Goal: Task Accomplishment & Management: Manage account settings

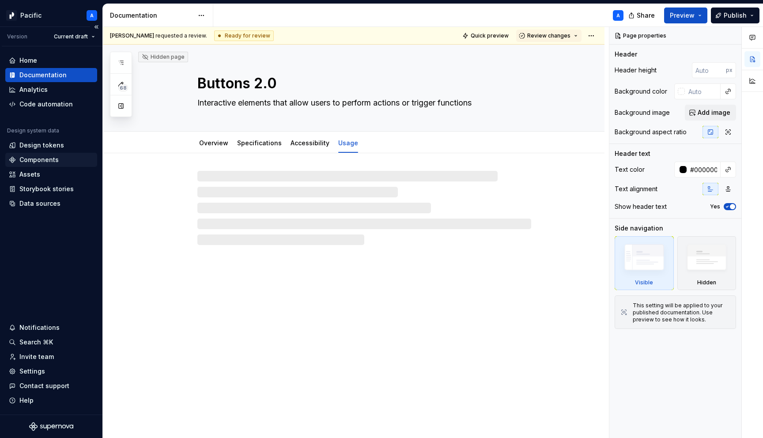
type textarea "*"
click at [44, 161] on div "Components" at bounding box center [38, 159] width 39 height 9
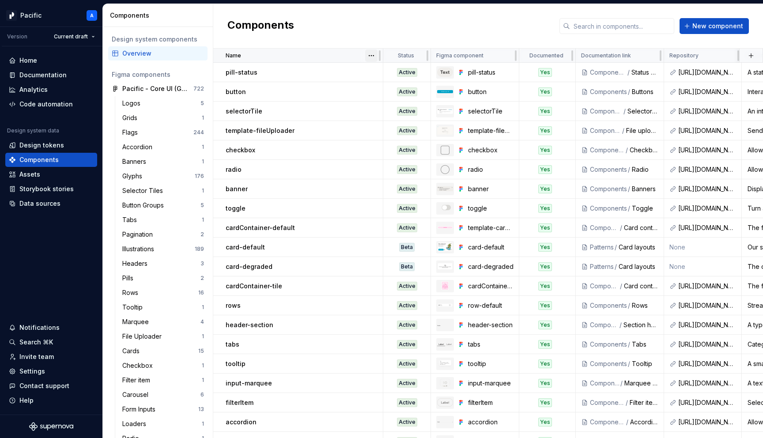
click at [374, 56] on html "Pacific A Version Current draft Home Documentation Analytics Code automation De…" at bounding box center [381, 219] width 763 height 438
click at [386, 73] on div "Sort ascending" at bounding box center [410, 72] width 57 height 9
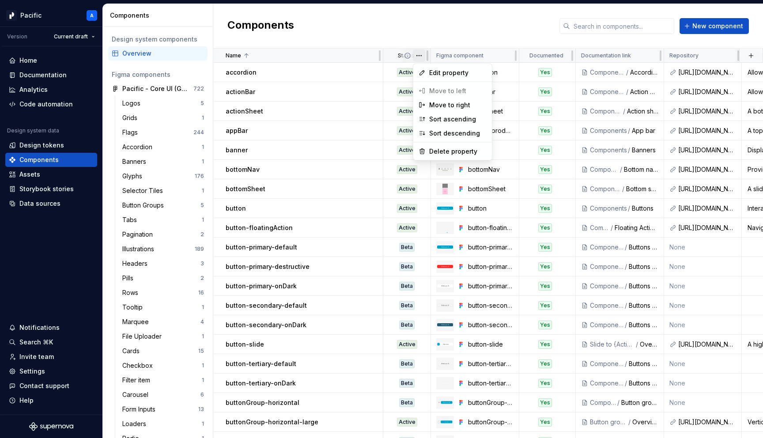
click at [418, 57] on html "Pacific A Version Current draft Home Documentation Analytics Code automation De…" at bounding box center [381, 219] width 763 height 438
click at [433, 76] on span "Edit property" at bounding box center [457, 72] width 57 height 9
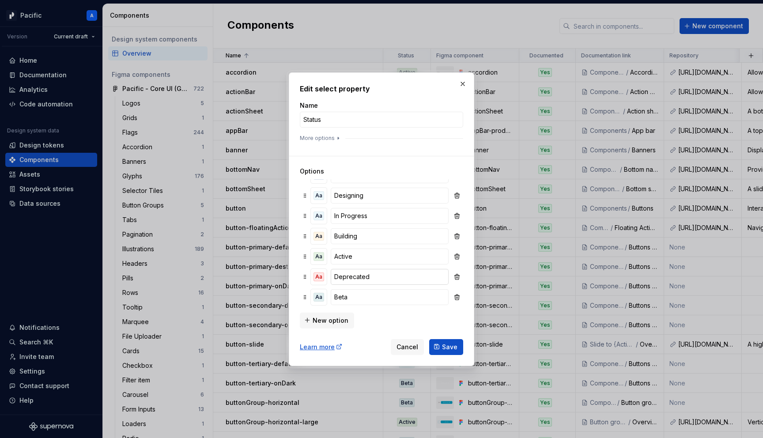
scroll to position [9, 0]
click at [328, 320] on span "New option" at bounding box center [331, 320] width 36 height 9
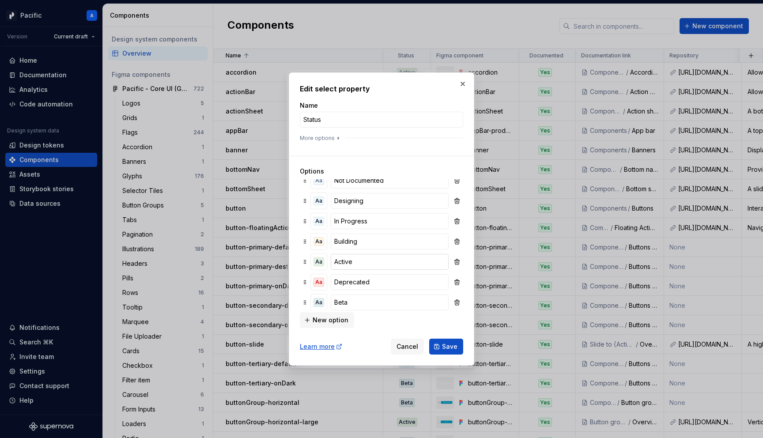
scroll to position [34, 0]
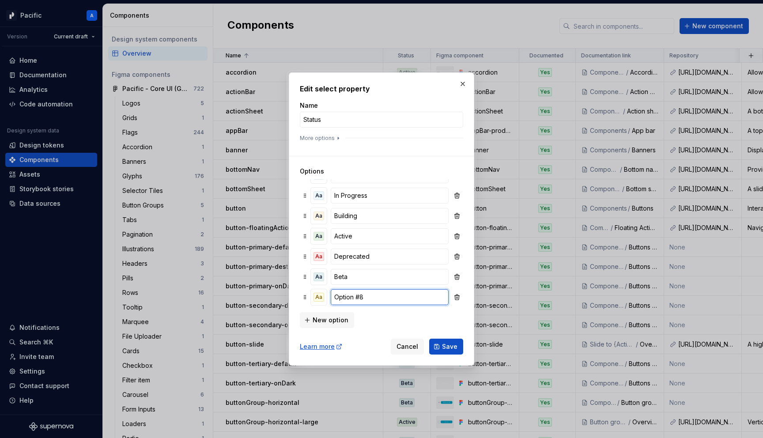
click at [351, 296] on input "Option #8" at bounding box center [390, 297] width 118 height 16
type input "Deprecation Coming Soon"
click at [321, 298] on div "Aa" at bounding box center [319, 297] width 11 height 9
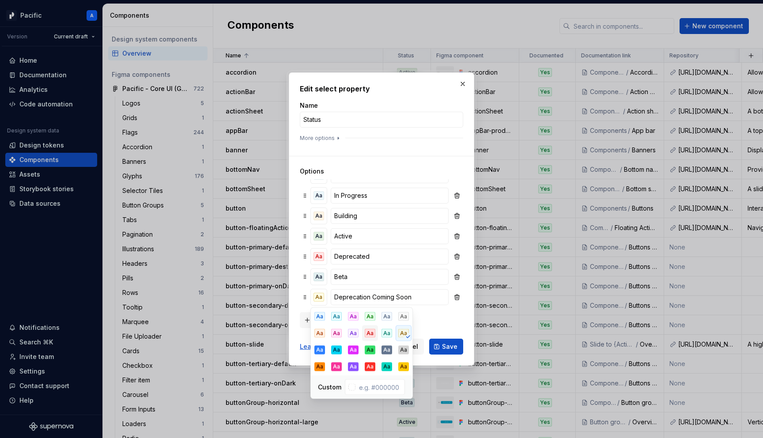
click at [371, 336] on div "Aa" at bounding box center [370, 333] width 11 height 9
click at [458, 321] on div "New option" at bounding box center [381, 320] width 163 height 18
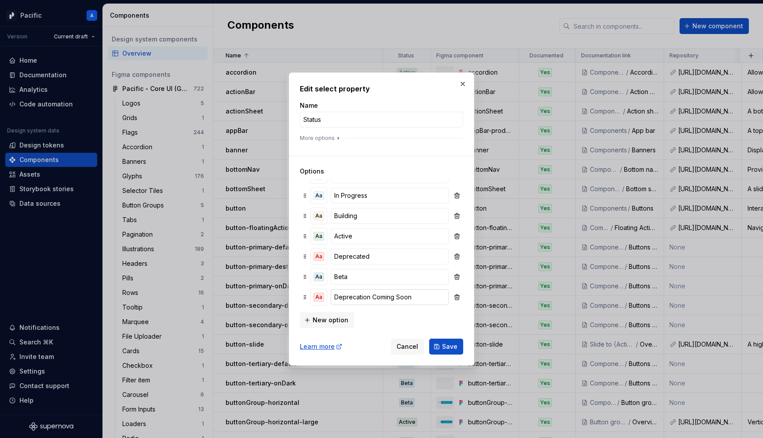
scroll to position [0, 0]
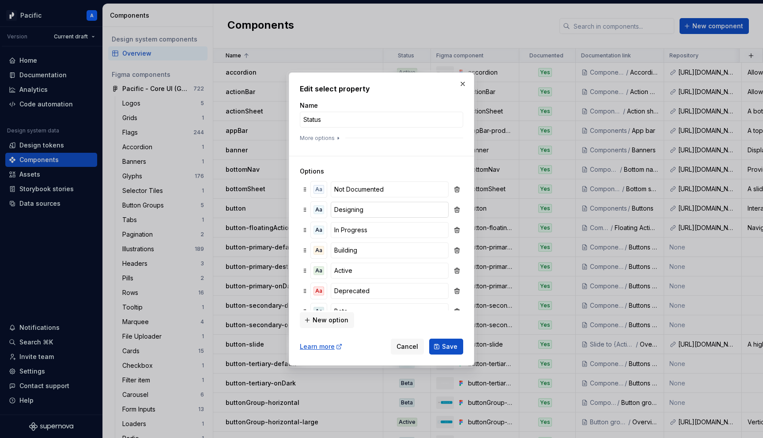
click at [374, 214] on input "Designing" at bounding box center [390, 210] width 118 height 16
click at [333, 231] on input "In Progress" at bounding box center [390, 230] width 118 height 16
type input "Design In Progress"
click at [365, 209] on input "Designing" at bounding box center [390, 210] width 118 height 16
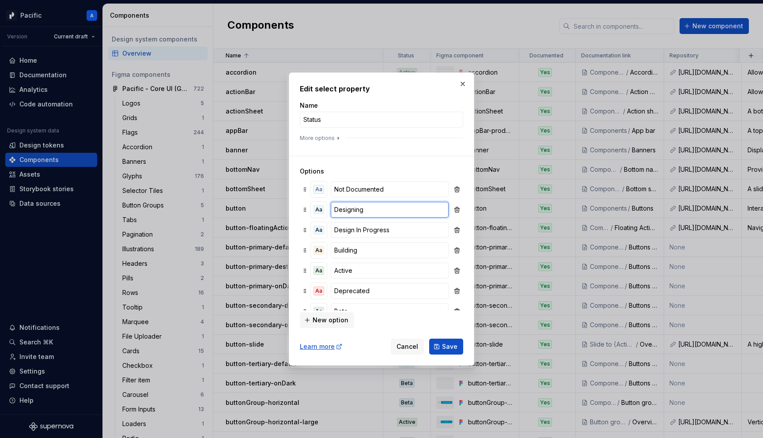
click at [365, 209] on input "Designing" at bounding box center [390, 210] width 118 height 16
click at [458, 208] on button "button" at bounding box center [456, 210] width 9 height 12
click at [335, 229] on input "Building" at bounding box center [390, 230] width 118 height 16
type input "Building"
click at [341, 210] on input "Design In Progress" at bounding box center [390, 210] width 118 height 16
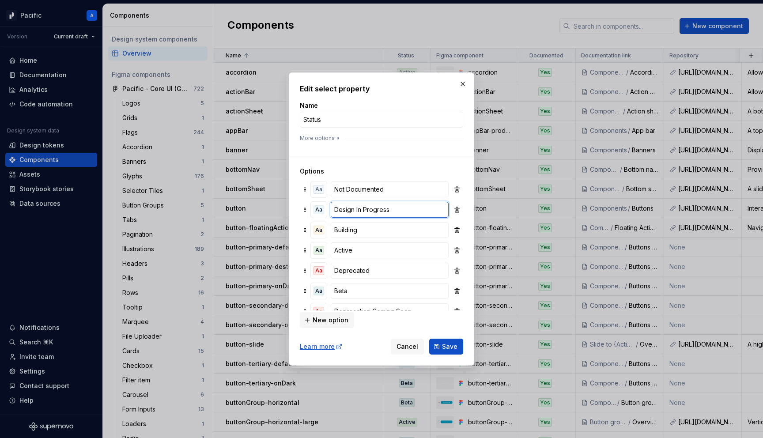
click at [341, 210] on input "Design In Progress" at bounding box center [390, 210] width 118 height 16
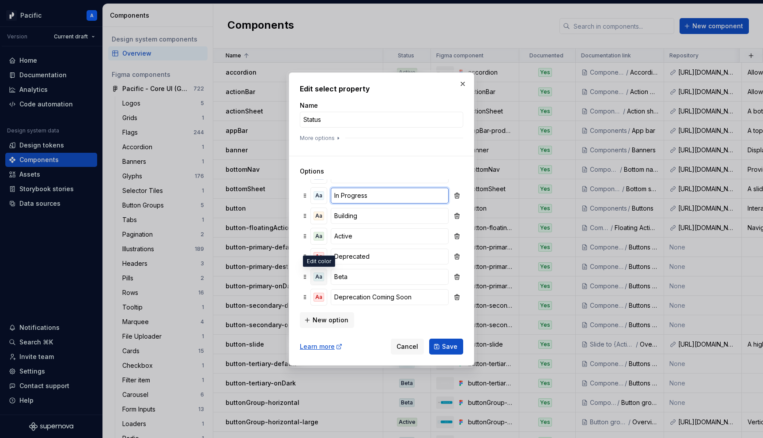
type input "In Progress"
click at [321, 280] on div "Aa" at bounding box center [319, 277] width 11 height 9
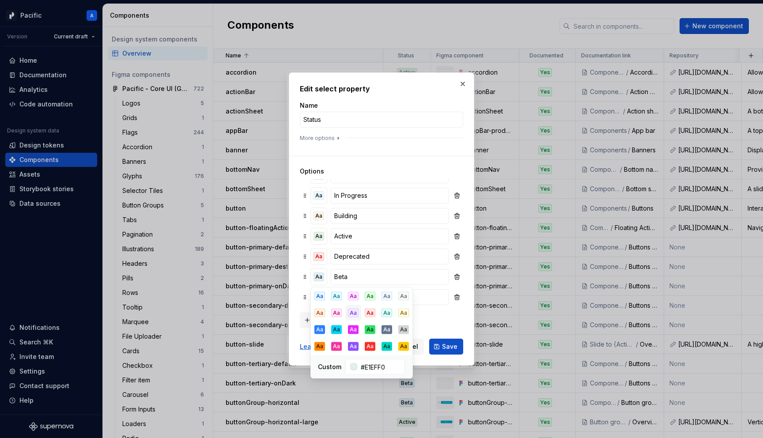
click at [356, 312] on div "Aa" at bounding box center [353, 313] width 11 height 9
click at [293, 277] on div "Edit select property Name Status More options Options Aa Not Documented Aa In P…" at bounding box center [382, 219] width 186 height 294
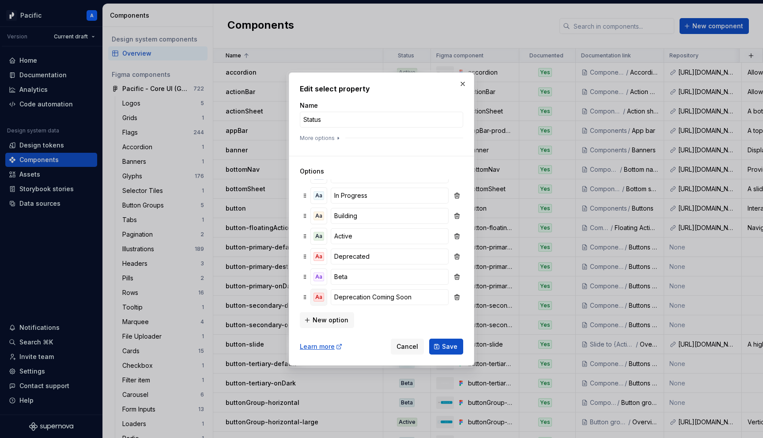
click at [317, 295] on div "Aa" at bounding box center [319, 297] width 11 height 9
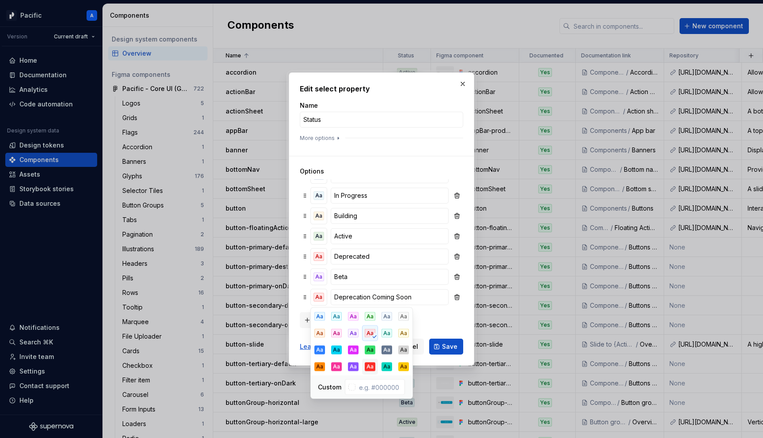
click at [371, 364] on div "Aa" at bounding box center [370, 367] width 11 height 9
click at [455, 324] on div "New option" at bounding box center [381, 320] width 163 height 18
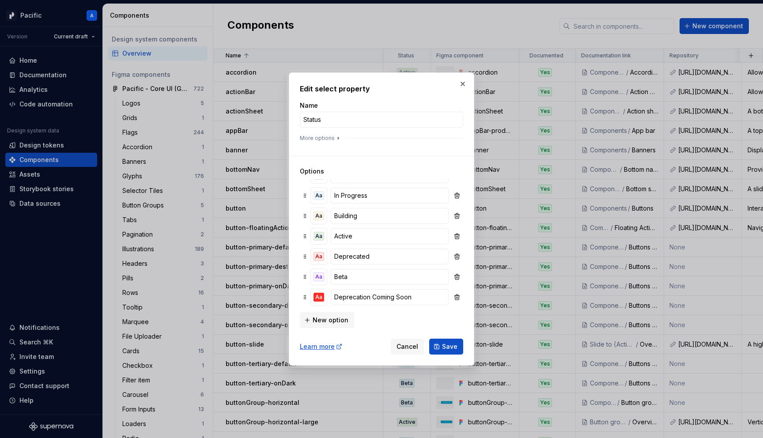
scroll to position [0, 0]
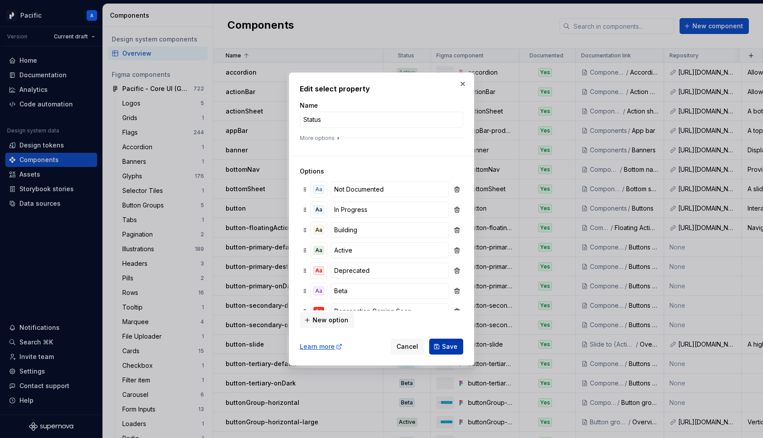
click at [451, 350] on span "Save" at bounding box center [449, 346] width 15 height 9
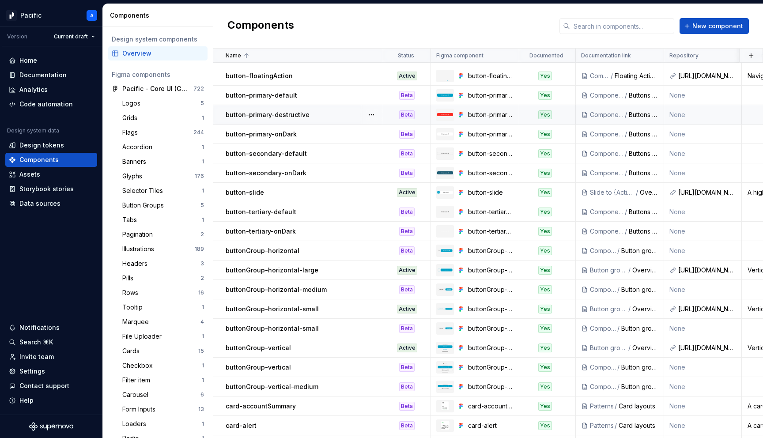
scroll to position [104, 0]
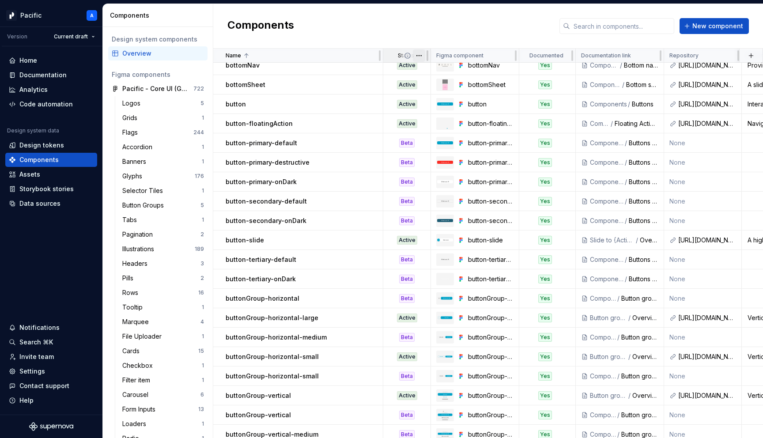
click at [421, 53] on html "Pacific A Version Current draft Home Documentation Analytics Code automation De…" at bounding box center [381, 219] width 763 height 438
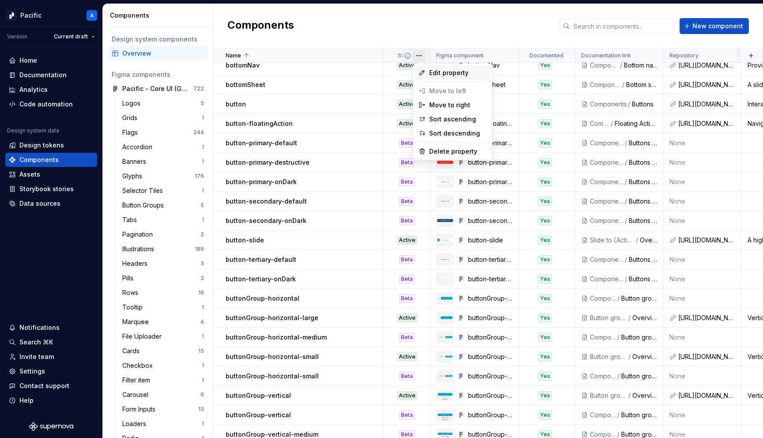
click at [437, 76] on span "Edit property" at bounding box center [457, 72] width 57 height 9
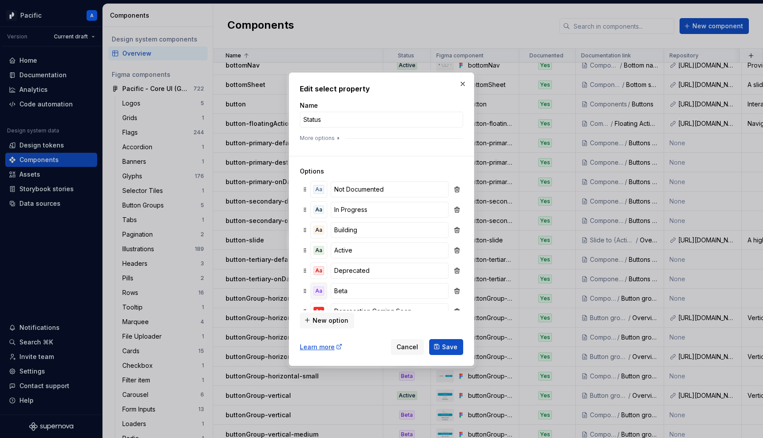
click at [318, 292] on div "Aa" at bounding box center [319, 291] width 11 height 9
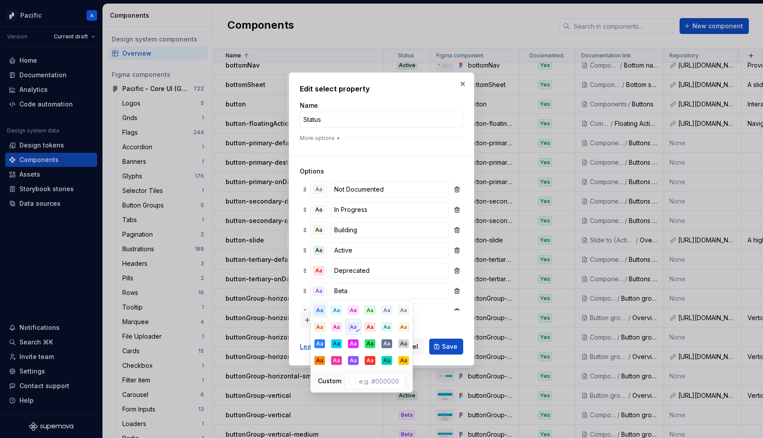
click at [317, 310] on div "Aa" at bounding box center [319, 310] width 11 height 9
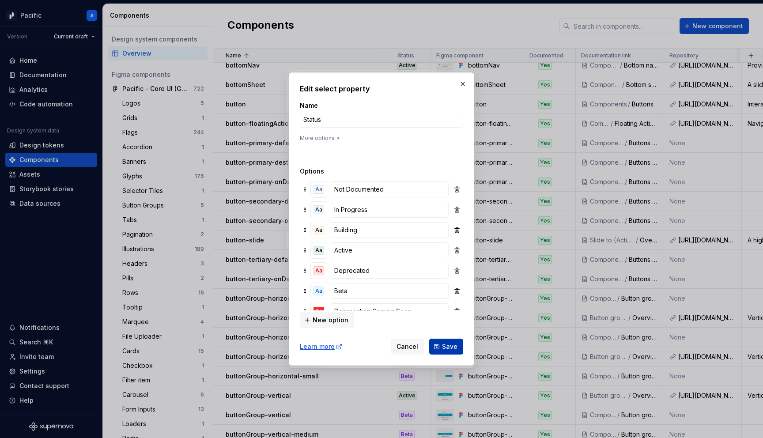
click at [451, 345] on span "Save" at bounding box center [449, 346] width 15 height 9
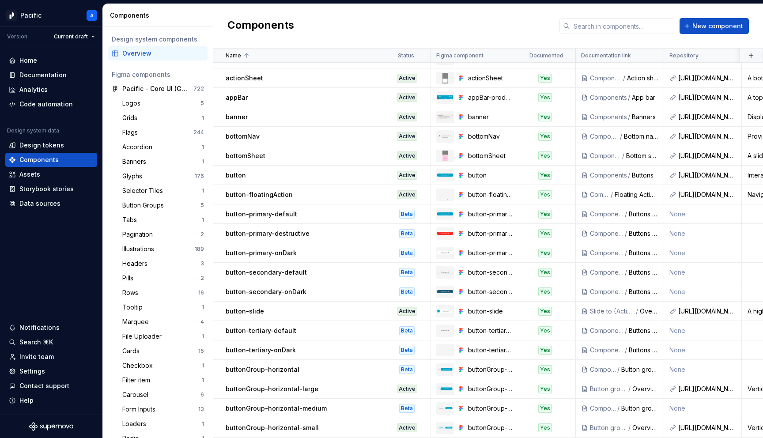
scroll to position [0, 0]
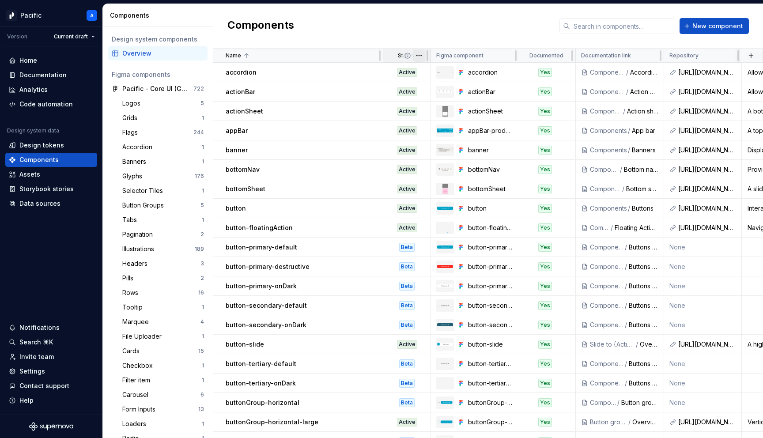
click at [420, 55] on html "Pacific A Version Current draft Home Documentation Analytics Code automation De…" at bounding box center [381, 219] width 763 height 438
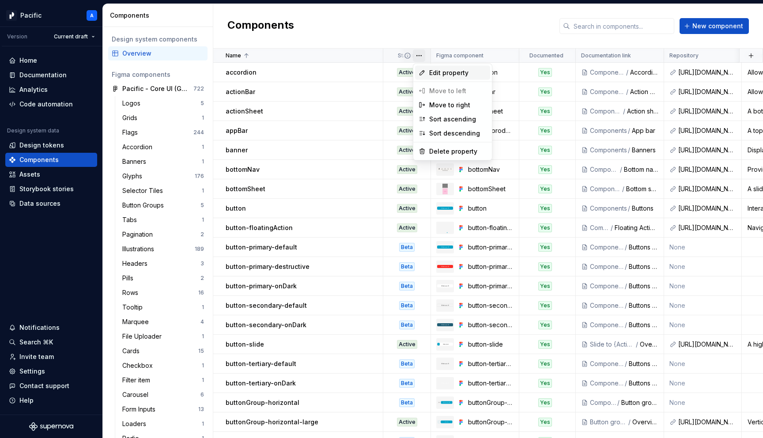
click at [429, 71] on div "Edit property" at bounding box center [452, 73] width 75 height 14
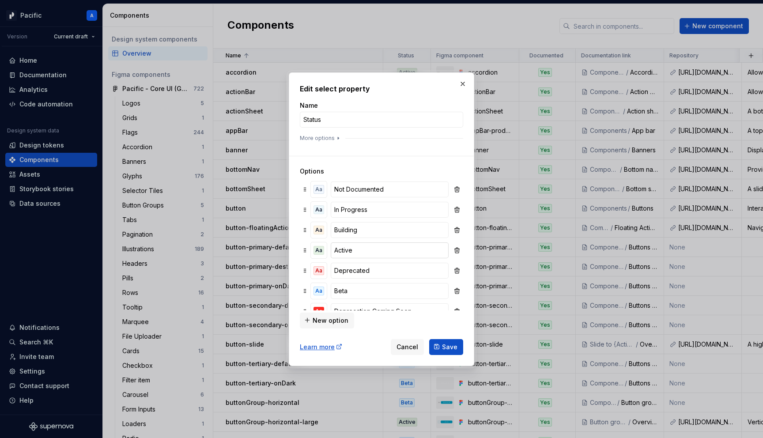
scroll to position [14, 0]
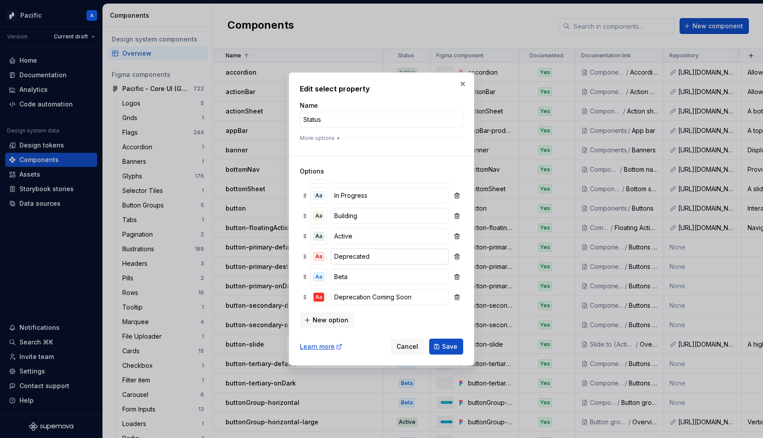
click at [360, 256] on input "Deprecated" at bounding box center [390, 257] width 118 height 16
click at [364, 296] on input "Deprecation Coming Soon" at bounding box center [390, 297] width 118 height 16
click at [295, 286] on div "Edit select property Name Status More options Options Aa Not Documented Aa In P…" at bounding box center [382, 219] width 186 height 294
click at [322, 276] on div "Aa" at bounding box center [319, 277] width 11 height 9
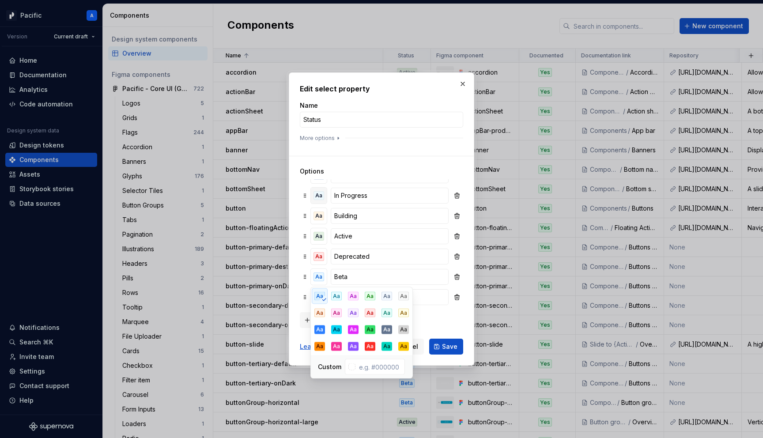
click at [318, 197] on div "Aa" at bounding box center [319, 195] width 11 height 9
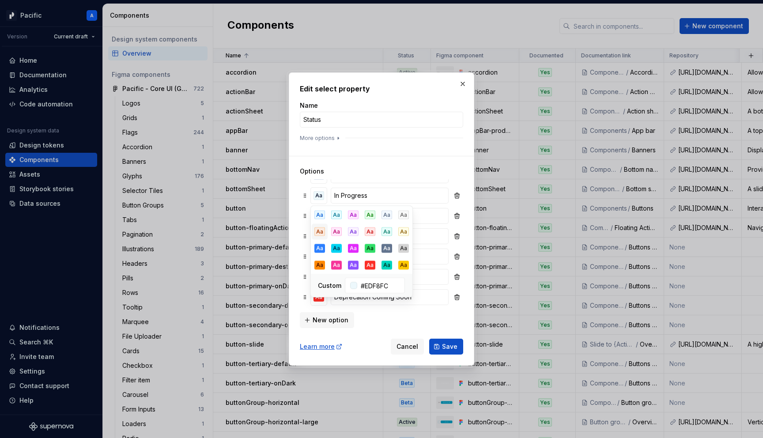
click at [322, 228] on div "Aa" at bounding box center [319, 231] width 11 height 9
click at [292, 196] on div "Edit select property Name Status More options Options Aa Not Documented Aa In P…" at bounding box center [382, 219] width 186 height 294
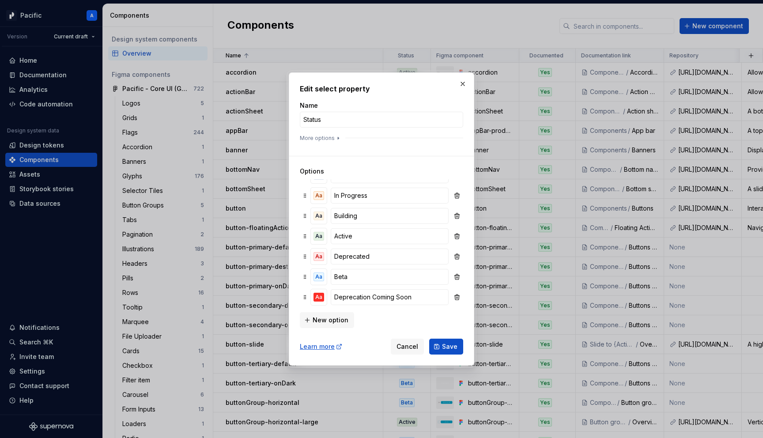
scroll to position [0, 0]
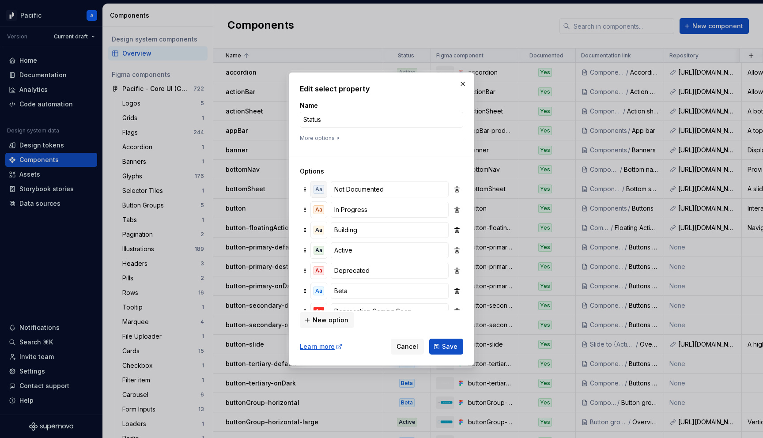
click at [321, 193] on div "Aa" at bounding box center [319, 189] width 11 height 9
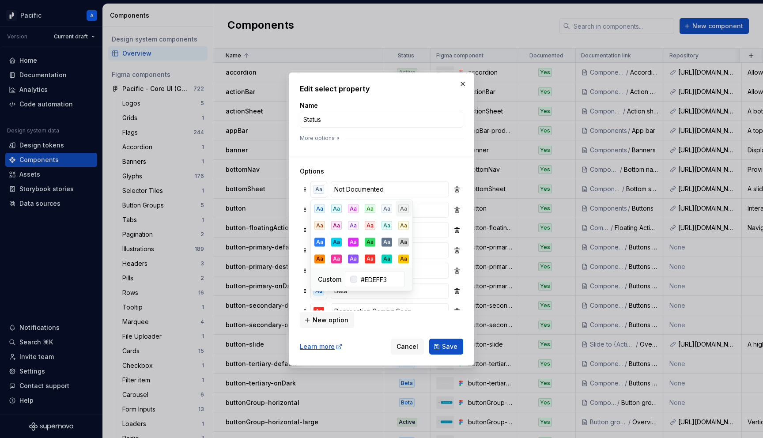
click at [401, 207] on div "Aa" at bounding box center [403, 209] width 11 height 9
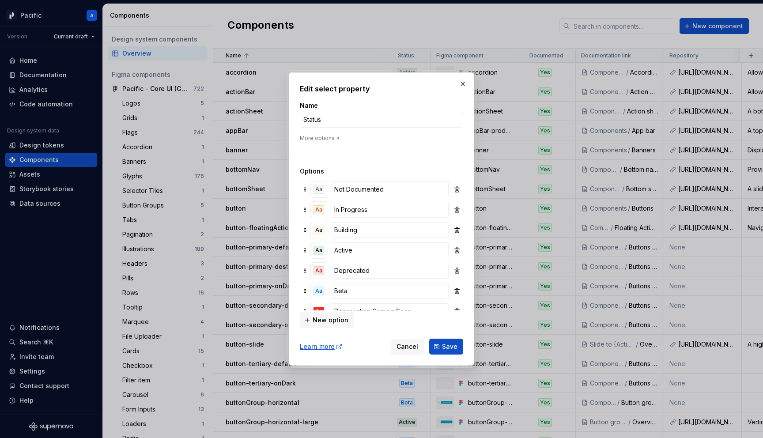
click at [299, 197] on div "Edit select property Name Status More options Options Aa Not Documented Aa In P…" at bounding box center [382, 219] width 186 height 294
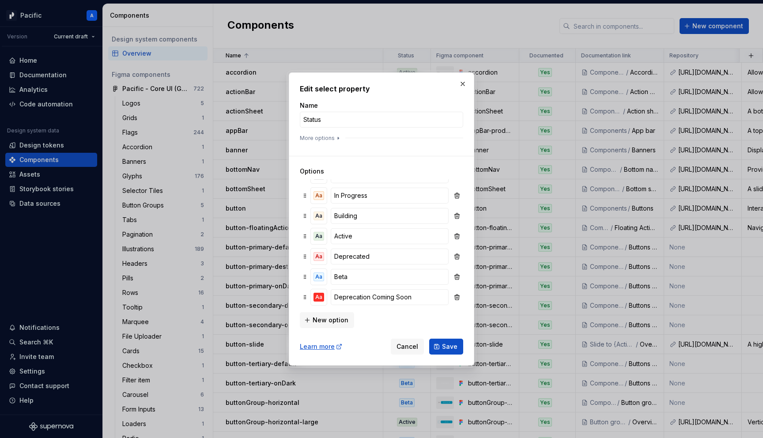
scroll to position [11, 0]
click at [317, 279] on div "Aa" at bounding box center [319, 280] width 11 height 9
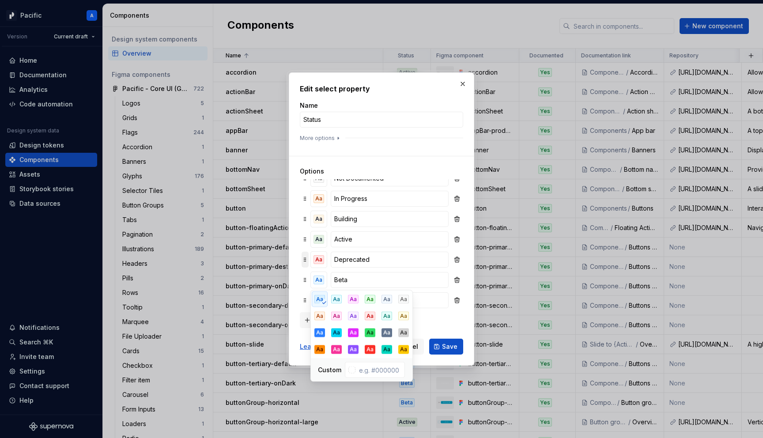
click at [303, 266] on div at bounding box center [305, 260] width 7 height 16
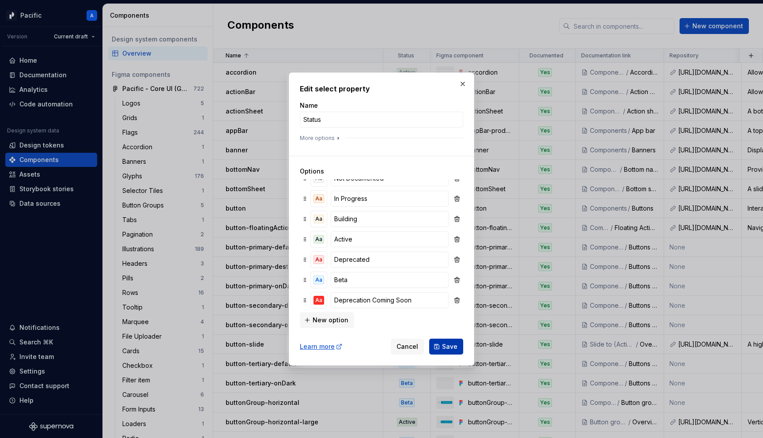
click at [457, 349] on span "Save" at bounding box center [449, 346] width 15 height 9
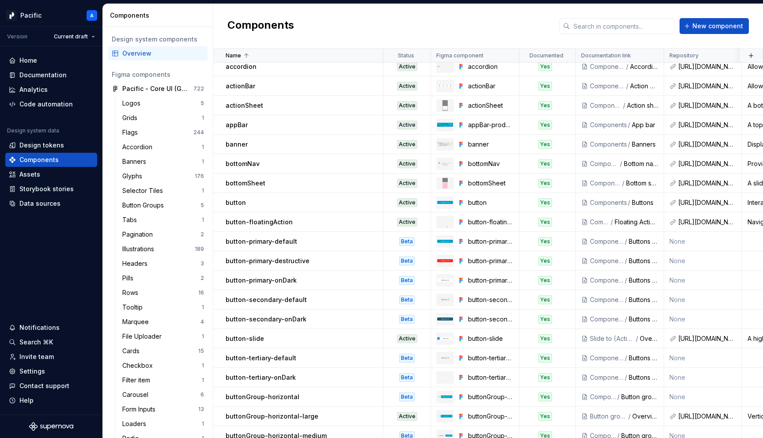
scroll to position [0, 0]
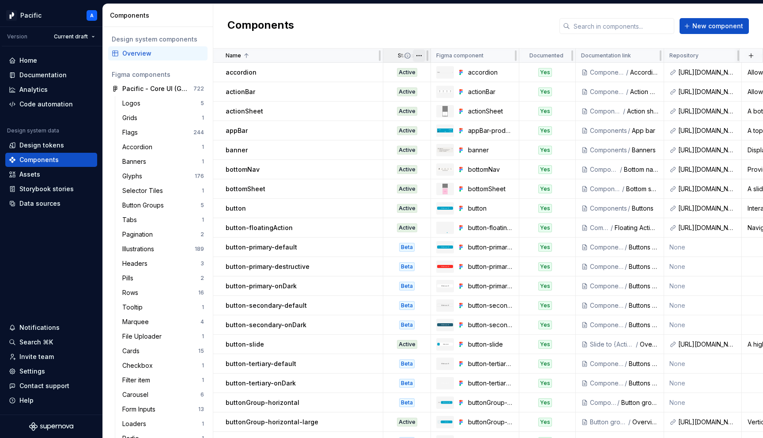
click at [418, 56] on html "Pacific A Version Current draft Home Documentation Analytics Code automation De…" at bounding box center [381, 219] width 763 height 438
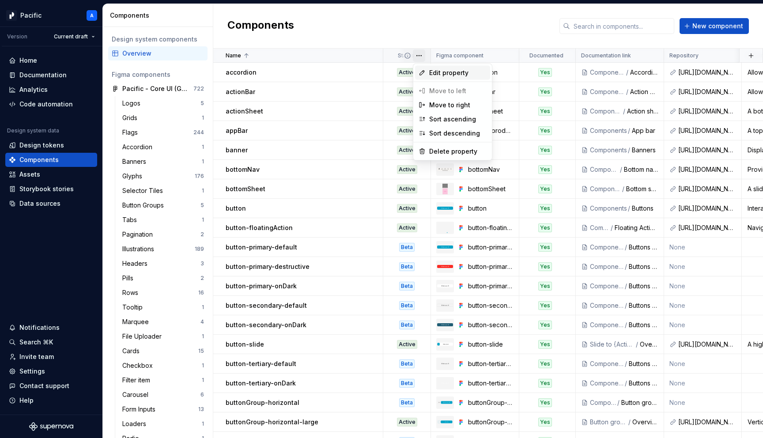
click at [434, 70] on span "Edit property" at bounding box center [457, 72] width 57 height 9
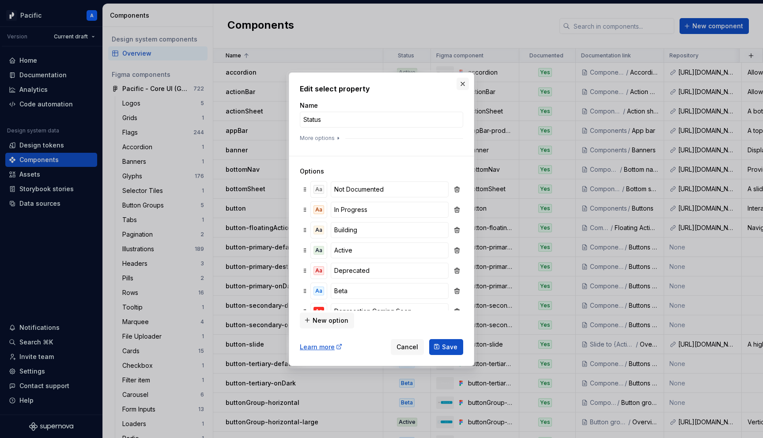
click at [463, 85] on button "button" at bounding box center [463, 84] width 12 height 12
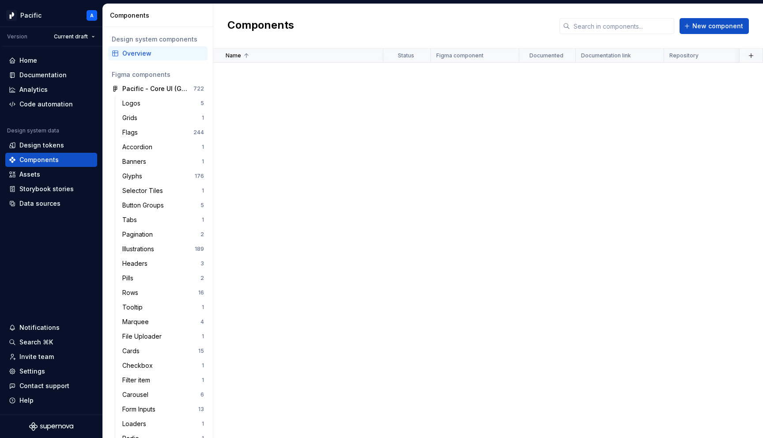
scroll to position [1762, 0]
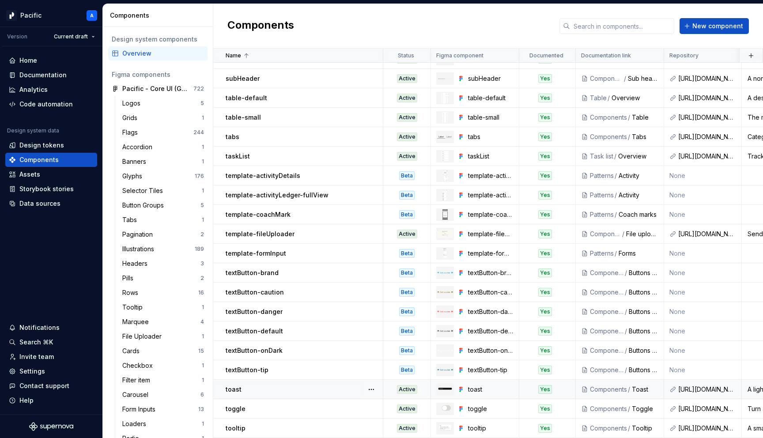
click at [403, 395] on td "Active" at bounding box center [407, 389] width 48 height 19
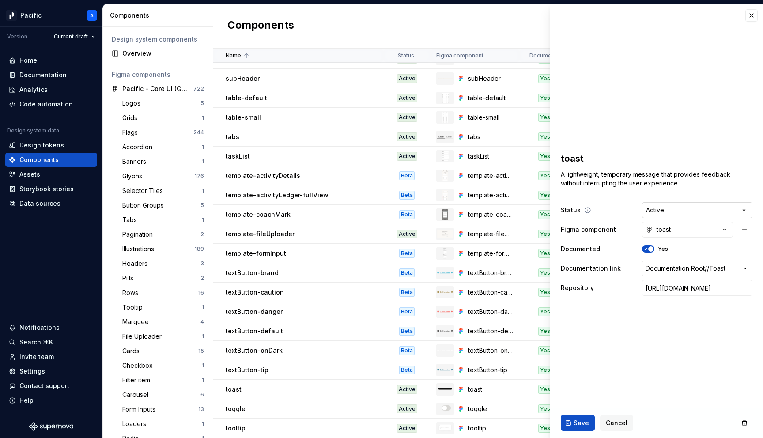
click at [674, 210] on html "Pacific A Version Current draft Home Documentation Analytics Code automation De…" at bounding box center [381, 219] width 763 height 438
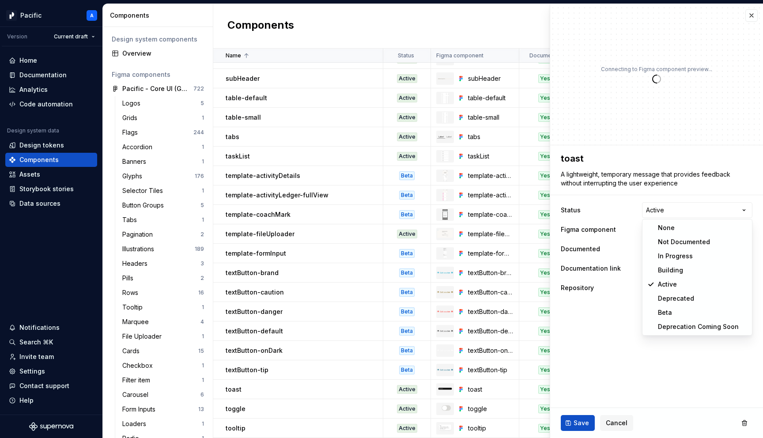
type textarea "*"
select select "**********"
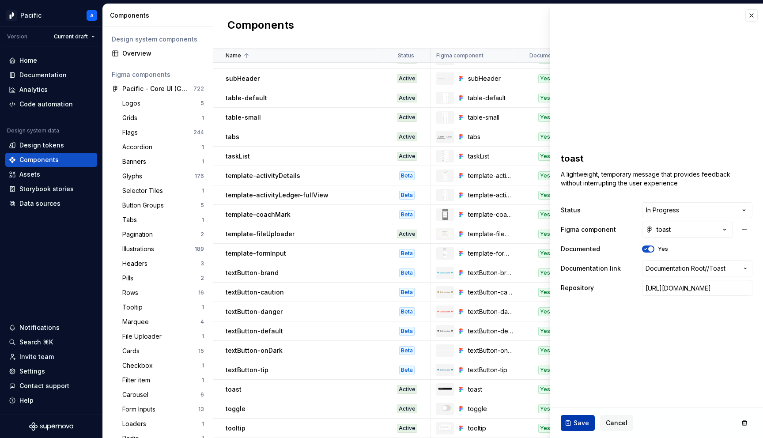
click at [572, 421] on button "Save" at bounding box center [578, 423] width 34 height 16
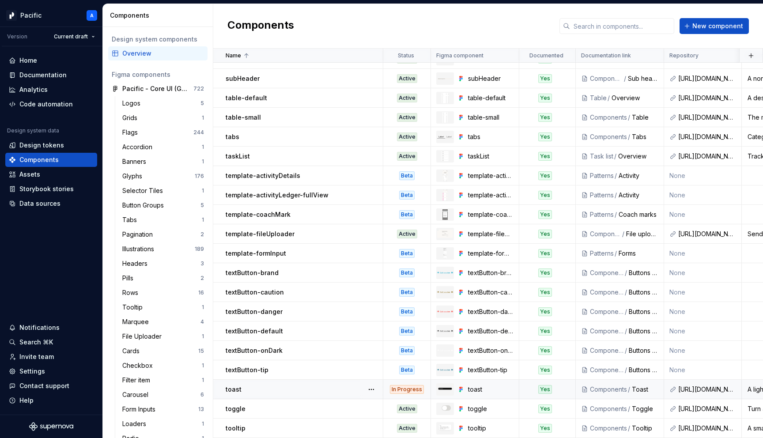
click at [414, 386] on div "In Progress" at bounding box center [407, 389] width 34 height 9
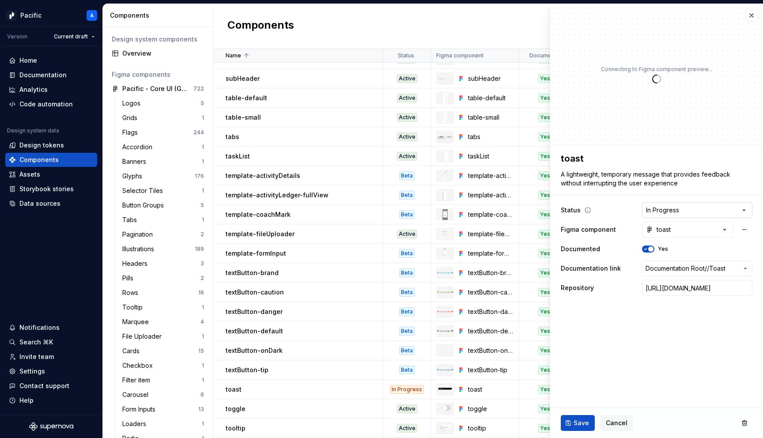
type textarea "*"
click at [670, 215] on html "Pacific A Version Current draft Home Documentation Analytics Code automation De…" at bounding box center [381, 219] width 763 height 438
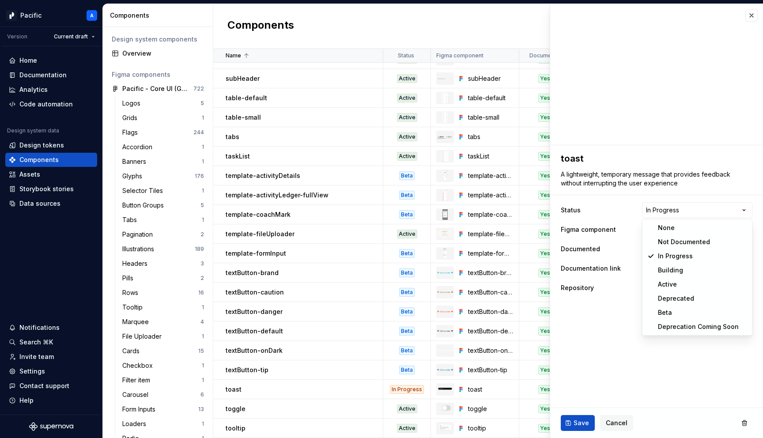
select select "**********"
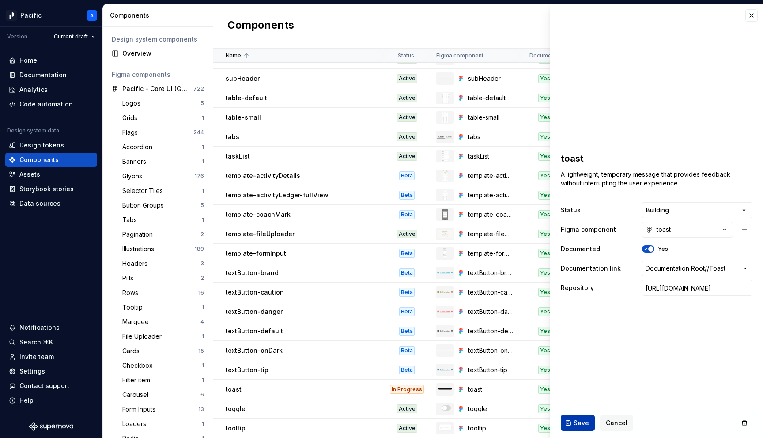
click at [578, 420] on span "Save" at bounding box center [581, 423] width 15 height 9
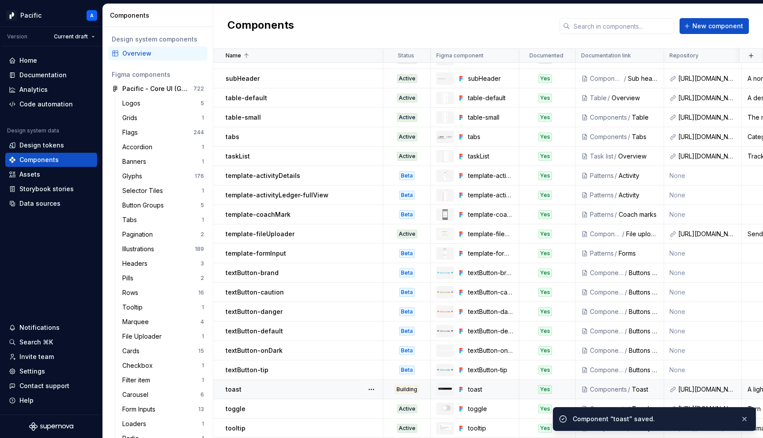
click at [420, 386] on div "Building" at bounding box center [407, 389] width 46 height 9
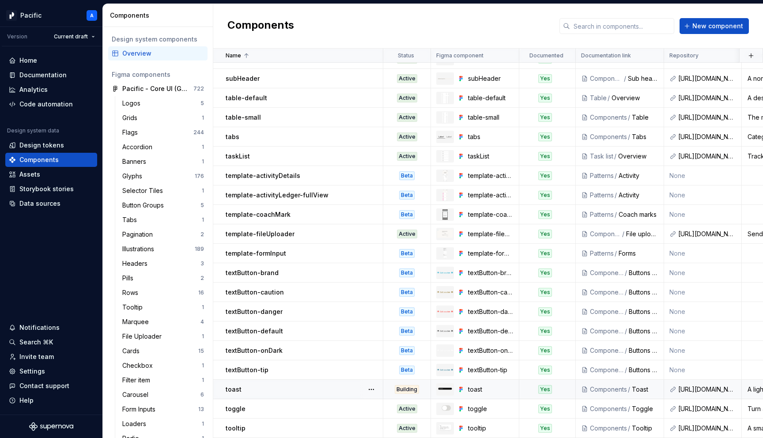
click at [417, 390] on div "Building" at bounding box center [407, 389] width 24 height 9
click at [403, 390] on div "Building" at bounding box center [407, 389] width 24 height 9
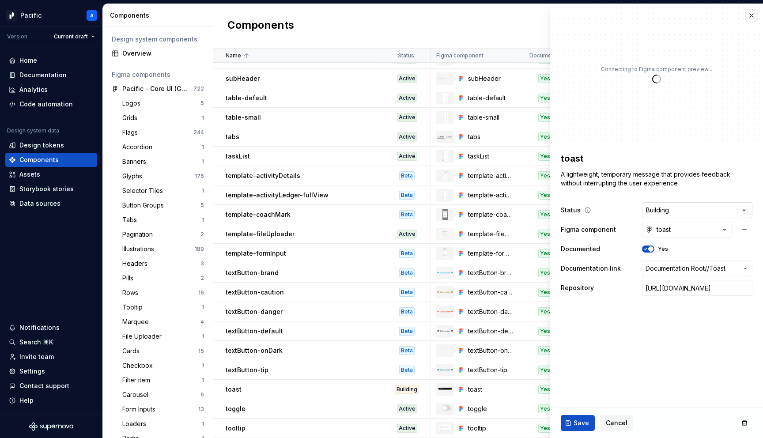
click at [681, 211] on html "Pacific A Version Current draft Home Documentation Analytics Code automation De…" at bounding box center [381, 219] width 763 height 438
type textarea "*"
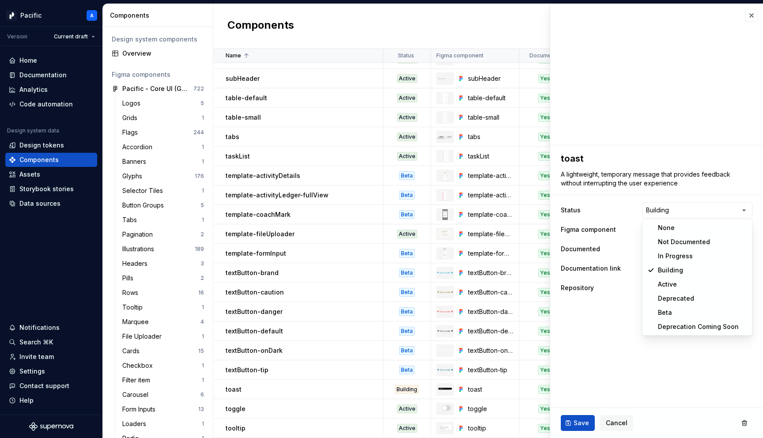
select select "**********"
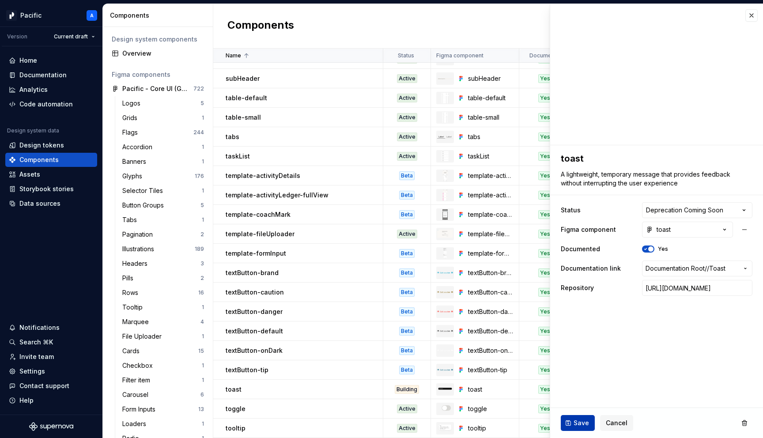
click at [580, 420] on span "Save" at bounding box center [581, 423] width 15 height 9
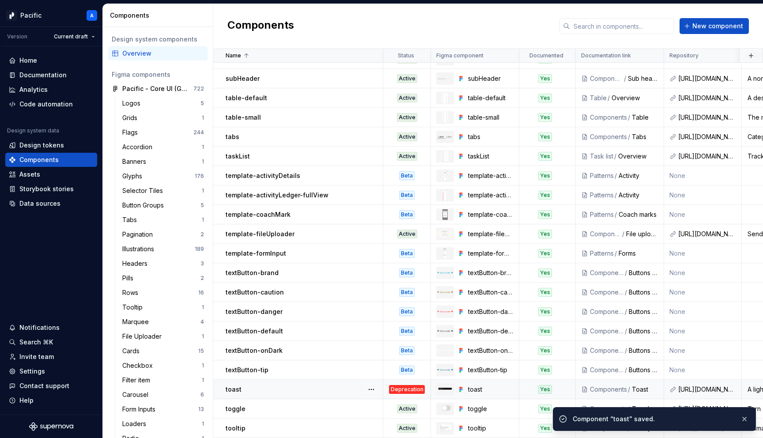
click at [420, 390] on div "Deprecation Coming Soon" at bounding box center [407, 389] width 36 height 9
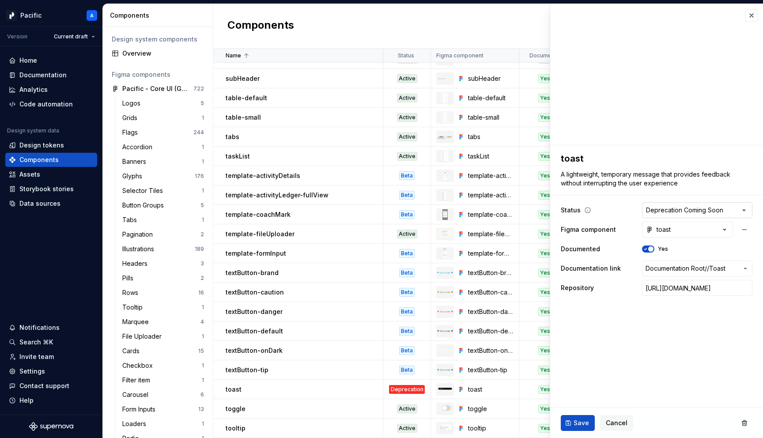
click at [743, 211] on html "Pacific A Version Current draft Home Documentation Analytics Code automation De…" at bounding box center [381, 219] width 763 height 438
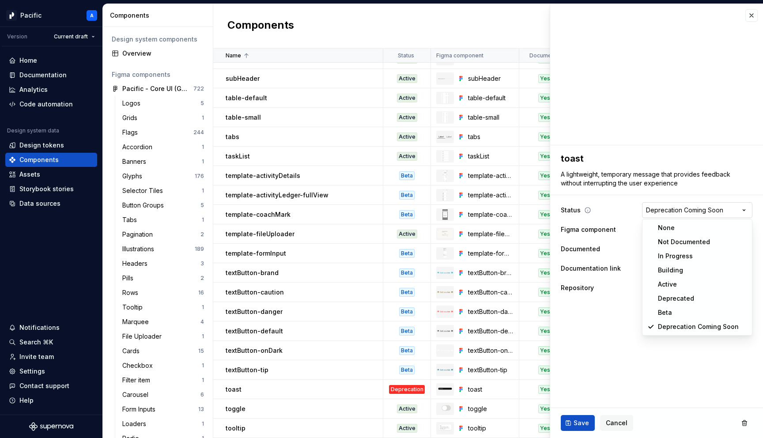
click at [743, 211] on html "Pacific A Version Current draft Home Documentation Analytics Code automation De…" at bounding box center [381, 219] width 763 height 438
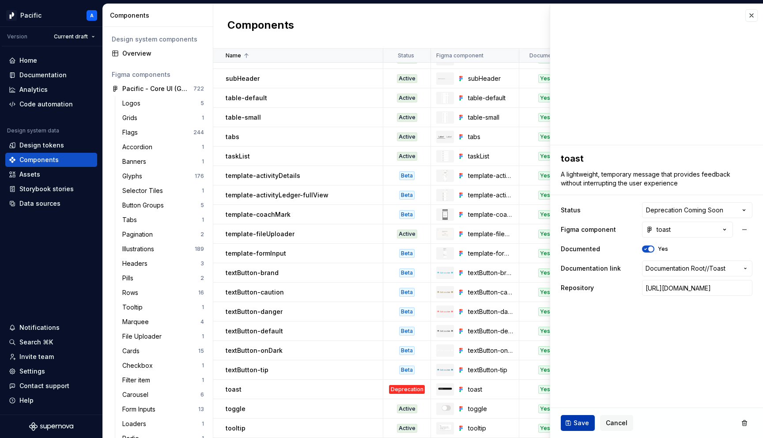
click at [587, 428] on button "Save" at bounding box center [578, 423] width 34 height 16
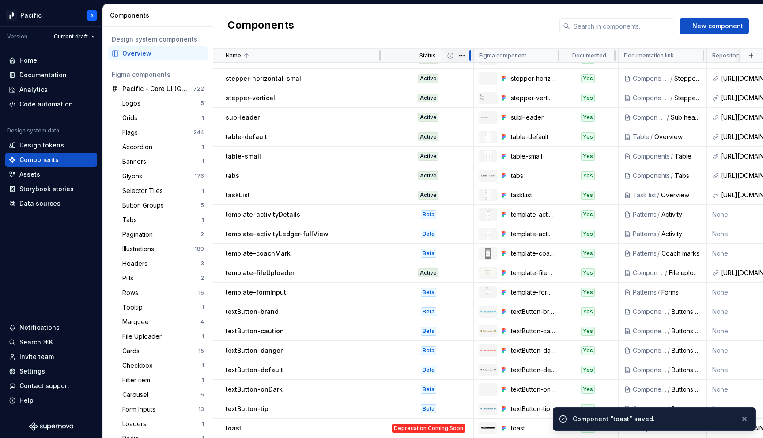
drag, startPoint x: 429, startPoint y: 53, endPoint x: 472, endPoint y: 52, distance: 42.9
click at [472, 52] on div at bounding box center [470, 56] width 7 height 14
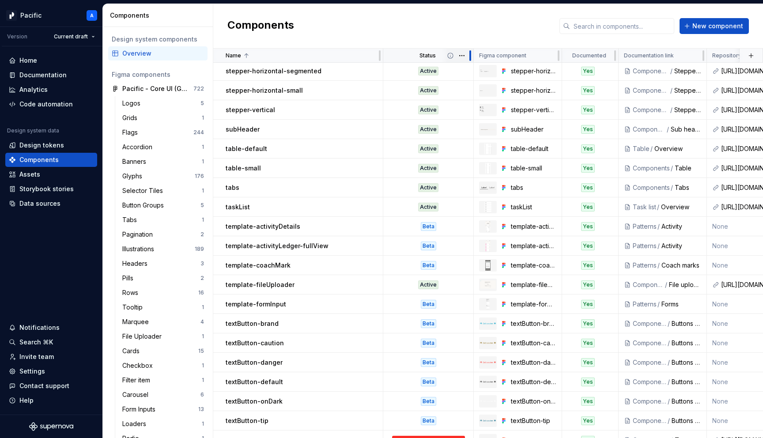
scroll to position [1762, 0]
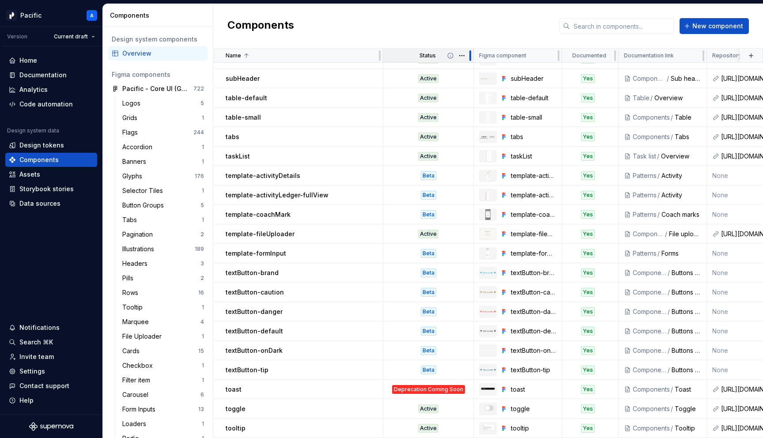
drag, startPoint x: 473, startPoint y: 53, endPoint x: 409, endPoint y: 53, distance: 64.5
click at [409, 53] on div "Status" at bounding box center [428, 56] width 91 height 14
drag, startPoint x: 473, startPoint y: 54, endPoint x: 435, endPoint y: 52, distance: 38.5
click at [432, 52] on div "Status" at bounding box center [428, 56] width 91 height 14
drag, startPoint x: 473, startPoint y: 54, endPoint x: 424, endPoint y: 55, distance: 49.0
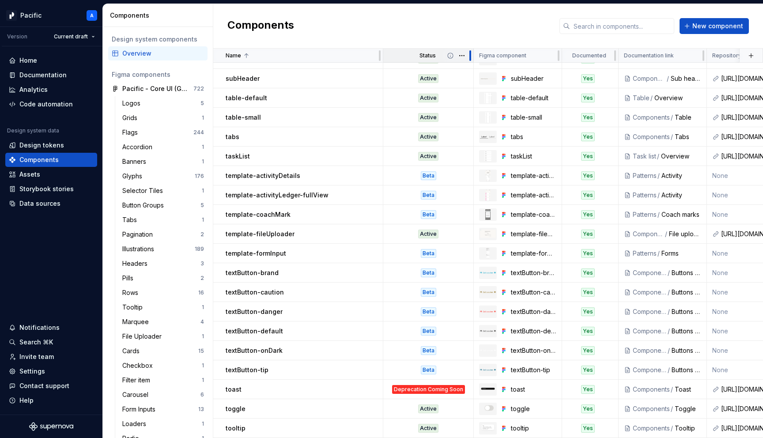
click at [424, 55] on div "Status" at bounding box center [428, 56] width 91 height 14
click at [457, 387] on div "Deprecation Coming Soon" at bounding box center [428, 389] width 73 height 9
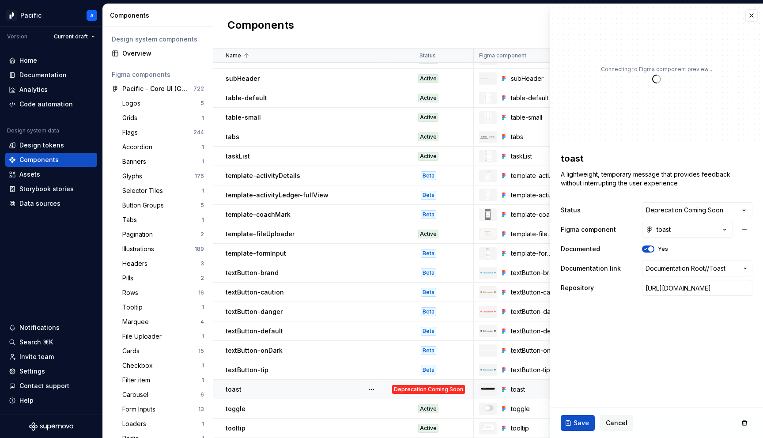
type textarea "*"
click at [729, 208] on html "Pacific A Version Current draft Home Documentation Analytics Code automation De…" at bounding box center [381, 219] width 763 height 438
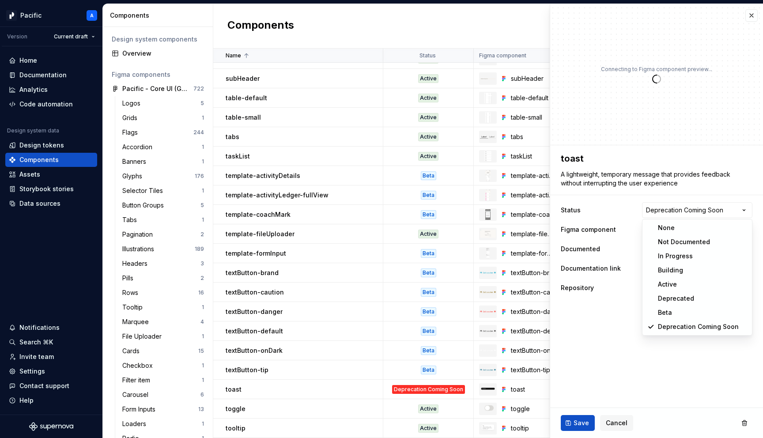
select select "**********"
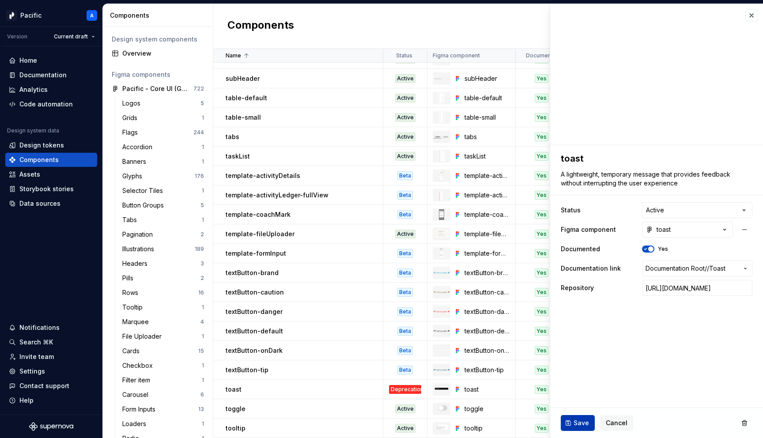
click at [580, 421] on span "Save" at bounding box center [581, 423] width 15 height 9
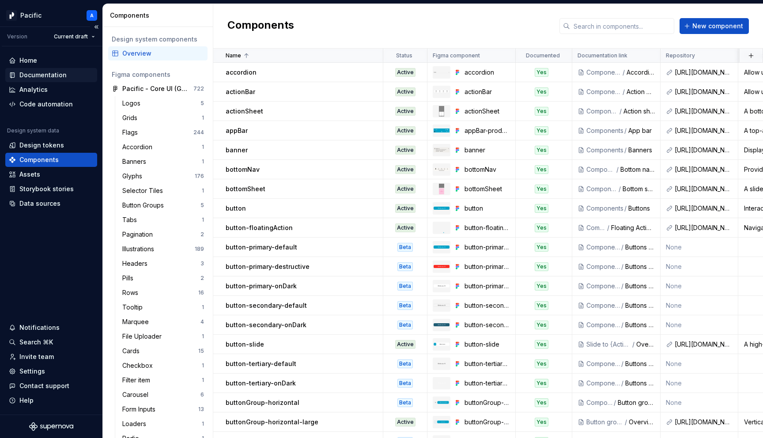
click at [70, 77] on div "Documentation" at bounding box center [51, 75] width 85 height 9
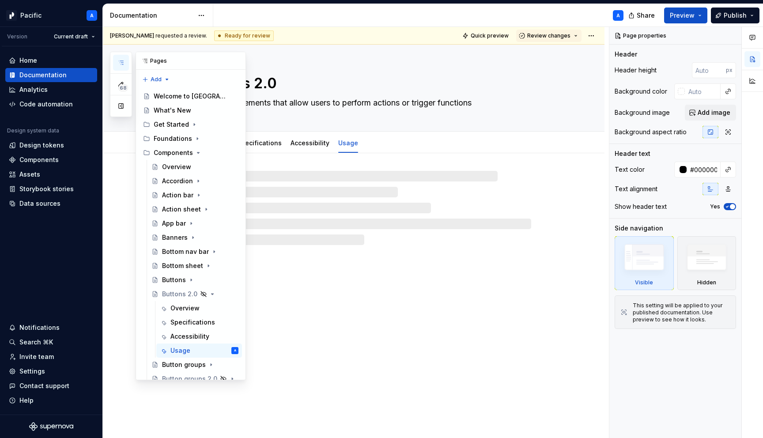
click at [117, 61] on icon "button" at bounding box center [120, 62] width 7 height 7
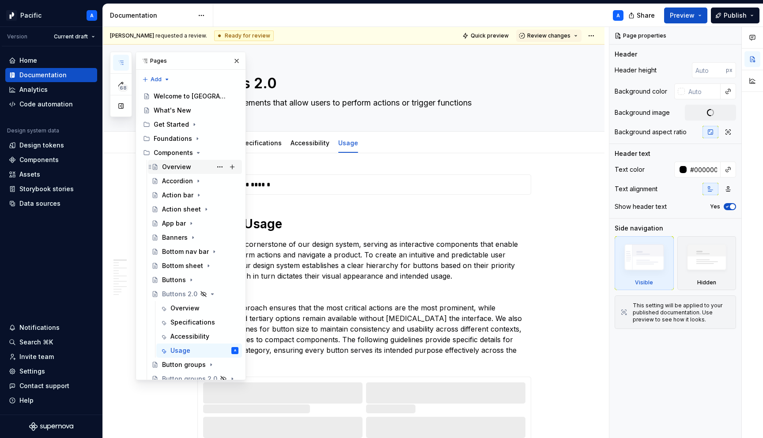
click at [178, 169] on div "Overview" at bounding box center [176, 167] width 29 height 9
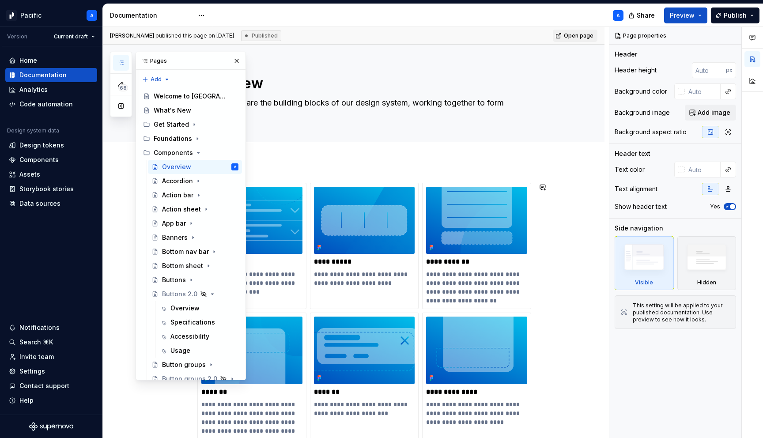
click at [118, 191] on div "68 Pages Add Accessibility guide for tree Page tree. Navigate the tree with the…" at bounding box center [178, 216] width 136 height 329
click at [235, 61] on button "button" at bounding box center [237, 61] width 12 height 12
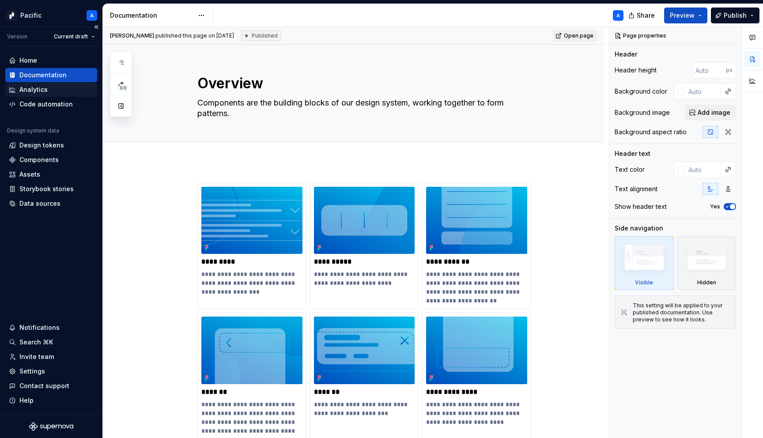
type textarea "*"
click at [40, 161] on div "Components" at bounding box center [38, 159] width 39 height 9
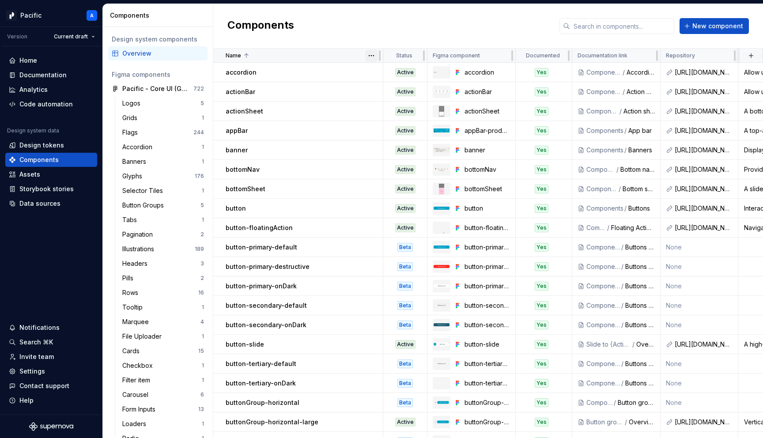
click at [371, 54] on html "Pacific A Version Current draft Home Documentation Analytics Code automation De…" at bounding box center [381, 219] width 763 height 438
click at [327, 60] on html "Pacific A Version Current draft Home Documentation Analytics Code automation De…" at bounding box center [381, 219] width 763 height 438
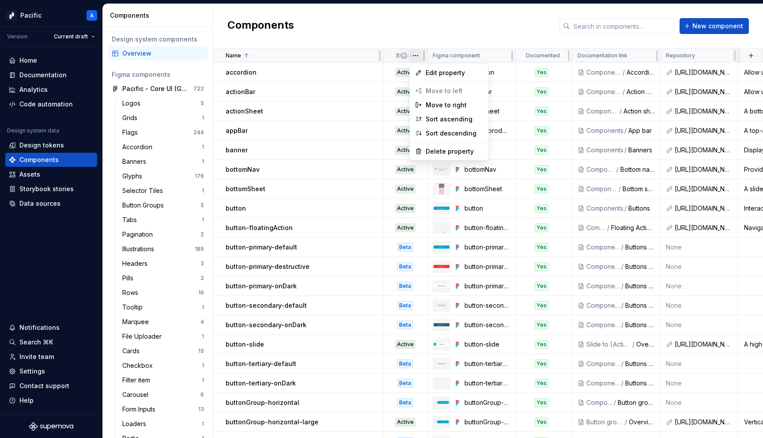
click at [417, 57] on html "Pacific A Version Current draft Home Documentation Analytics Code automation De…" at bounding box center [381, 219] width 763 height 438
click at [442, 72] on span "Edit property" at bounding box center [454, 72] width 57 height 9
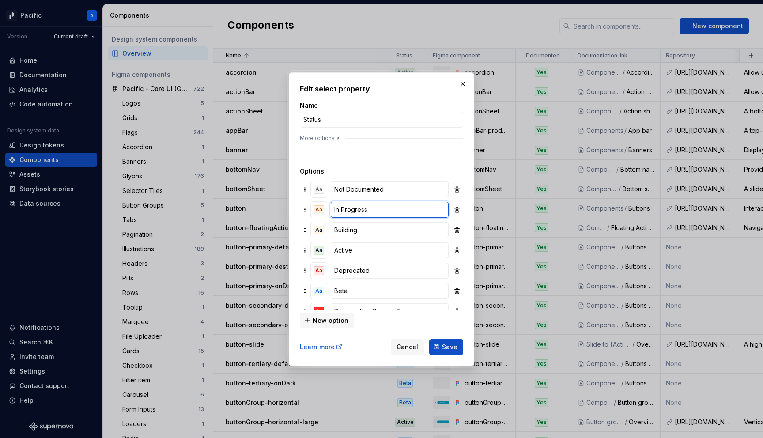
click at [366, 211] on input "In Progress" at bounding box center [390, 210] width 118 height 16
type input "Designing"
click at [314, 212] on div "Aa" at bounding box center [319, 209] width 11 height 9
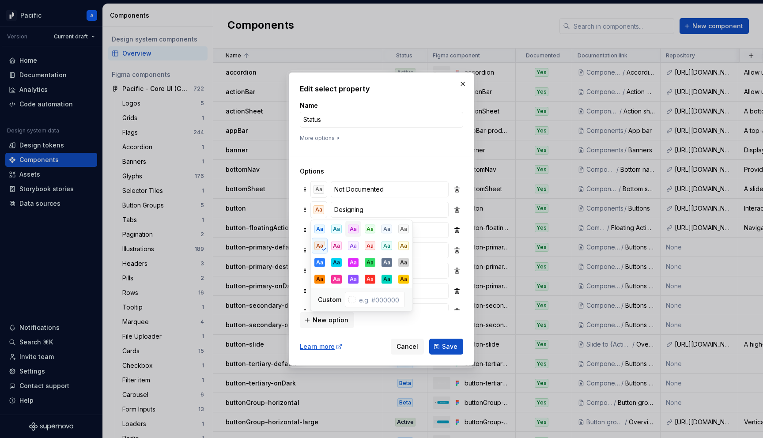
click at [353, 232] on div "Aa" at bounding box center [353, 229] width 11 height 9
click at [303, 184] on div at bounding box center [305, 190] width 7 height 16
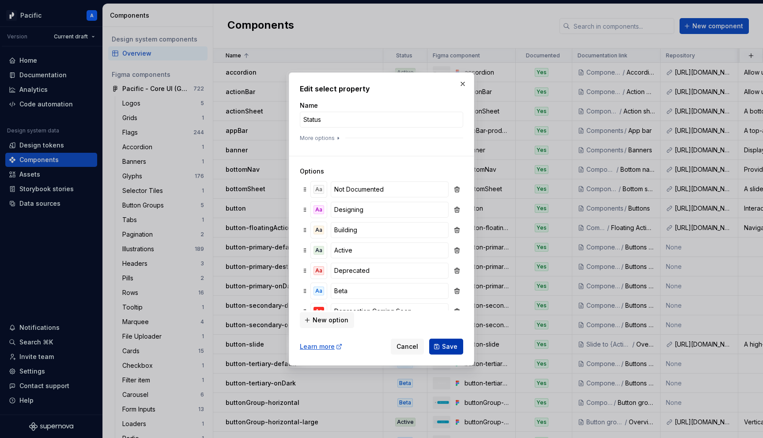
click at [454, 351] on span "Save" at bounding box center [449, 346] width 15 height 9
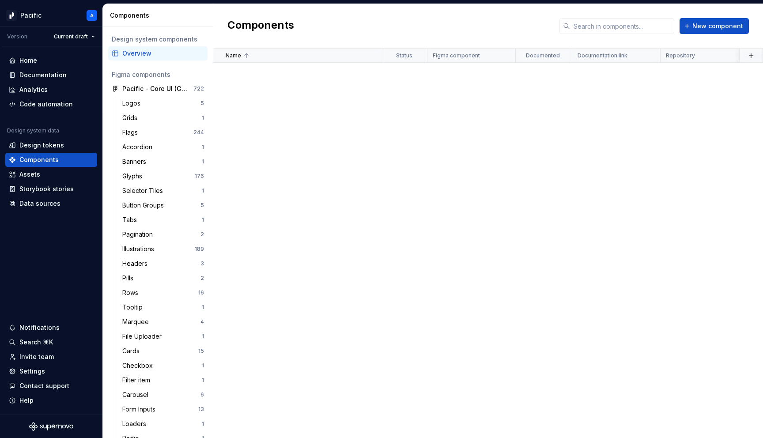
scroll to position [1762, 0]
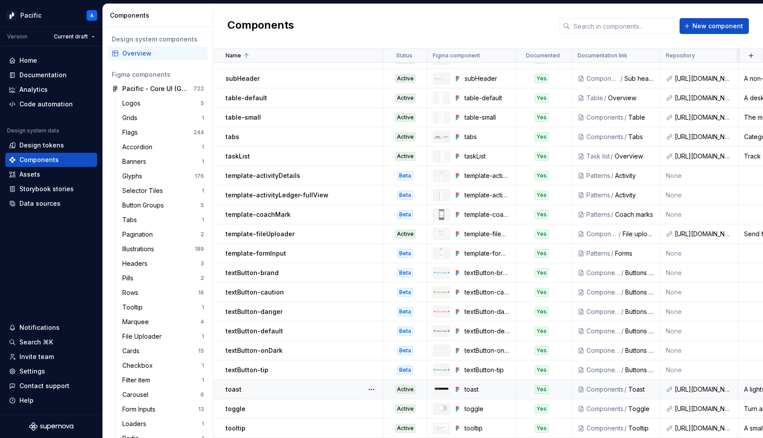
click at [349, 390] on div "toast" at bounding box center [304, 389] width 157 height 9
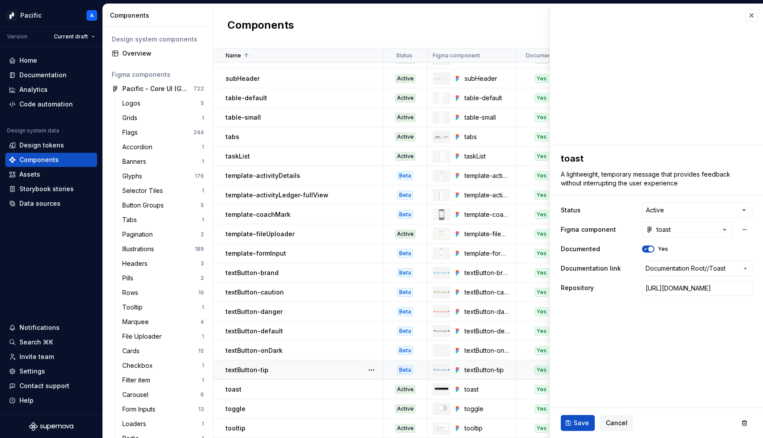
click at [321, 369] on div "textButton-tip" at bounding box center [304, 370] width 157 height 9
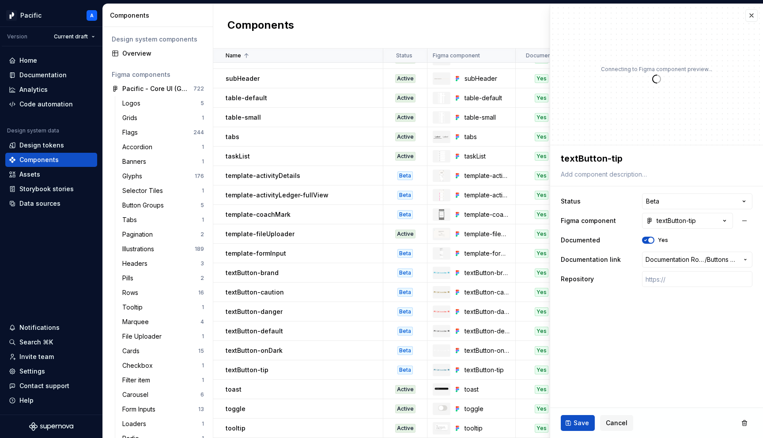
type textarea "*"
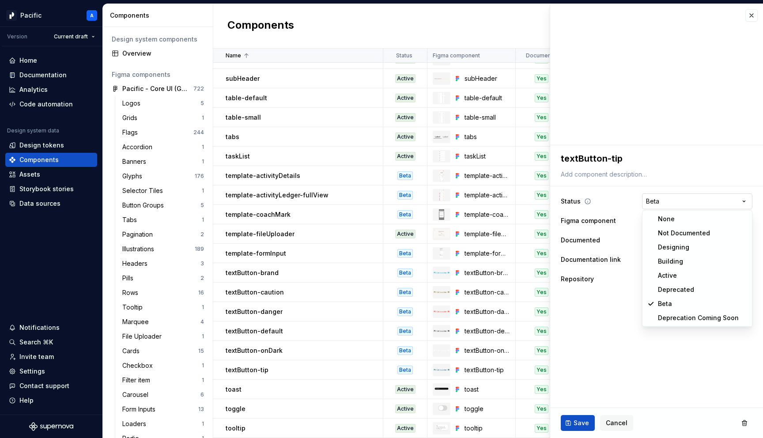
click at [669, 196] on html "Pacific A Version Current draft Home Documentation Analytics Code automation De…" at bounding box center [381, 219] width 763 height 438
select select "**********"
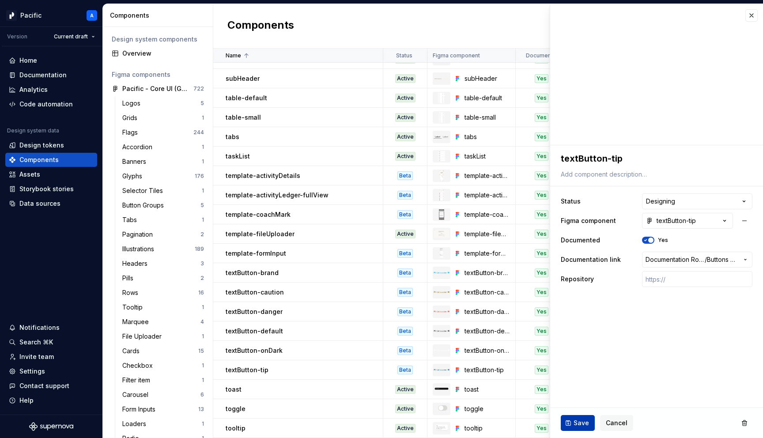
click at [574, 422] on span "Save" at bounding box center [581, 423] width 15 height 9
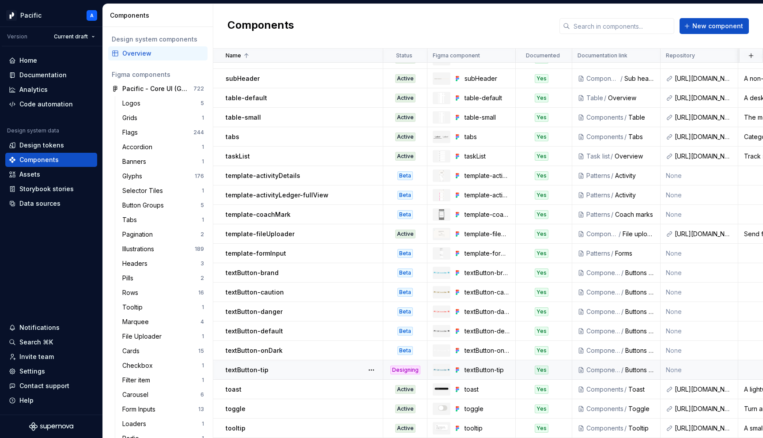
click at [416, 366] on div "Designing" at bounding box center [405, 370] width 30 height 9
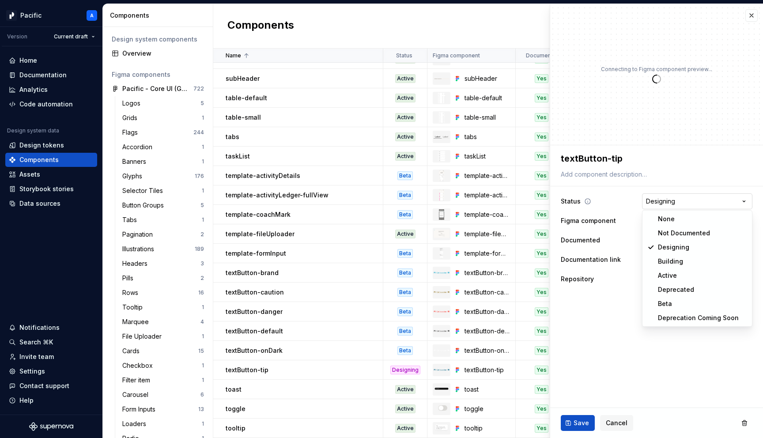
click at [661, 202] on html "Pacific A Version Current draft Home Documentation Analytics Code automation De…" at bounding box center [381, 219] width 763 height 438
type textarea "*"
select select "**********"
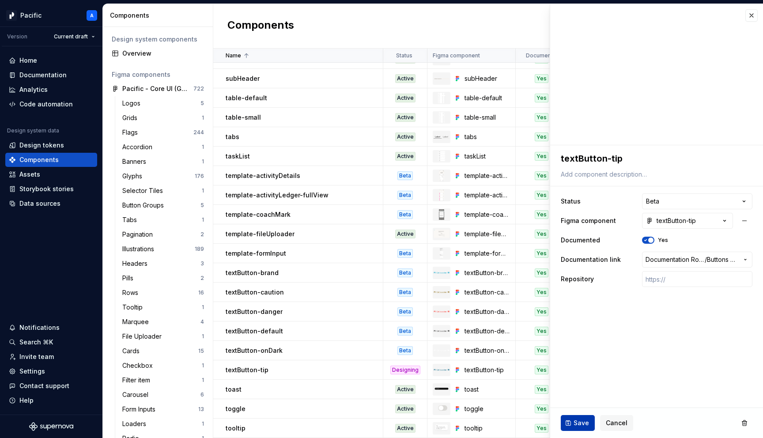
click at [576, 420] on span "Save" at bounding box center [581, 423] width 15 height 9
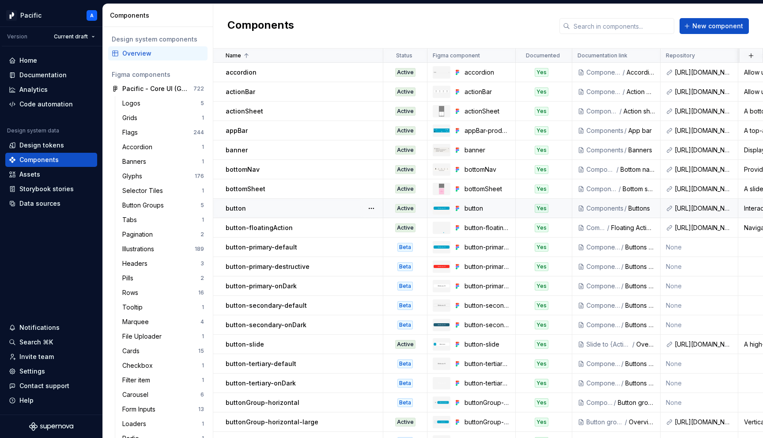
click at [400, 208] on div "Active" at bounding box center [405, 208] width 20 height 9
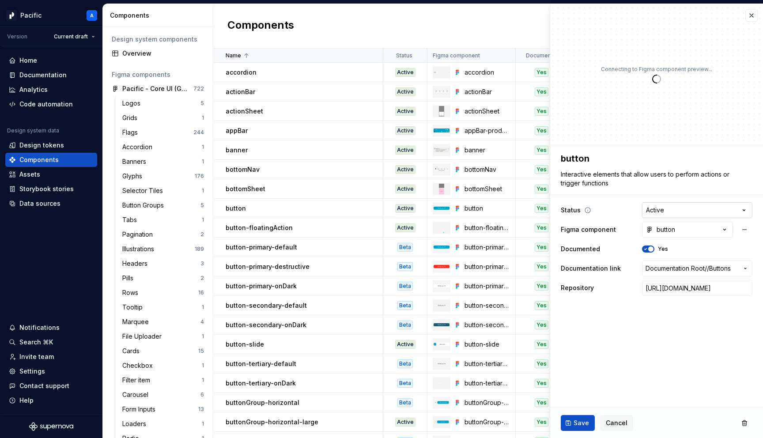
click at [699, 211] on html "Pacific A Version Current draft Home Documentation Analytics Code automation De…" at bounding box center [381, 219] width 763 height 438
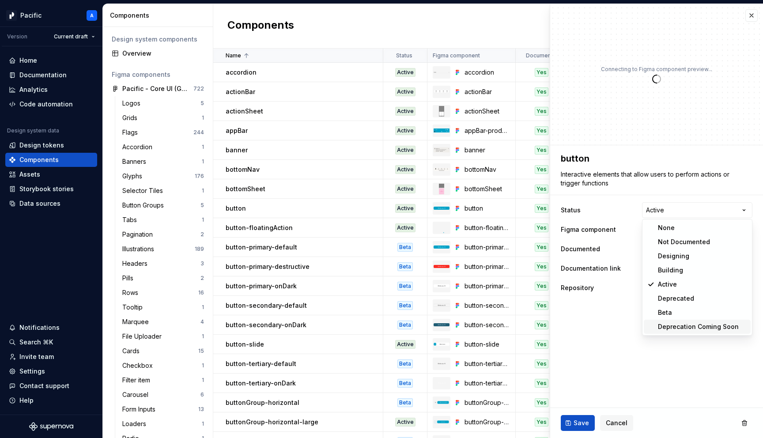
type textarea "*"
select select "**********"
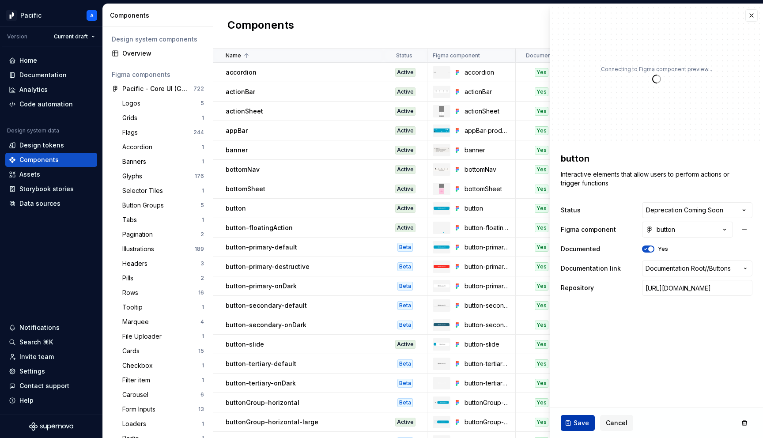
click at [576, 426] on span "Save" at bounding box center [581, 423] width 15 height 9
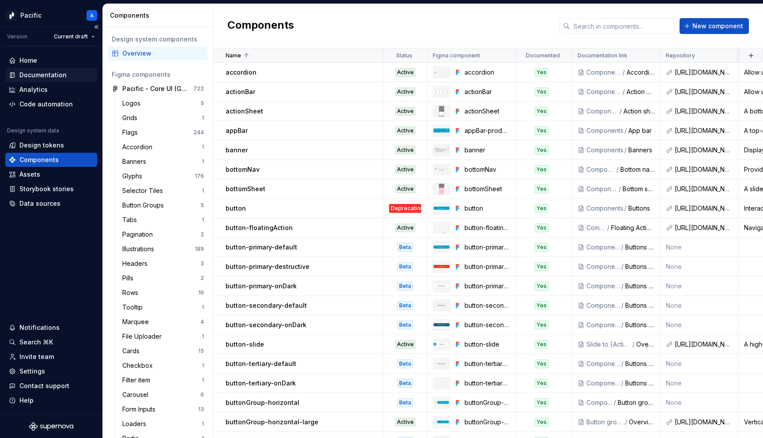
click at [62, 76] on div "Documentation" at bounding box center [42, 75] width 47 height 9
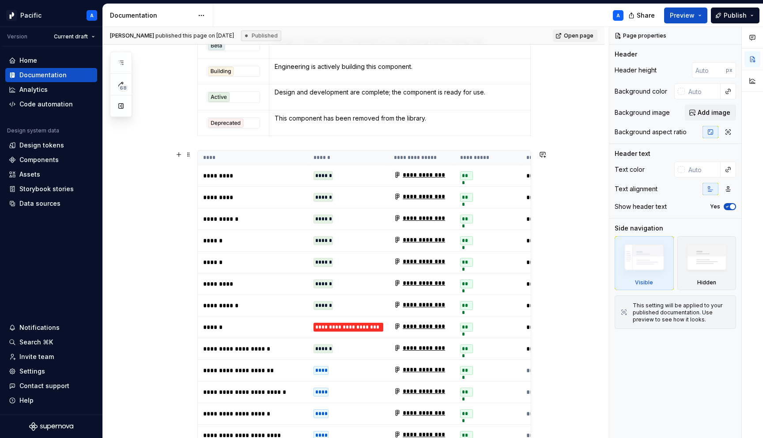
scroll to position [2210, 0]
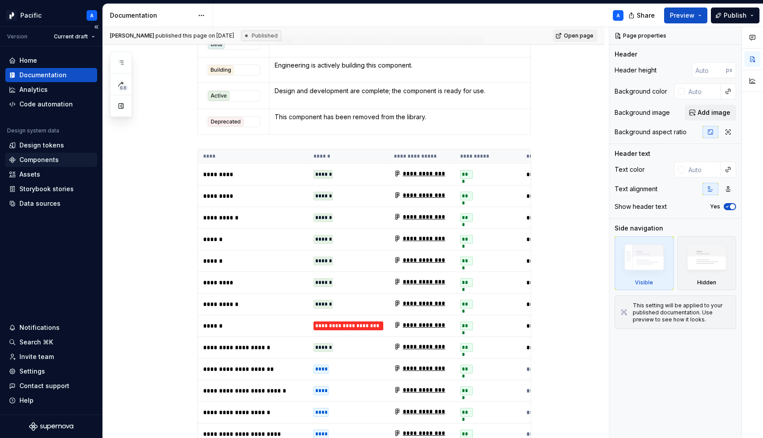
click at [47, 158] on div "Components" at bounding box center [38, 159] width 39 height 9
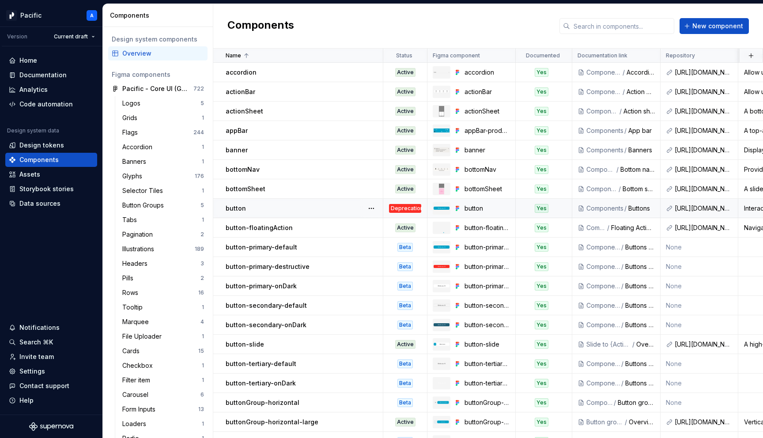
click at [409, 211] on div "Deprecation Coming Soon" at bounding box center [405, 208] width 32 height 9
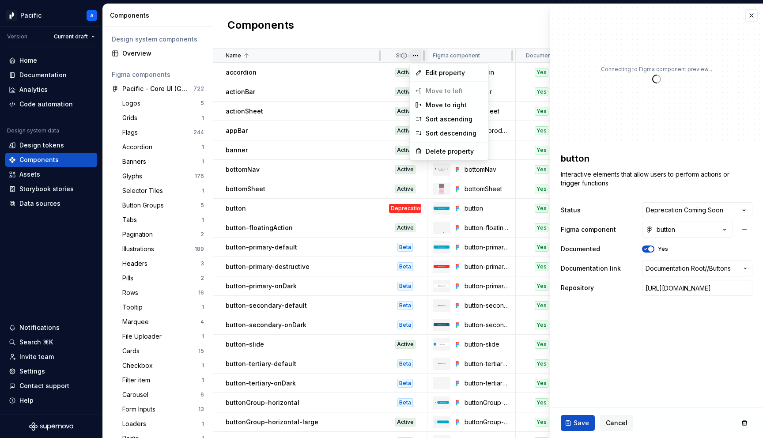
click at [410, 53] on html "Pacific A Version Current draft Home Documentation Analytics Code automation De…" at bounding box center [381, 219] width 763 height 438
click at [447, 74] on span "Edit property" at bounding box center [454, 72] width 57 height 9
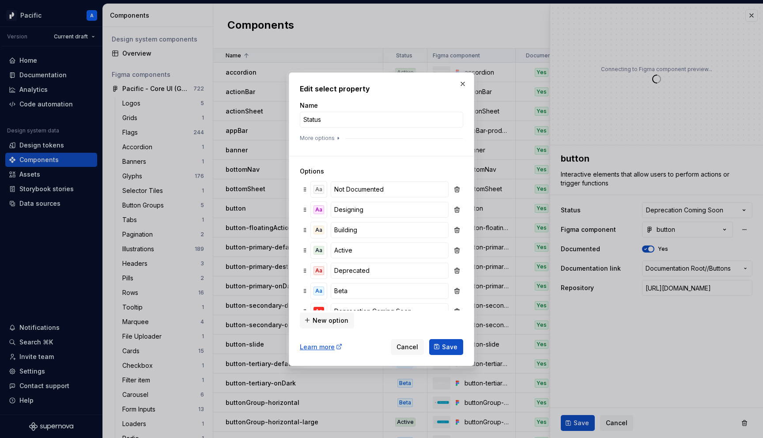
type textarea "*"
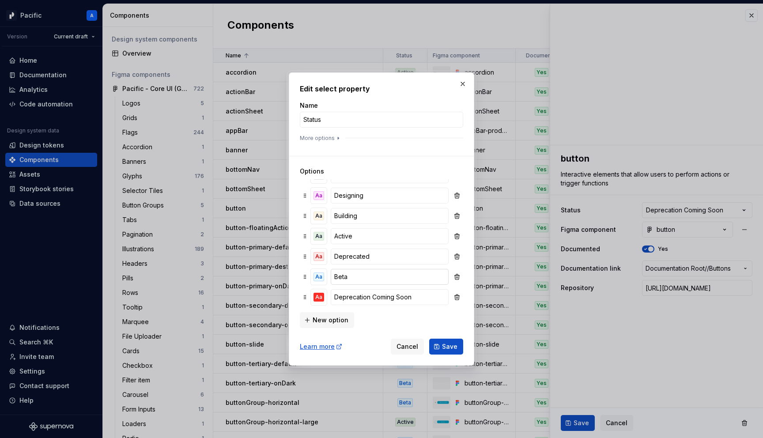
scroll to position [13, 0]
click at [372, 297] on input "Deprecation Coming Soon" at bounding box center [390, 298] width 118 height 16
click at [386, 301] on input "Deprecation Coming Soon" at bounding box center [390, 298] width 118 height 16
click at [417, 299] on input "Deprecating Soon" at bounding box center [390, 298] width 118 height 16
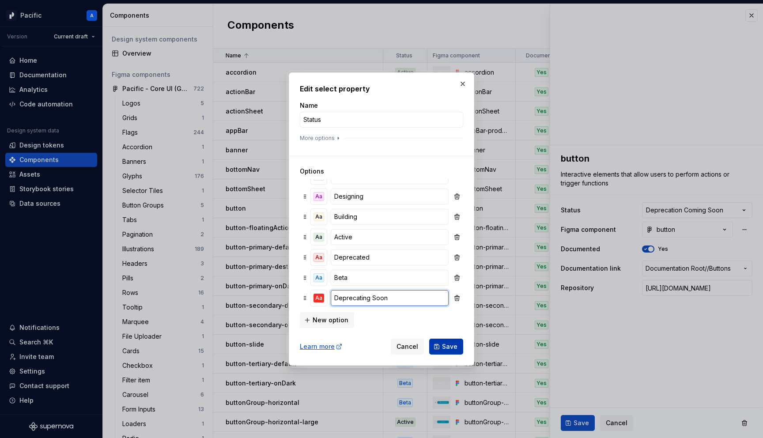
type input "Deprecating Soon"
click at [446, 350] on span "Save" at bounding box center [449, 346] width 15 height 9
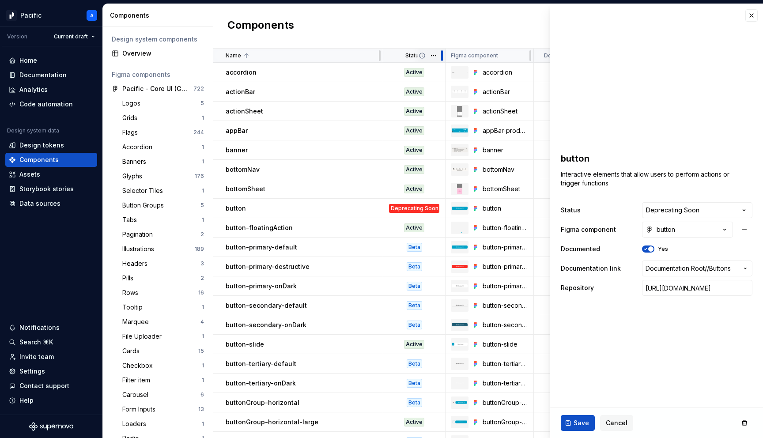
drag, startPoint x: 425, startPoint y: 52, endPoint x: 443, endPoint y: 56, distance: 18.5
click at [443, 56] on div at bounding box center [442, 56] width 7 height 14
click at [578, 428] on button "Save" at bounding box center [578, 423] width 34 height 16
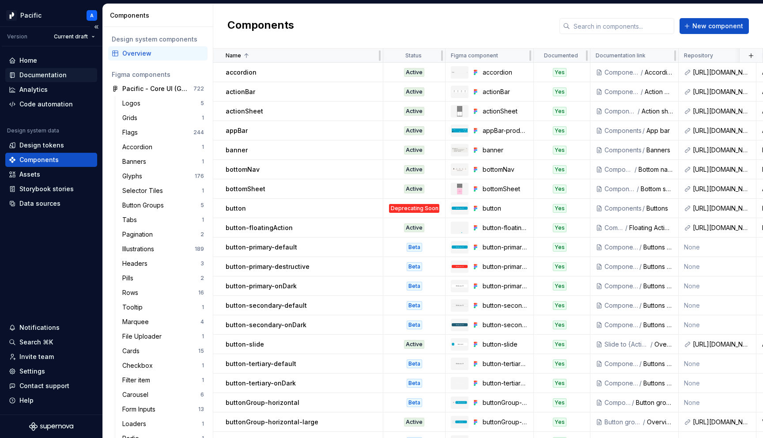
click at [44, 76] on div "Documentation" at bounding box center [42, 75] width 47 height 9
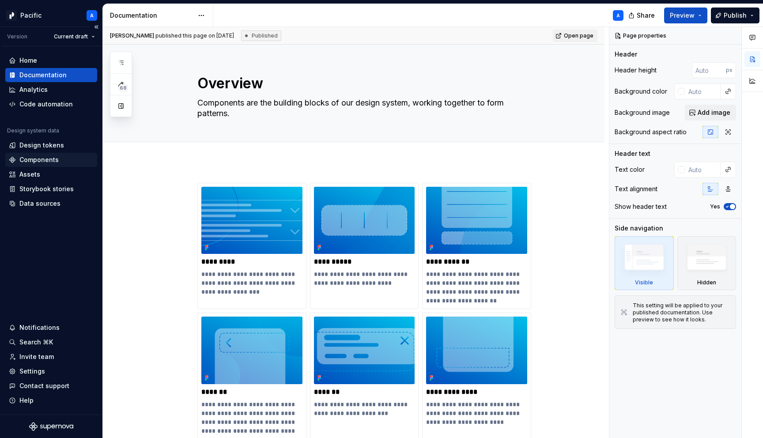
click at [27, 160] on div "Components" at bounding box center [38, 159] width 39 height 9
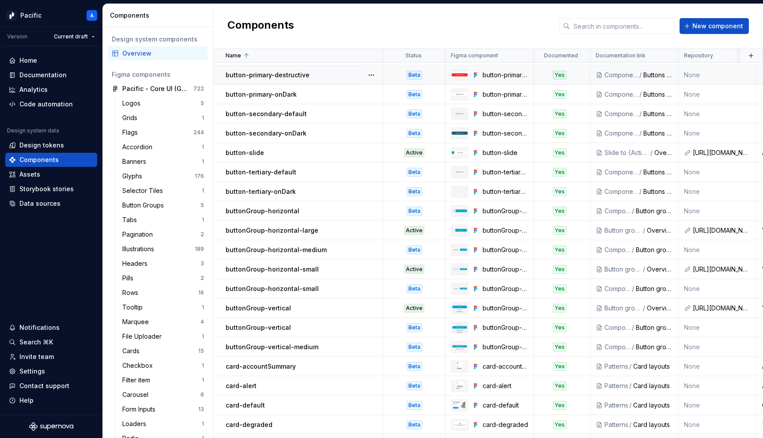
scroll to position [365, 0]
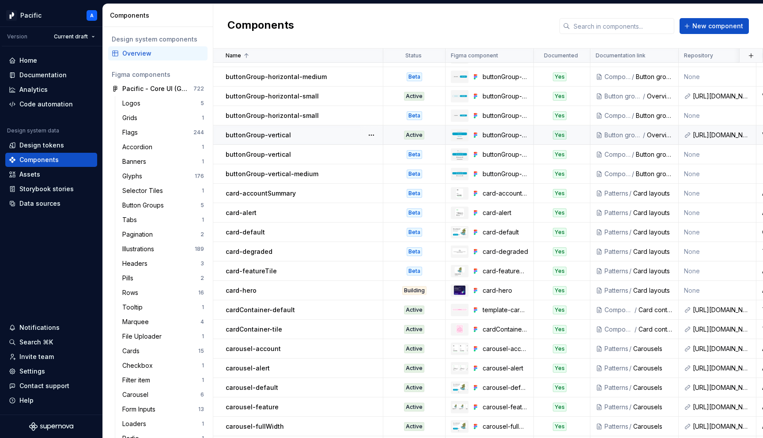
click at [317, 134] on div "buttonGroup-vertical" at bounding box center [304, 135] width 157 height 9
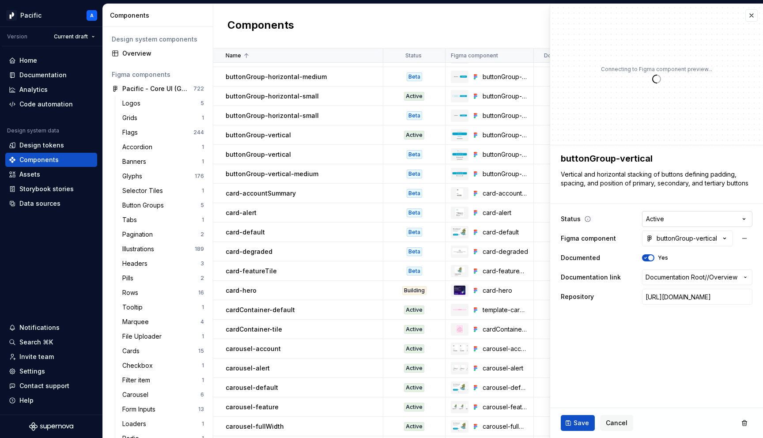
click at [693, 221] on html "Pacific A Version Current draft Home Documentation Analytics Code automation De…" at bounding box center [381, 219] width 763 height 438
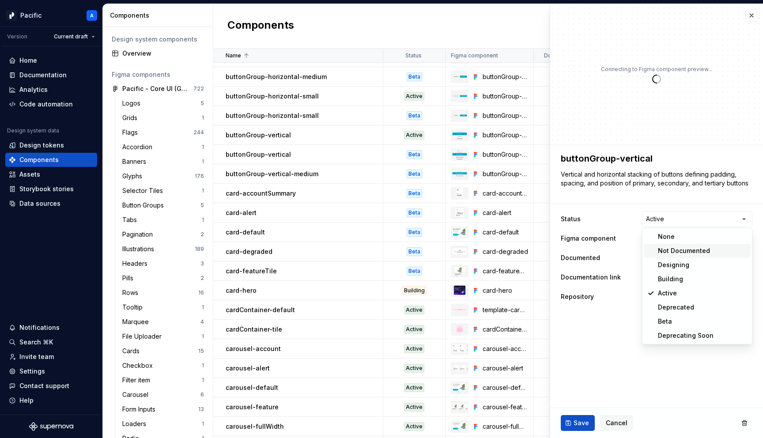
type textarea "*"
select select "**********"
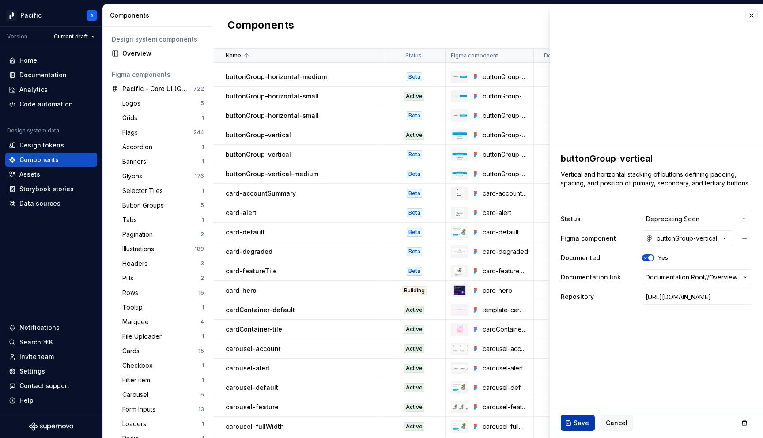
click at [576, 424] on span "Save" at bounding box center [581, 423] width 15 height 9
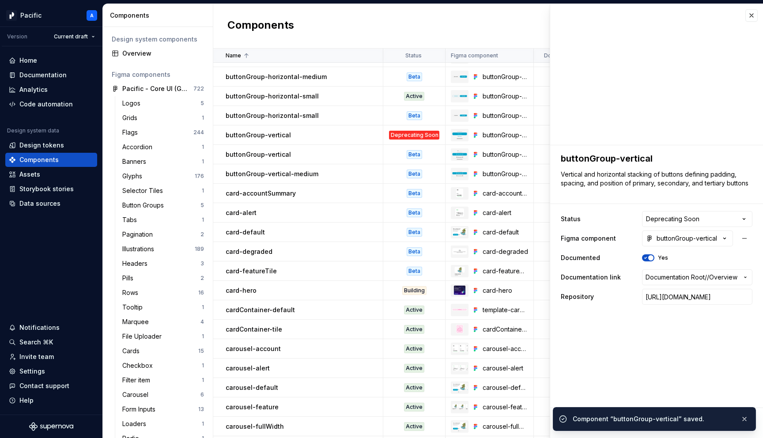
scroll to position [251, 0]
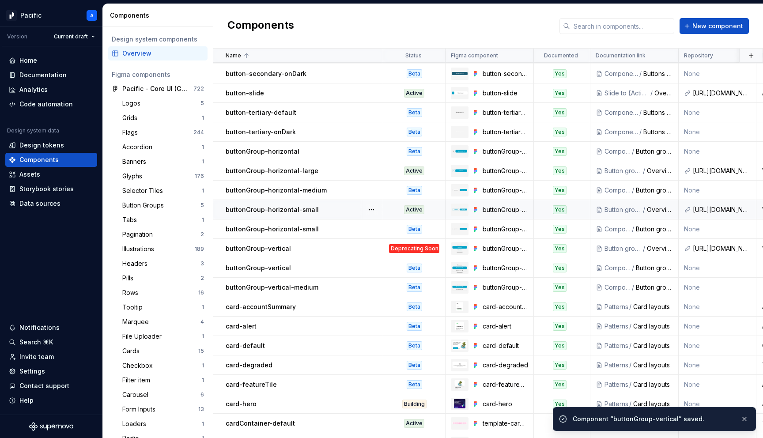
click at [320, 204] on td "buttonGroup-horizontal-small" at bounding box center [298, 209] width 170 height 19
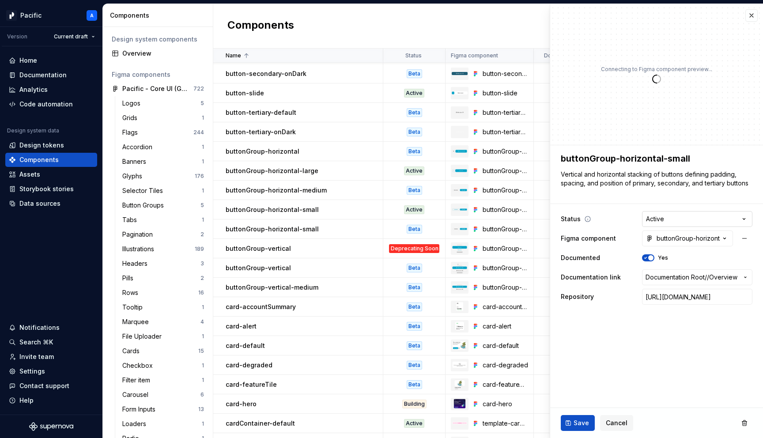
click at [702, 223] on html "Pacific A Version Current draft Home Documentation Analytics Code automation De…" at bounding box center [381, 219] width 763 height 438
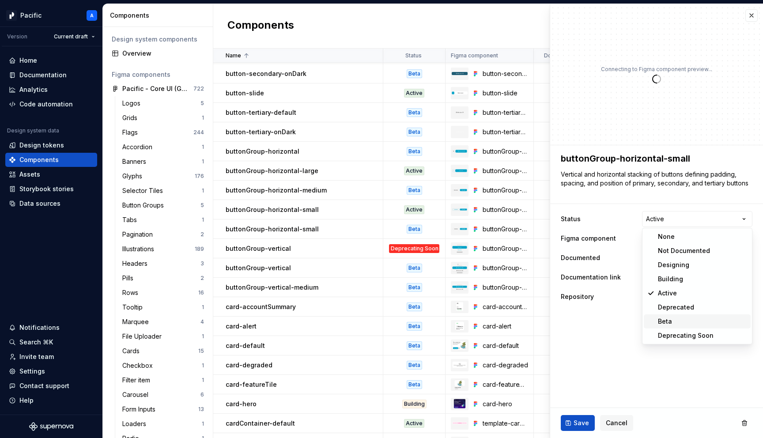
type textarea "*"
select select "**********"
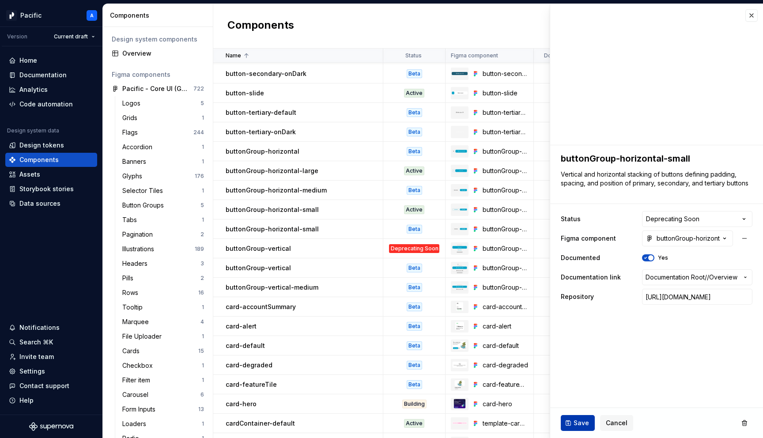
click at [574, 422] on span "Save" at bounding box center [581, 423] width 15 height 9
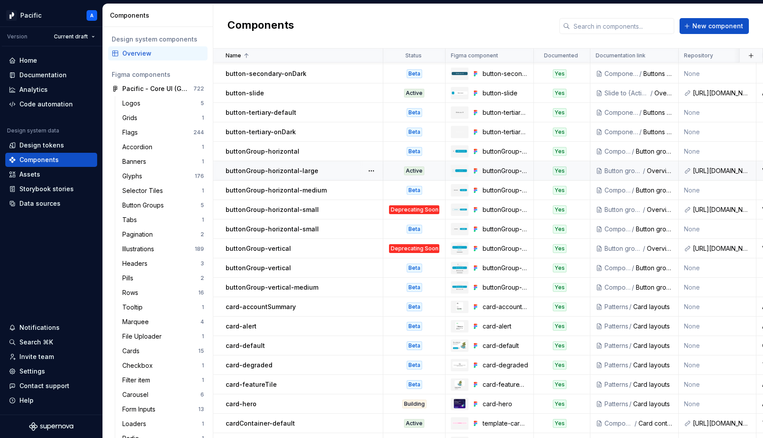
click at [328, 172] on div "buttonGroup-horizontal-large" at bounding box center [304, 171] width 157 height 9
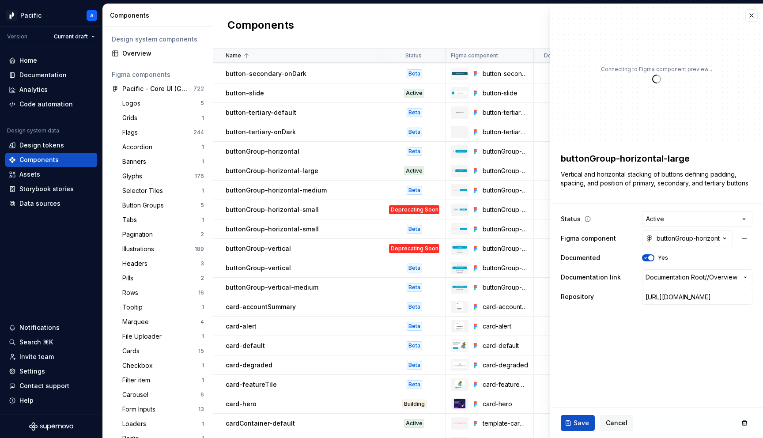
type textarea "*"
click at [697, 218] on html "Pacific A Version Current draft Home Documentation Analytics Code automation De…" at bounding box center [381, 219] width 763 height 438
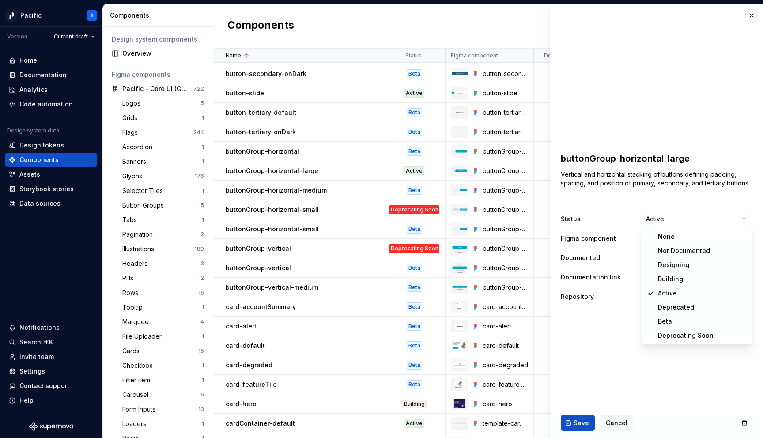
select select "**********"
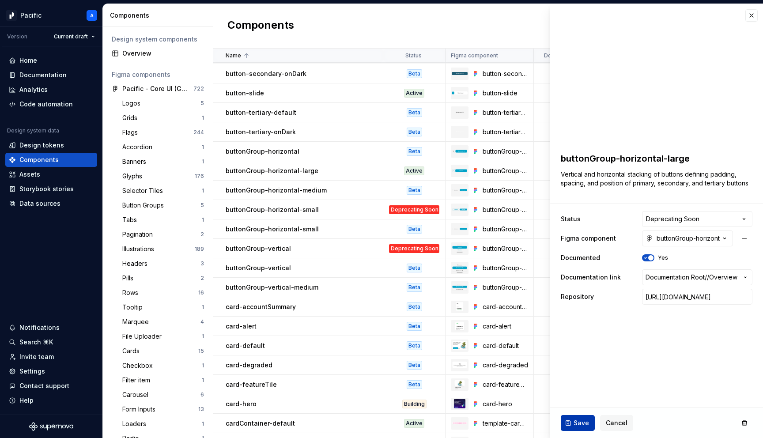
click at [582, 422] on span "Save" at bounding box center [581, 423] width 15 height 9
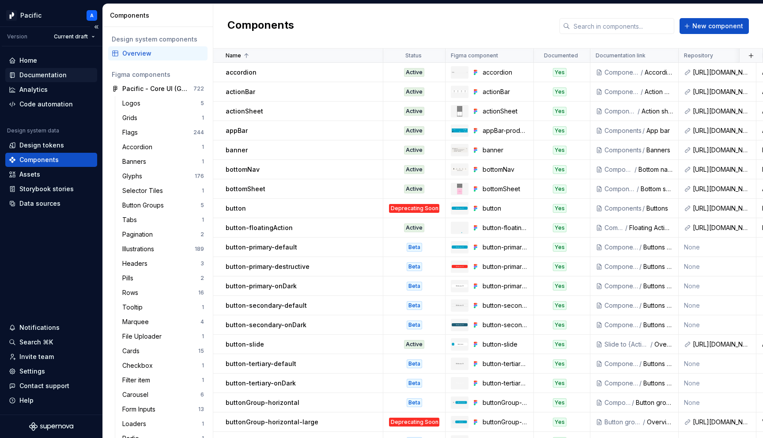
click at [64, 72] on div "Documentation" at bounding box center [42, 75] width 47 height 9
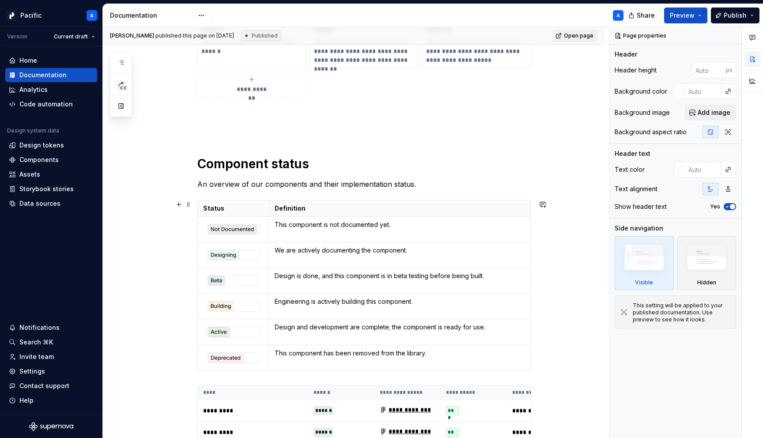
scroll to position [1975, 0]
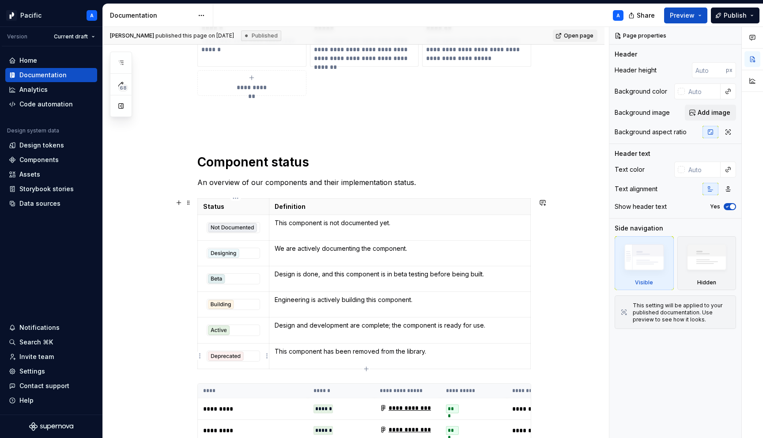
click at [248, 351] on div at bounding box center [233, 356] width 53 height 11
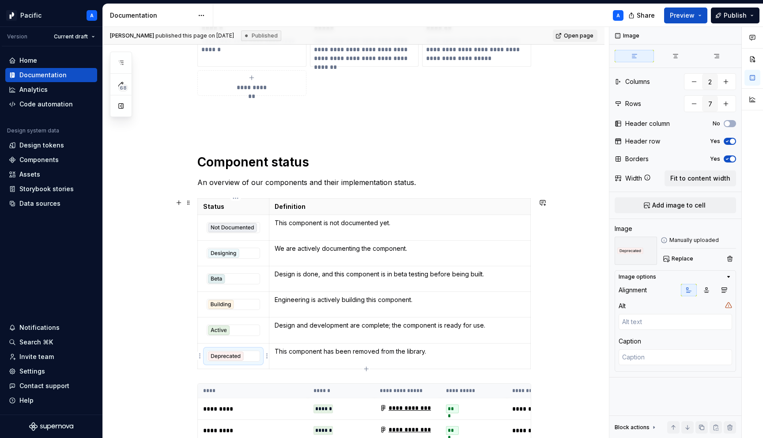
click at [258, 356] on img at bounding box center [233, 356] width 53 height 10
click at [267, 228] on html "Pacific A Version Current draft Home Documentation Analytics Code automation De…" at bounding box center [381, 219] width 763 height 438
type textarea "*"
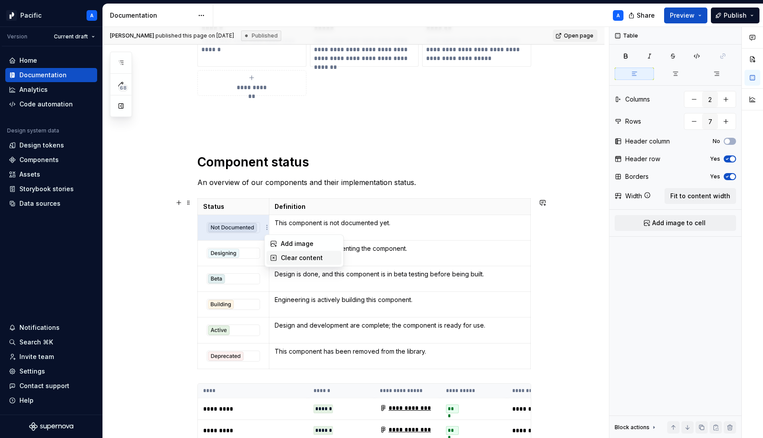
click at [283, 254] on div "Clear content" at bounding box center [309, 258] width 57 height 9
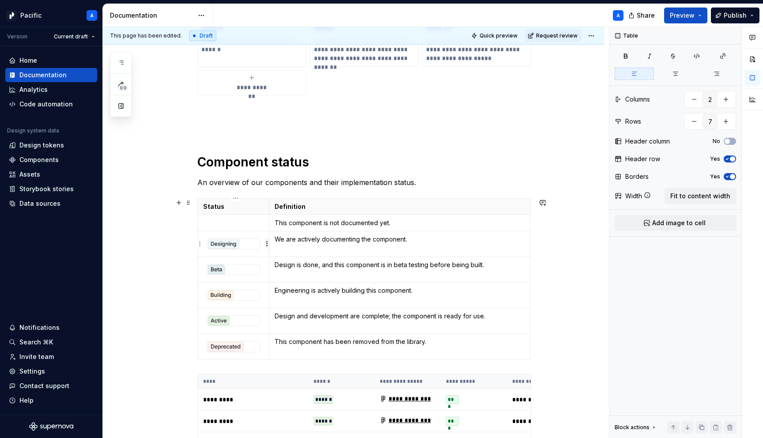
click at [265, 243] on html "Pacific A Version Current draft Home Documentation Analytics Code automation De…" at bounding box center [381, 219] width 763 height 438
click at [290, 275] on div "Clear content" at bounding box center [309, 274] width 57 height 9
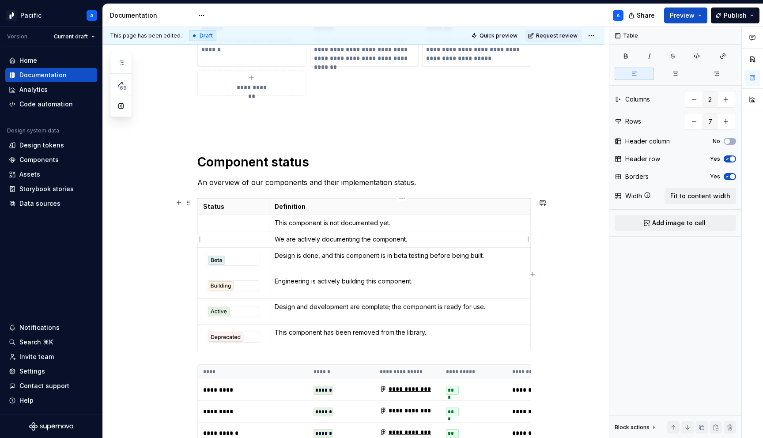
click at [323, 239] on p "We are actively documenting the component." at bounding box center [400, 239] width 250 height 9
click at [268, 260] on html "Pacific A Version Current draft Home Documentation Analytics Code automation De…" at bounding box center [381, 219] width 763 height 438
click at [286, 288] on div "Clear content" at bounding box center [309, 290] width 57 height 9
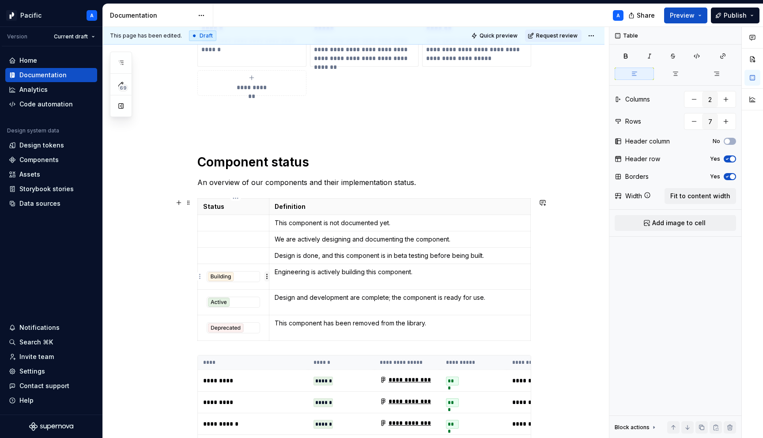
click at [266, 278] on html "Pacific A Version Current draft Home Documentation Analytics Code automation De…" at bounding box center [381, 219] width 763 height 438
click at [288, 303] on div "Clear content" at bounding box center [309, 307] width 57 height 9
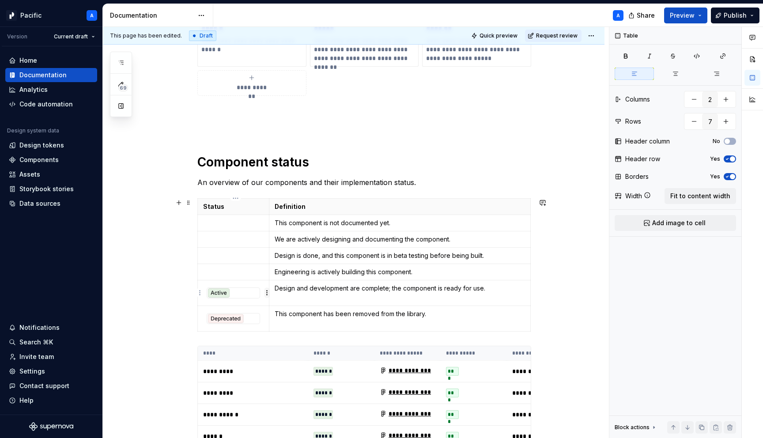
click at [266, 294] on html "Pacific A Version Current draft Home Documentation Analytics Code automation De…" at bounding box center [381, 219] width 763 height 438
click at [292, 321] on div "Clear content" at bounding box center [309, 323] width 57 height 9
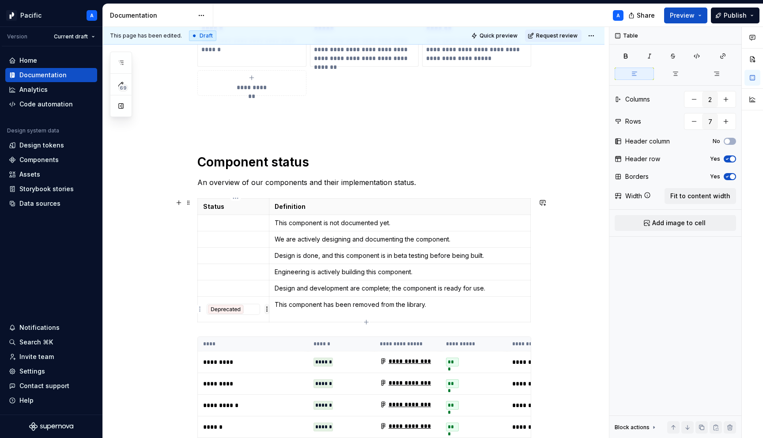
click at [266, 310] on html "Pacific A Version Current draft Home Documentation Analytics Code automation De…" at bounding box center [381, 219] width 763 height 438
click at [297, 339] on div "Clear content" at bounding box center [309, 339] width 57 height 9
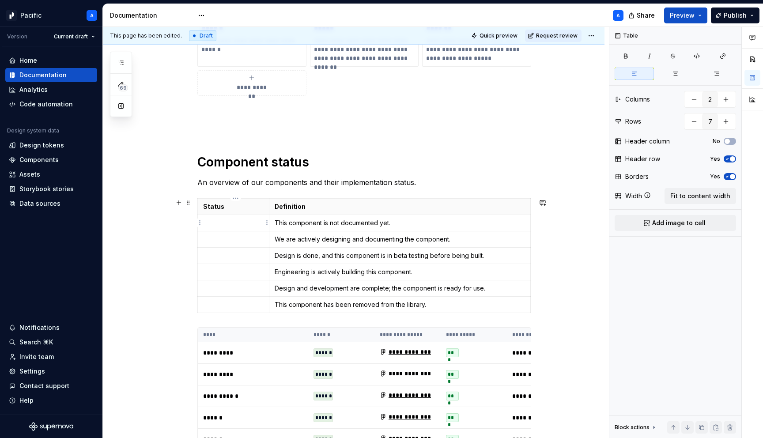
click at [233, 225] on p at bounding box center [233, 223] width 61 height 9
click at [661, 226] on span "Add image to cell" at bounding box center [678, 223] width 53 height 9
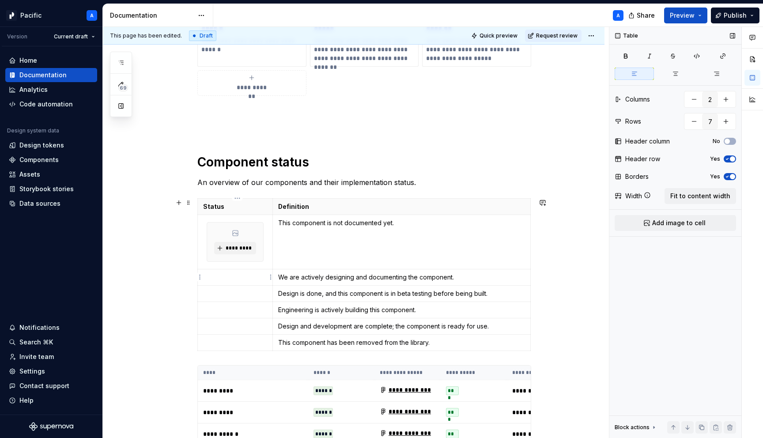
click at [249, 272] on td at bounding box center [235, 277] width 75 height 16
click at [696, 222] on span "Add image to cell" at bounding box center [678, 223] width 53 height 9
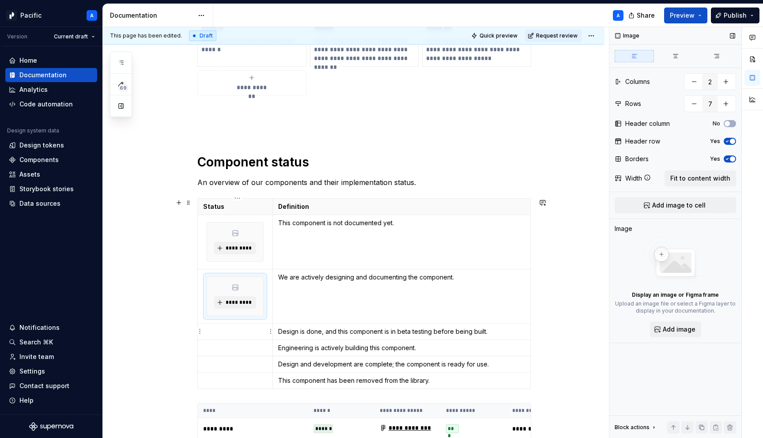
click at [253, 331] on p at bounding box center [235, 331] width 64 height 9
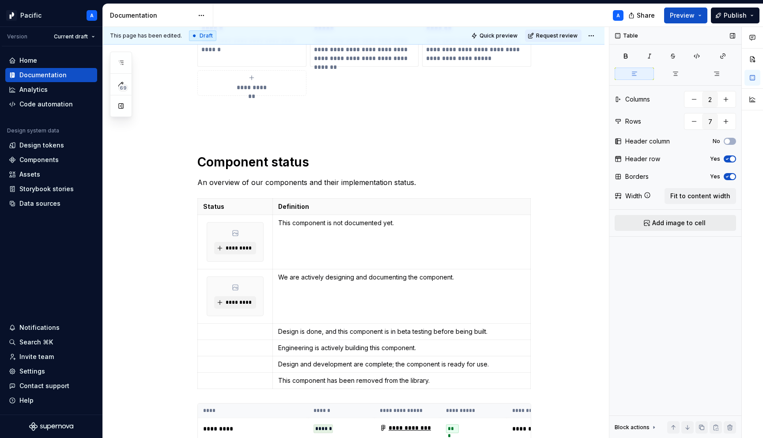
click at [676, 219] on span "Add image to cell" at bounding box center [678, 223] width 53 height 9
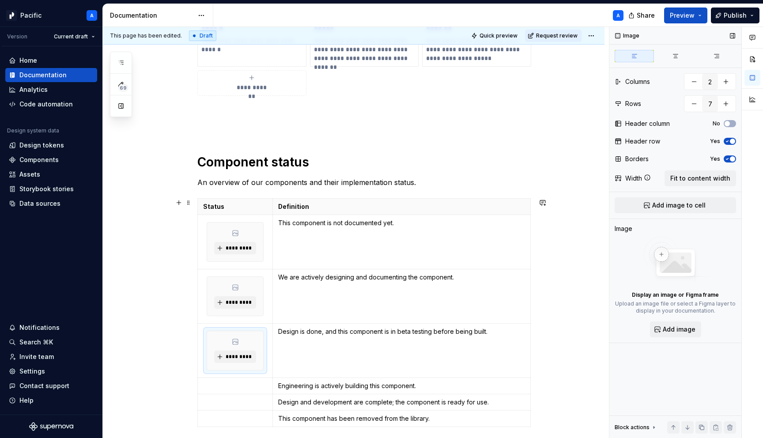
scroll to position [2071, 0]
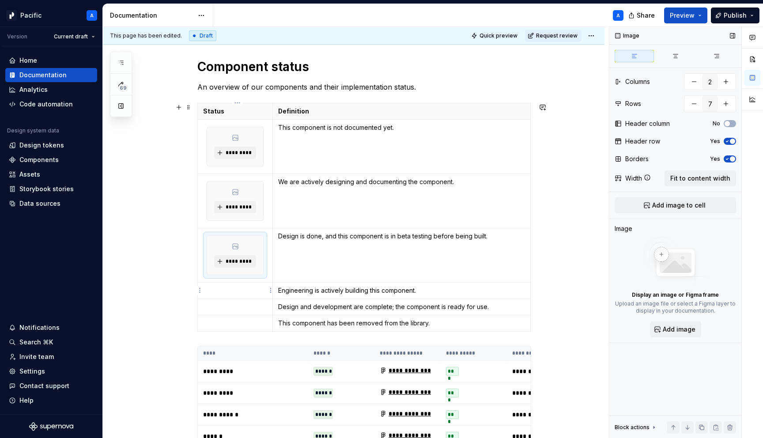
click at [246, 291] on p at bounding box center [235, 290] width 64 height 9
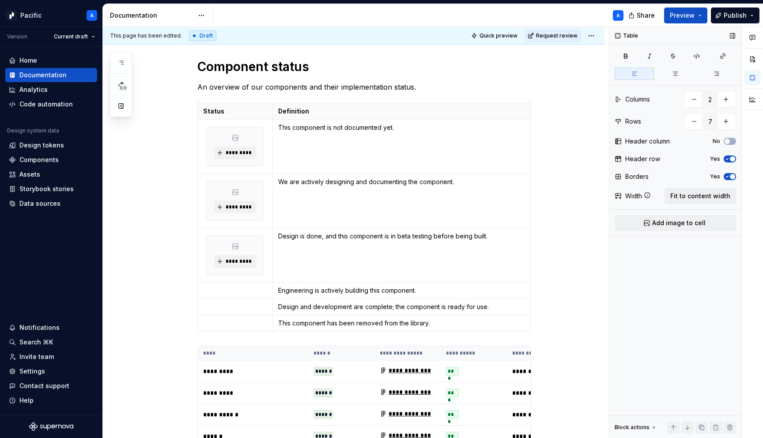
drag, startPoint x: 707, startPoint y: 191, endPoint x: 683, endPoint y: 275, distance: 87.7
click at [683, 275] on div "Table Columns 2 Rows 7 Header column No Header row Yes Borders Yes Width Fit to…" at bounding box center [676, 233] width 132 height 412
click at [676, 223] on span "Add image to cell" at bounding box center [678, 223] width 53 height 9
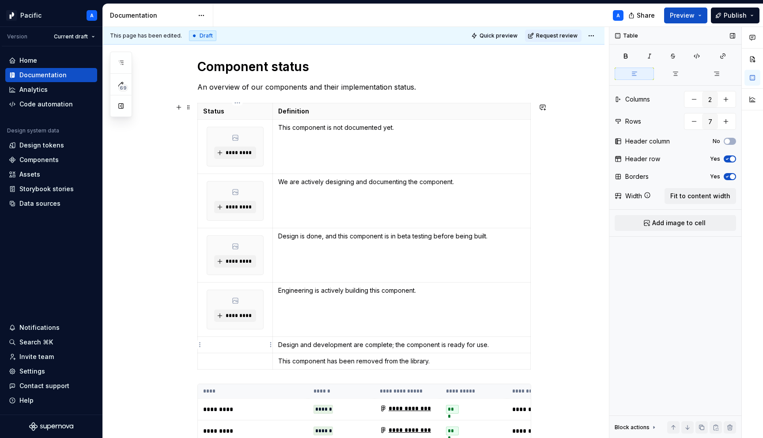
click at [245, 345] on p at bounding box center [235, 345] width 64 height 9
click at [669, 225] on span "Add image to cell" at bounding box center [678, 223] width 53 height 9
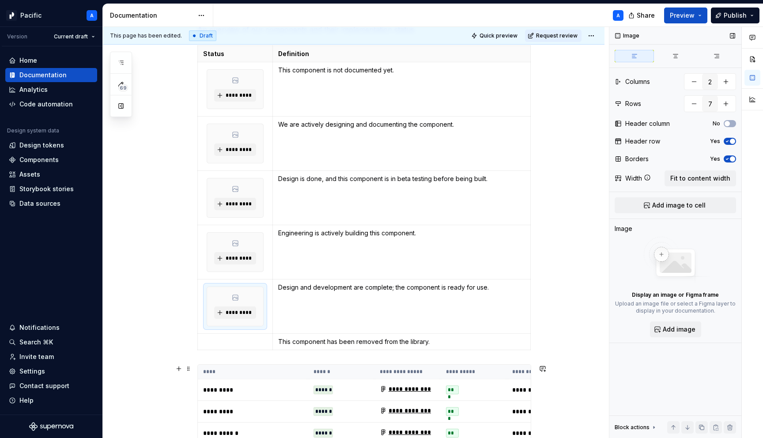
scroll to position [2130, 0]
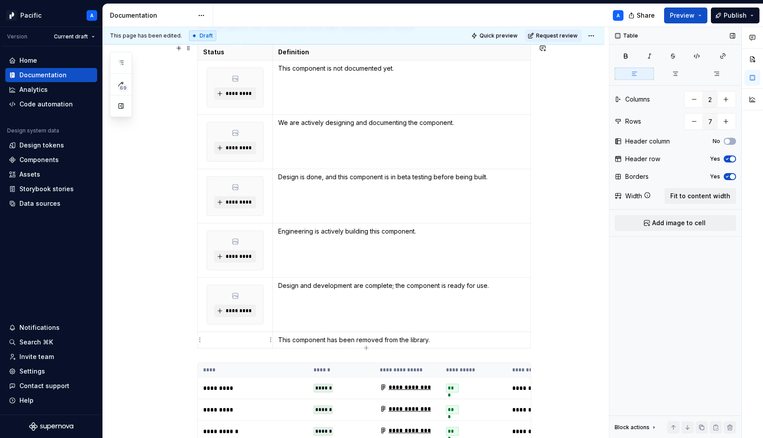
click at [233, 337] on p at bounding box center [235, 340] width 64 height 9
click at [668, 222] on span "Add image to cell" at bounding box center [678, 223] width 53 height 9
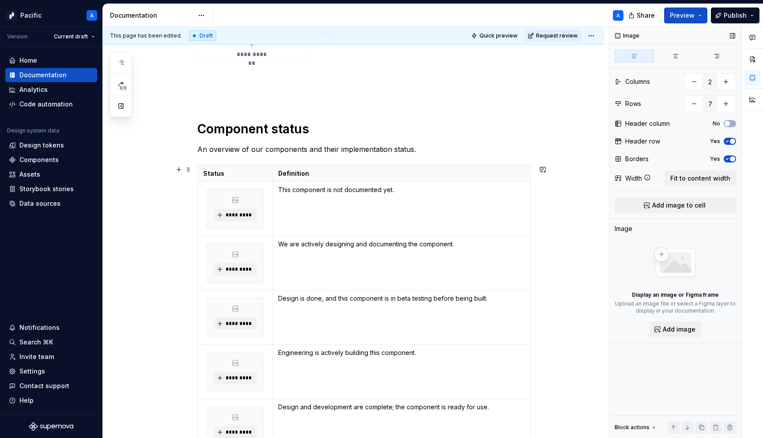
scroll to position [2009, 0]
click at [236, 214] on span "*********" at bounding box center [238, 214] width 27 height 7
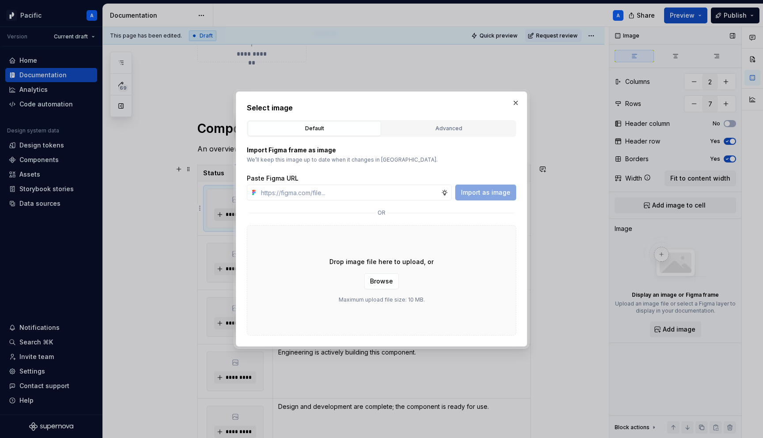
type textarea "*"
type input "https://www.figma.com/design/PxXH8JZjFWuPGKRkQvapgH/Supernova-Assets---Componen…"
type textarea "*"
type input "https://www.figma.com/design/PxXH8JZjFWuPGKRkQvapgH/Supernova-Assets---Componen…"
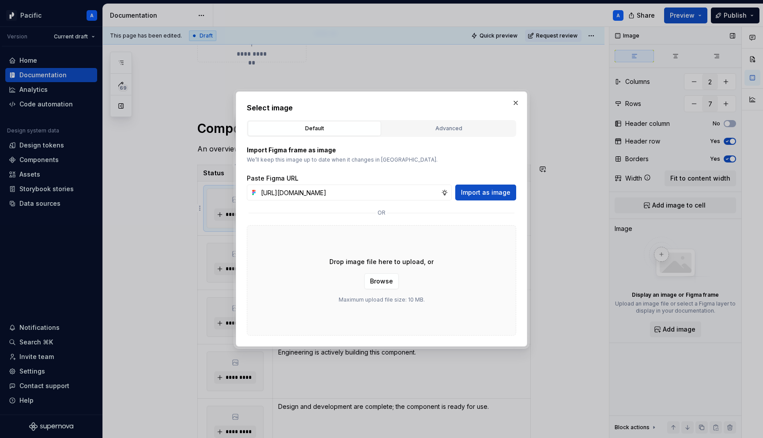
click at [476, 193] on span "Import as image" at bounding box center [485, 192] width 49 height 9
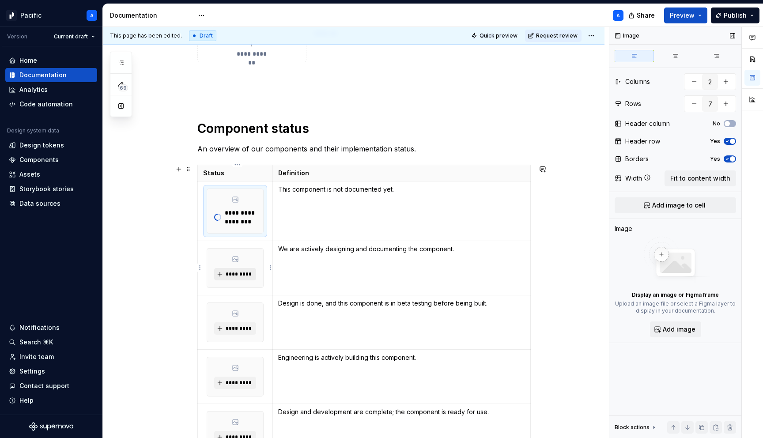
type textarea "*"
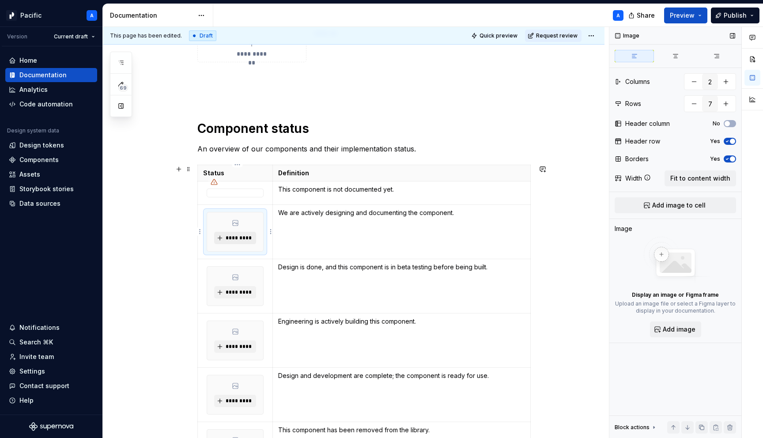
click at [236, 241] on span "*********" at bounding box center [238, 238] width 27 height 7
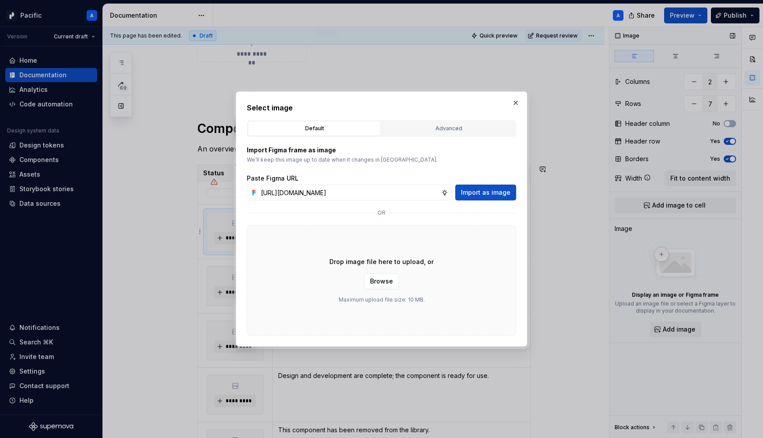
scroll to position [0, 244]
type input "https://www.figma.com/design/PxXH8JZjFWuPGKRkQvapgH/Supernova-Assets---Componen…"
click at [502, 197] on button "Import as image" at bounding box center [485, 193] width 61 height 16
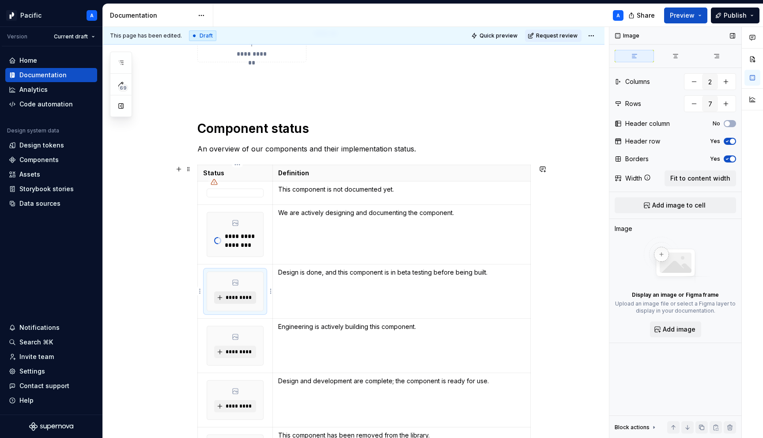
click at [235, 298] on span "*********" at bounding box center [238, 297] width 27 height 7
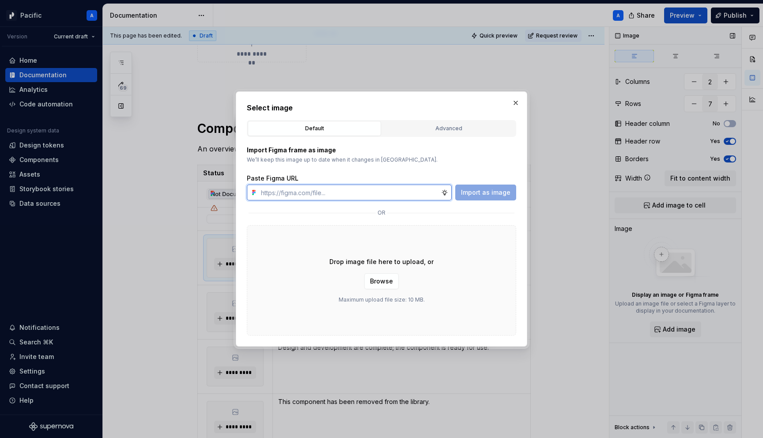
click at [299, 192] on input "text" at bounding box center [350, 193] width 184 height 16
paste input "https://www.figma.com/design/PxXH8JZjFWuPGKRkQvapgH/Supernova-Assets---Componen…"
type input "https://www.figma.com/design/PxXH8JZjFWuPGKRkQvapgH/Supernova-Assets---Componen…"
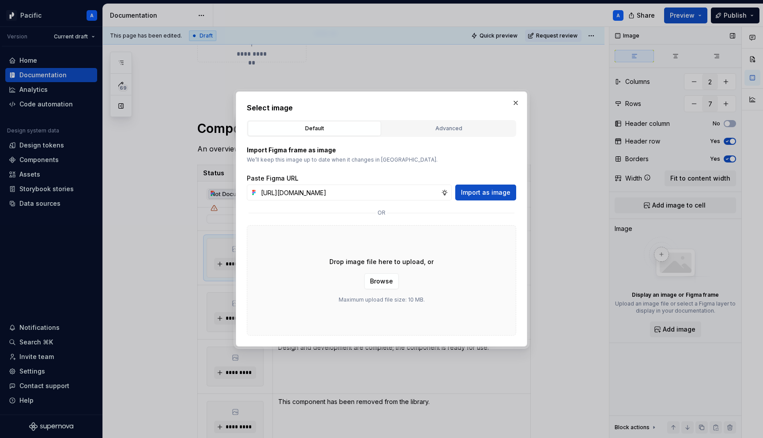
scroll to position [0, 0]
click at [481, 191] on span "Import as image" at bounding box center [485, 192] width 49 height 9
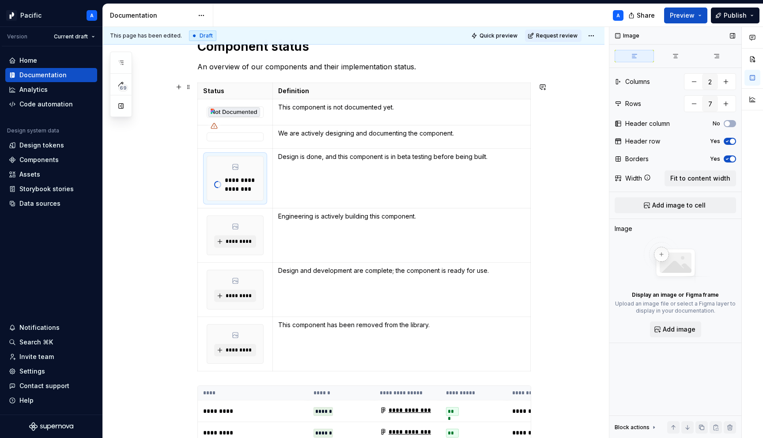
scroll to position [2091, 0]
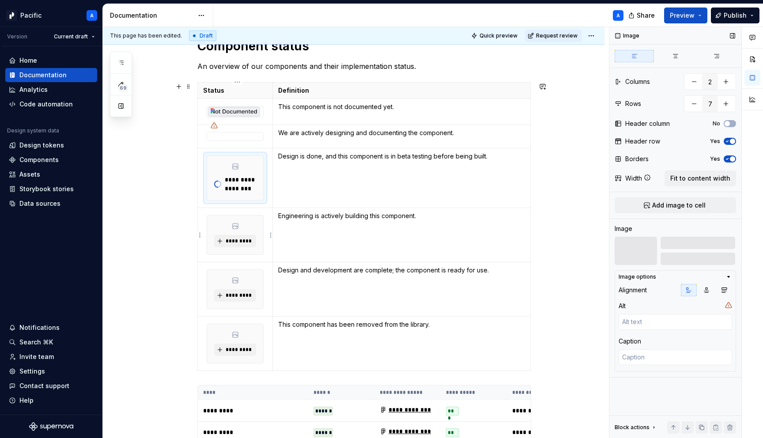
click at [235, 223] on icon at bounding box center [235, 225] width 5 height 5
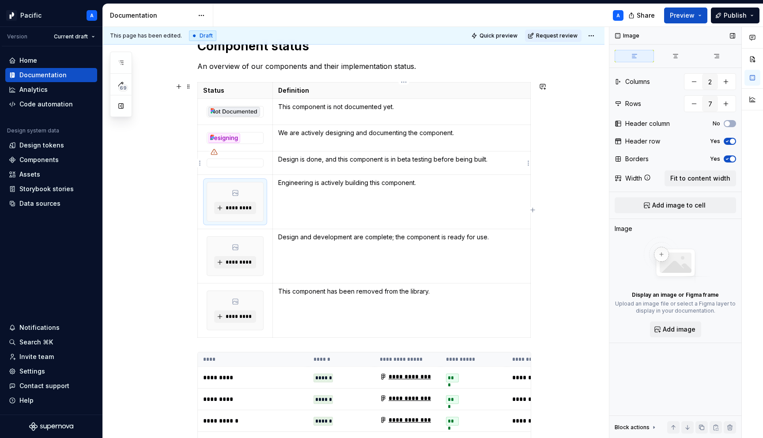
click at [301, 160] on p "Design is done, and this component is in beta testing before being built." at bounding box center [401, 159] width 247 height 9
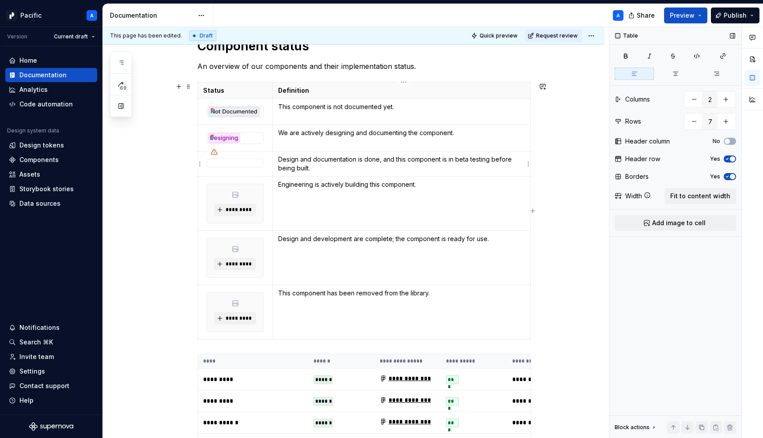
click at [359, 159] on p "Design and documentation is done, and this component is in beta testing before …" at bounding box center [401, 164] width 247 height 18
click at [388, 160] on p "Design and documentation are done, and this component is in beta testing before…" at bounding box center [401, 164] width 247 height 18
click at [394, 161] on p "Design and documentation are done. and this component is in beta testing before…" at bounding box center [401, 164] width 247 height 18
drag, startPoint x: 394, startPoint y: 161, endPoint x: 396, endPoint y: 156, distance: 5.3
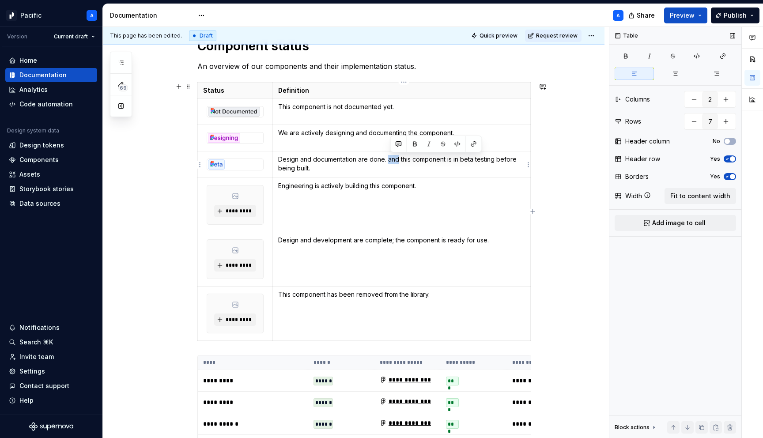
click at [394, 161] on p "Design and documentation are done. and this component is in beta testing before…" at bounding box center [401, 164] width 247 height 18
click at [333, 167] on p "Design and documentation are done. This component is in beta testing before bei…" at bounding box center [401, 164] width 247 height 18
click at [322, 170] on p "Design and documentation are done. This component is in beta testing before bei…" at bounding box center [401, 164] width 247 height 18
click at [326, 188] on p "Engineering is actively building this component." at bounding box center [401, 186] width 247 height 9
click at [239, 213] on span "*********" at bounding box center [238, 211] width 27 height 7
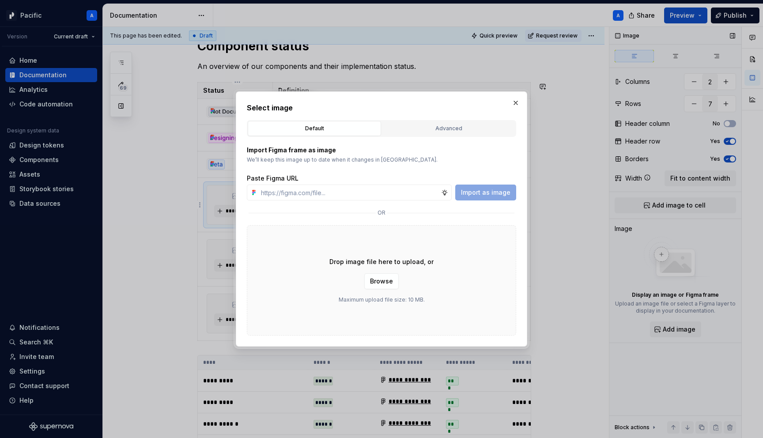
type textarea "*"
paste input "https://www.figma.com/design/PxXH8JZjFWuPGKRkQvapgH/Supernova-Assets---Componen…"
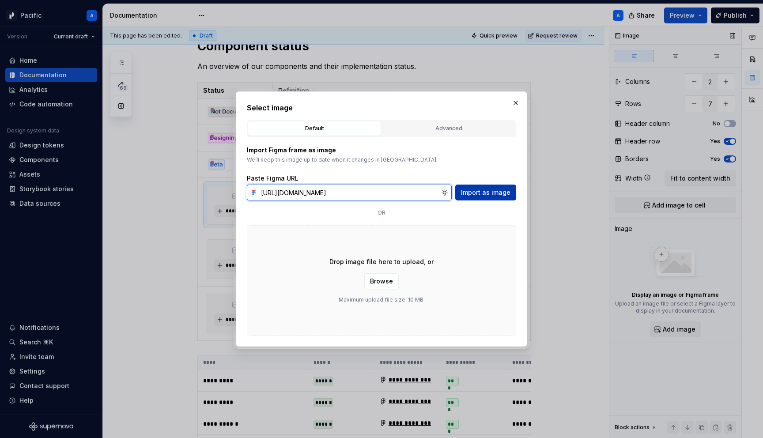
type input "https://www.figma.com/design/PxXH8JZjFWuPGKRkQvapgH/Supernova-Assets---Componen…"
click at [473, 195] on span "Import as image" at bounding box center [485, 192] width 49 height 9
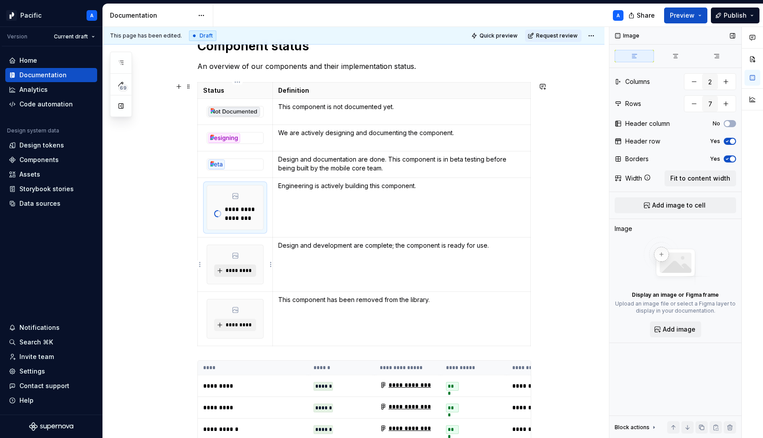
type textarea "*"
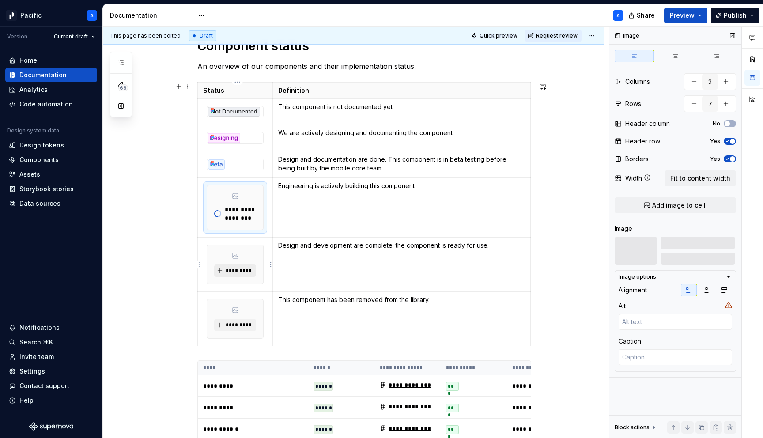
click at [240, 269] on span "*********" at bounding box center [238, 270] width 27 height 7
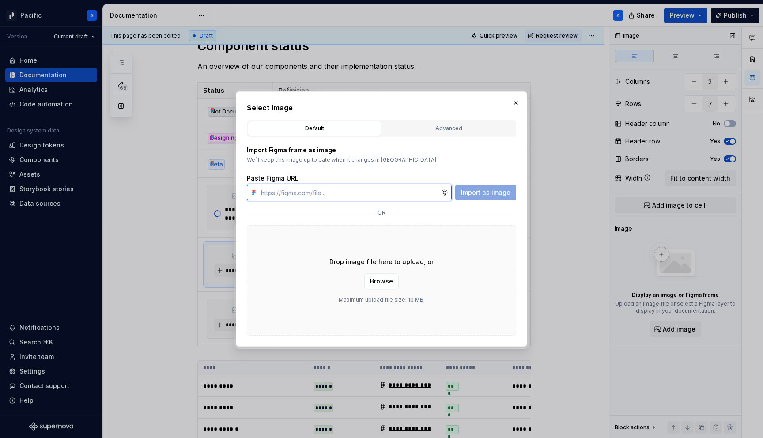
click at [340, 190] on input "text" at bounding box center [350, 193] width 184 height 16
paste input "https://www.figma.com/design/PxXH8JZjFWuPGKRkQvapgH/Supernova-Assets---Componen…"
type input "https://www.figma.com/design/PxXH8JZjFWuPGKRkQvapgH/Supernova-Assets---Componen…"
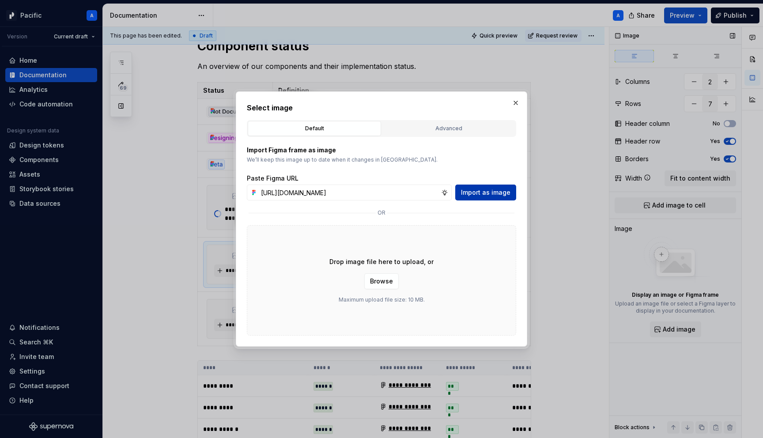
scroll to position [0, 0]
click at [490, 189] on span "Import as image" at bounding box center [485, 192] width 49 height 9
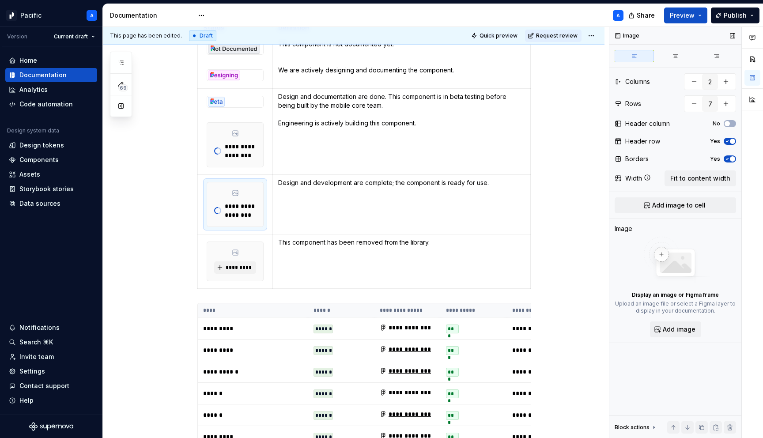
scroll to position [2165, 0]
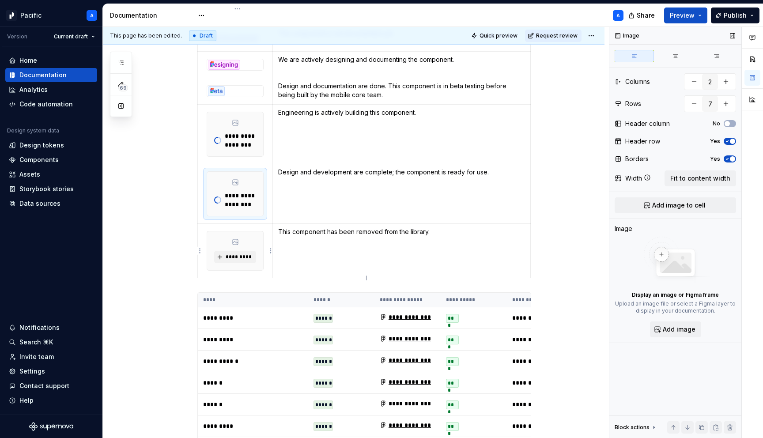
type textarea "*"
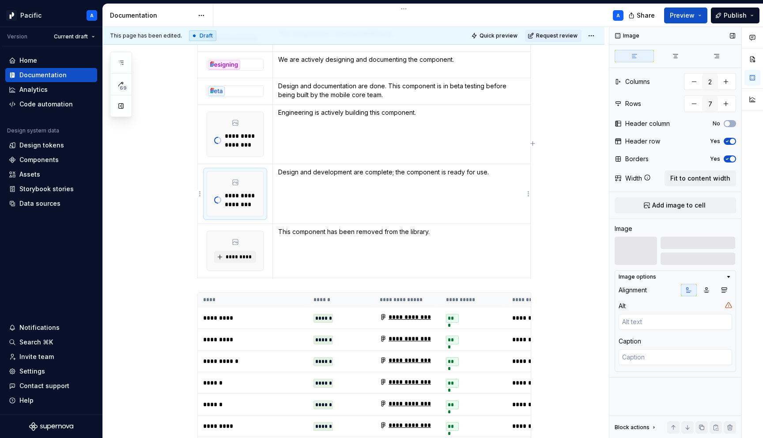
click at [453, 175] on p "Design and development are complete; the component is ready for use." at bounding box center [401, 172] width 247 height 9
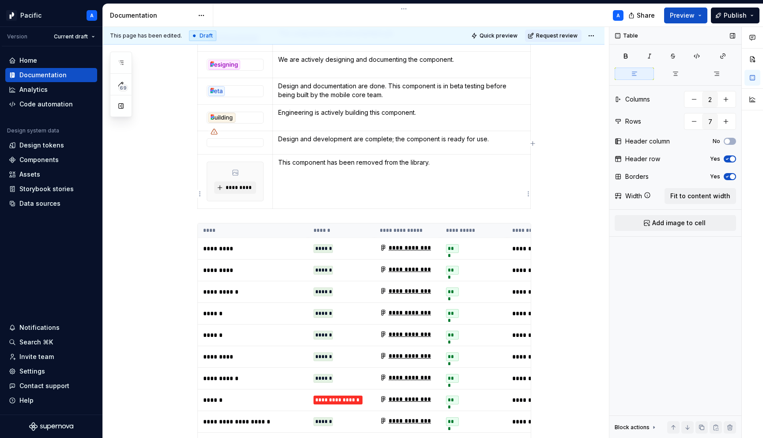
click at [453, 175] on td "This component has been removed from the library." at bounding box center [402, 181] width 258 height 54
click at [459, 140] on p "Design and development are complete; the component is ready for use." at bounding box center [401, 139] width 247 height 9
click at [488, 151] on td "Design and development are complete; the component is availible for use." at bounding box center [402, 142] width 258 height 23
click at [386, 185] on td "This component has been removed from the library." at bounding box center [402, 181] width 258 height 54
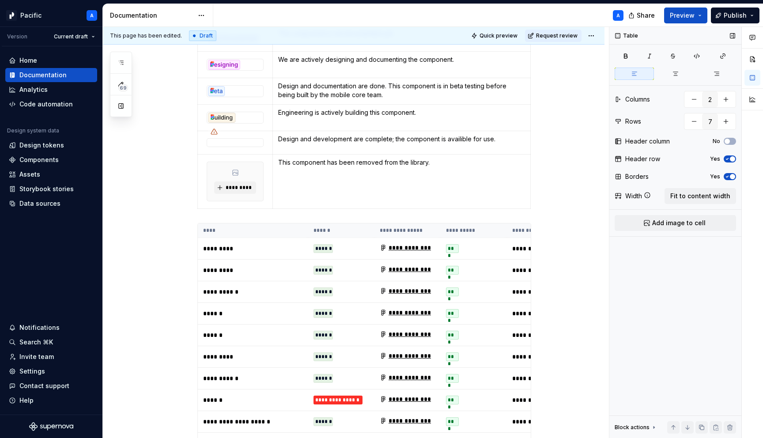
click at [369, 211] on div "Status Definition This component is not documented yet. We are actively designi…" at bounding box center [364, 111] width 334 height 204
click at [368, 207] on icon "button" at bounding box center [366, 208] width 7 height 7
type input "8"
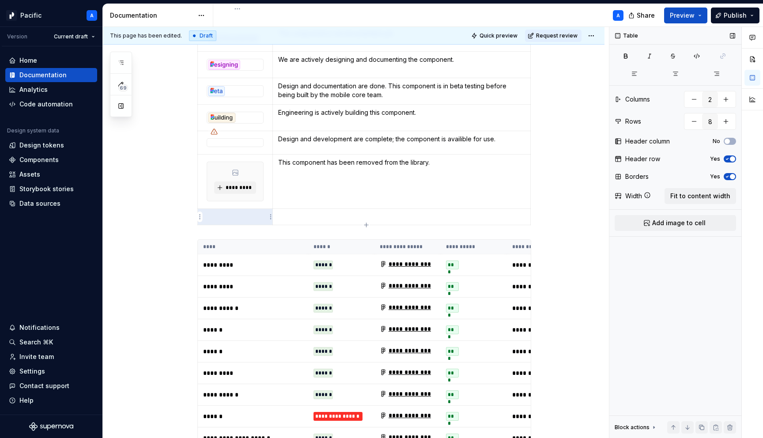
click at [246, 218] on p at bounding box center [235, 216] width 64 height 9
click at [308, 222] on td at bounding box center [402, 216] width 258 height 16
click at [343, 164] on p "This component has been removed from the library." at bounding box center [401, 162] width 247 height 9
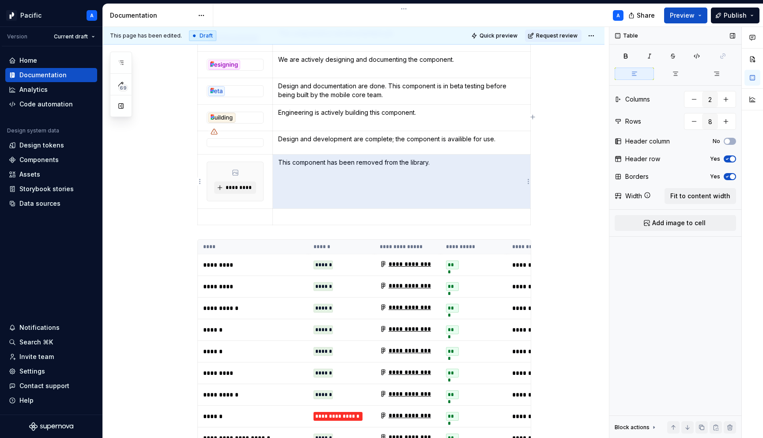
click at [343, 164] on p "This component has been removed from the library." at bounding box center [401, 162] width 247 height 9
click at [341, 218] on p at bounding box center [401, 216] width 247 height 9
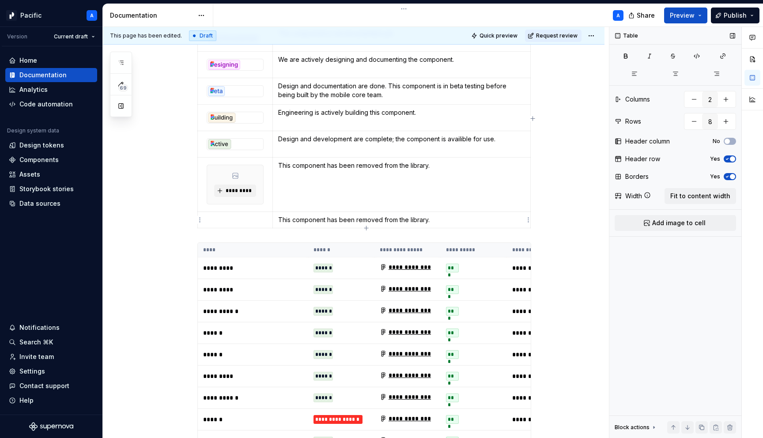
click at [342, 220] on p "This component has been removed from the library." at bounding box center [401, 220] width 247 height 9
click at [353, 220] on p "This component has officially been removed from the library." at bounding box center [401, 220] width 247 height 9
click at [359, 219] on p "This component has been removed from the library." at bounding box center [401, 220] width 247 height 9
click at [315, 199] on td "This component has been removed from the library." at bounding box center [402, 184] width 258 height 54
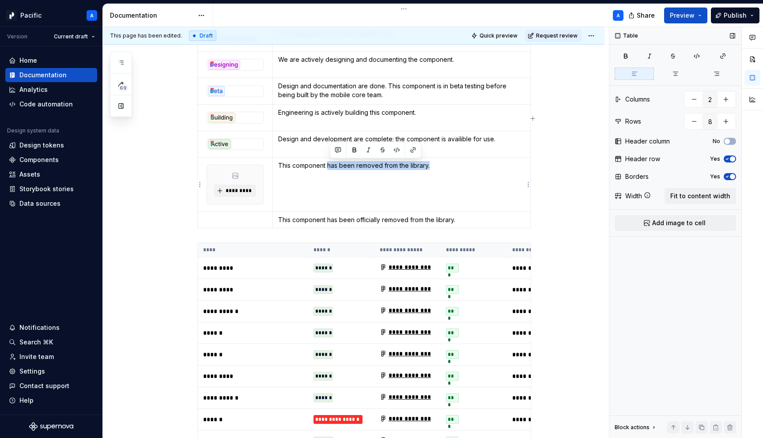
drag, startPoint x: 330, startPoint y: 164, endPoint x: 448, endPoint y: 169, distance: 118.9
click at [448, 169] on p "This component has been removed from the library." at bounding box center [401, 165] width 247 height 9
click at [410, 196] on td "This component will be removed from the library. Communications to follow." at bounding box center [402, 184] width 258 height 54
click at [237, 189] on span "*********" at bounding box center [238, 190] width 27 height 7
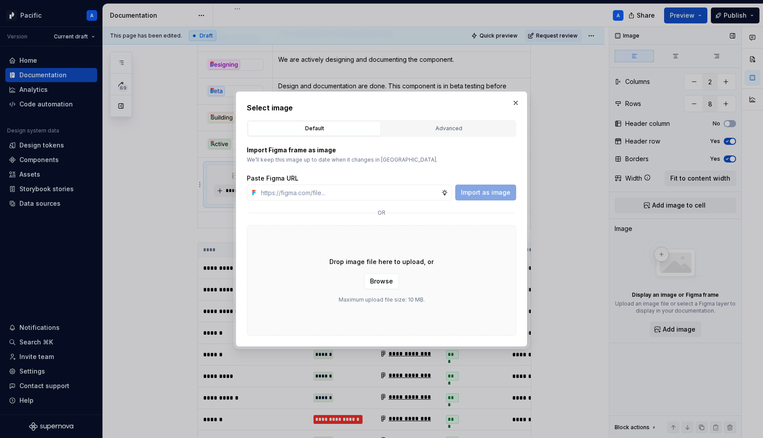
type textarea "*"
type input "https://www.figma.com/design/PxXH8JZjFWuPGKRkQvapgH/Supernova-Assets---Componen…"
click at [497, 184] on div "Paste Figma URL https://www.figma.com/design/PxXH8JZjFWuPGKRkQvapgH/Supernova-A…" at bounding box center [381, 187] width 269 height 27
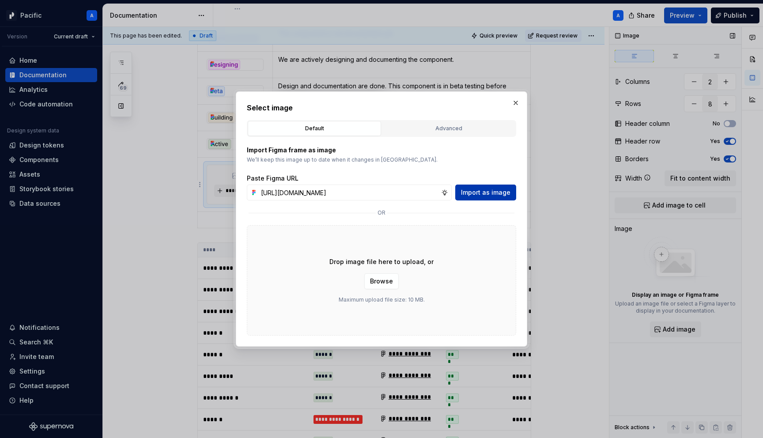
click at [497, 189] on span "Import as image" at bounding box center [485, 192] width 49 height 9
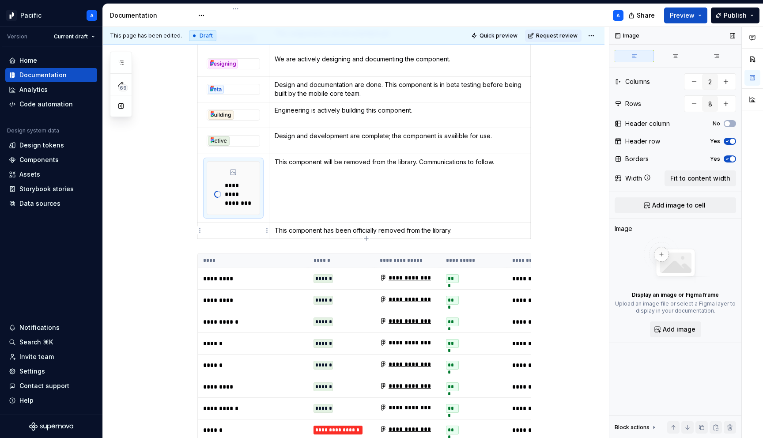
scroll to position [2178, 0]
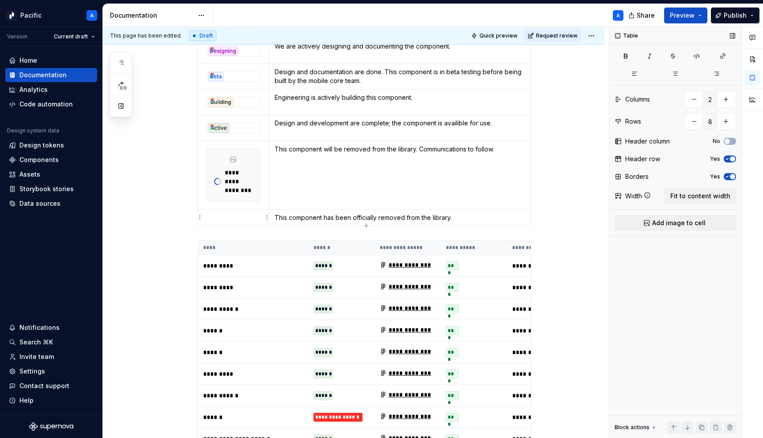
click at [254, 221] on p at bounding box center [233, 217] width 61 height 9
click at [417, 152] on p "This component will be removed from the library. Communications to follow." at bounding box center [400, 149] width 250 height 9
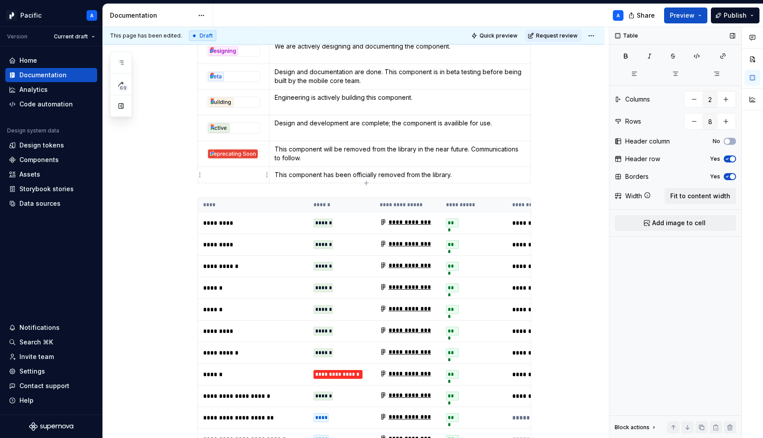
click at [235, 175] on p at bounding box center [233, 174] width 61 height 9
click at [265, 175] on html "Pacific A Version Current draft Home Documentation Analytics Code automation De…" at bounding box center [381, 219] width 763 height 438
click at [298, 191] on div "Add image" at bounding box center [309, 191] width 57 height 9
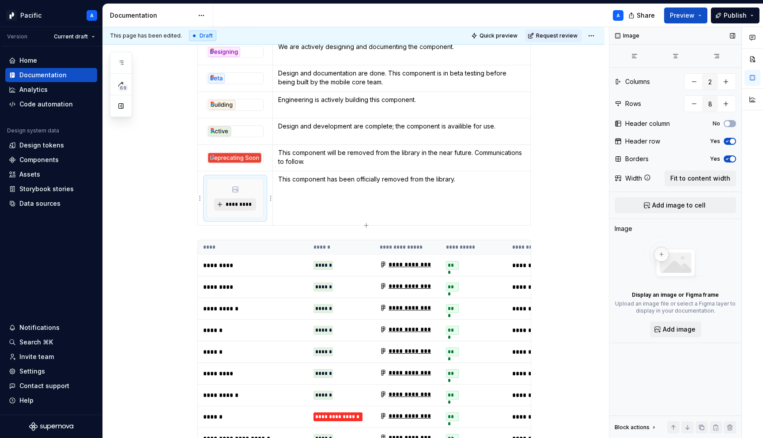
click at [242, 205] on span "*********" at bounding box center [238, 204] width 27 height 7
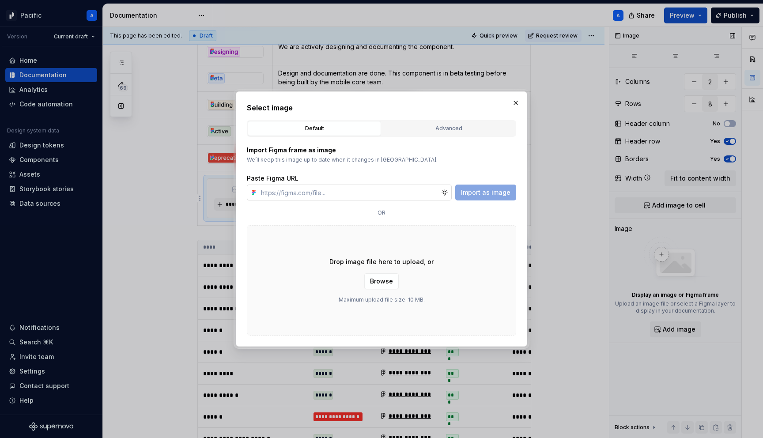
click at [377, 191] on input "text" at bounding box center [350, 193] width 184 height 16
type input "https://www.figma.com/design/PxXH8JZjFWuPGKRkQvapgH/Supernova-Assets---Componen…"
click at [502, 195] on span "Import as image" at bounding box center [485, 192] width 49 height 9
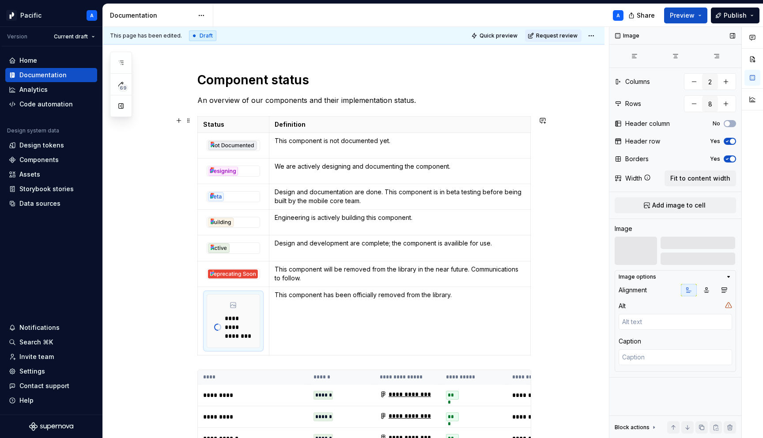
scroll to position [2037, 0]
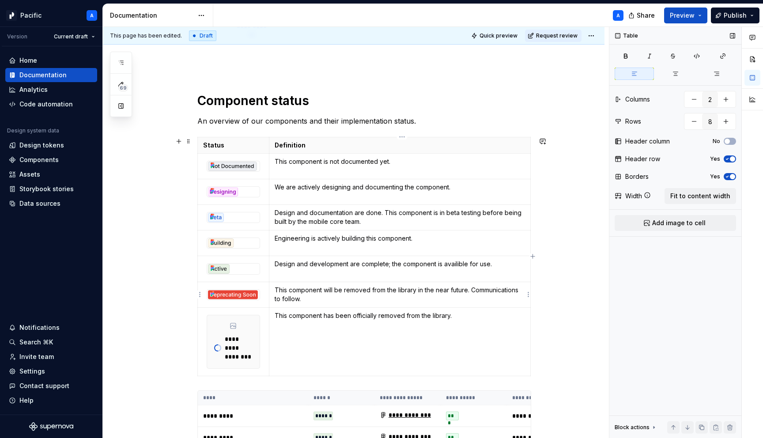
click at [398, 290] on p "This component will be removed from the library in the near future. Communicati…" at bounding box center [400, 295] width 250 height 18
click at [364, 305] on td "This component will be removed from the library in the near future. Communicati…" at bounding box center [399, 295] width 261 height 26
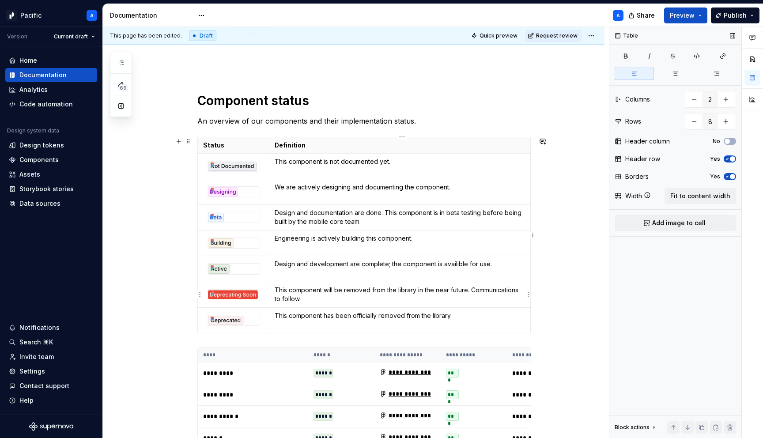
click at [473, 291] on p "This component will be removed from the library in the near future. Communicati…" at bounding box center [400, 295] width 250 height 18
click at [598, 36] on html "Pacific A Version Current draft Home Documentation Analytics Code automation De…" at bounding box center [381, 219] width 763 height 438
click at [226, 319] on html "Pacific A Version Current draft Home Documentation Analytics Code automation De…" at bounding box center [381, 219] width 763 height 438
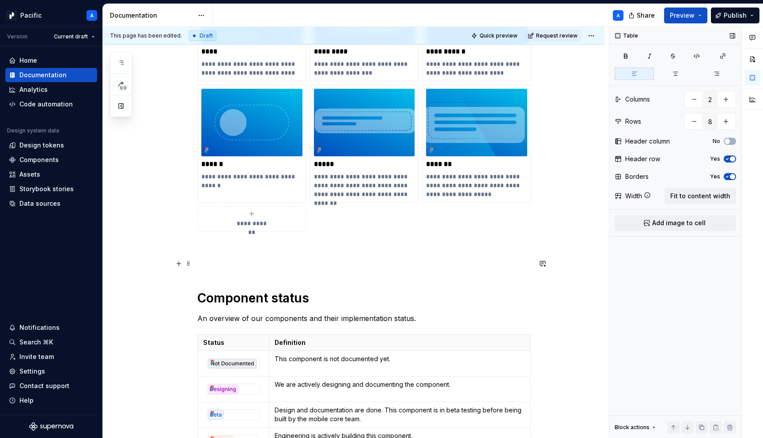
click at [245, 263] on p at bounding box center [364, 263] width 334 height 11
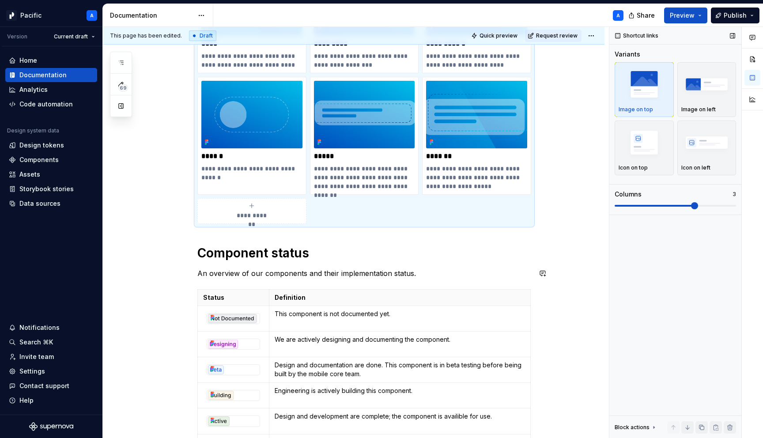
scroll to position [1849, 0]
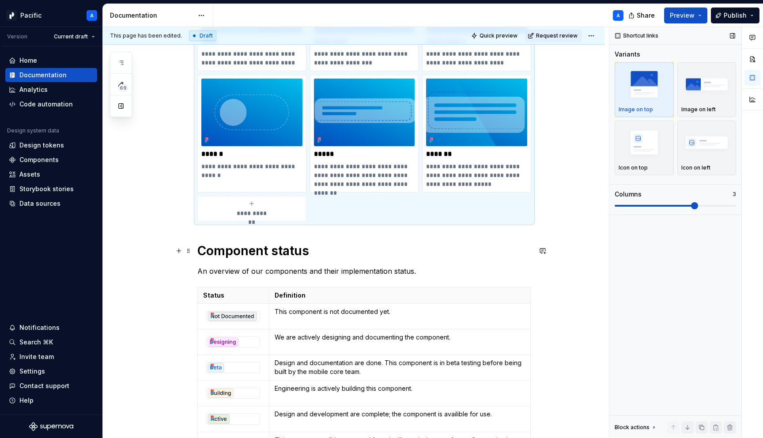
click at [258, 243] on h1 "Component status" at bounding box center [364, 251] width 334 height 16
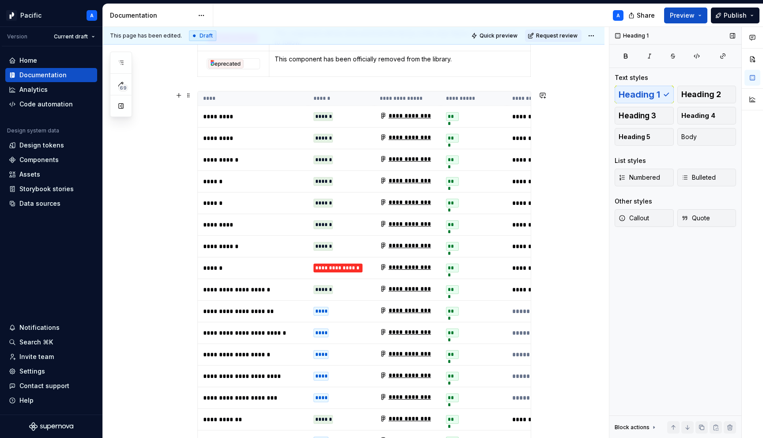
scroll to position [2274, 0]
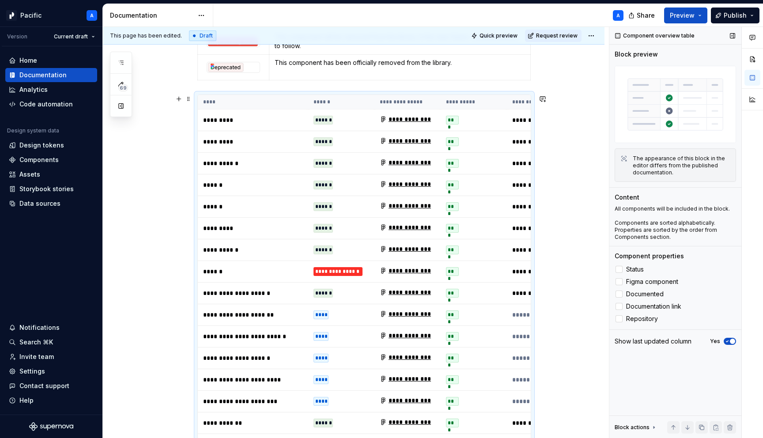
click at [220, 267] on p "******" at bounding box center [253, 271] width 100 height 9
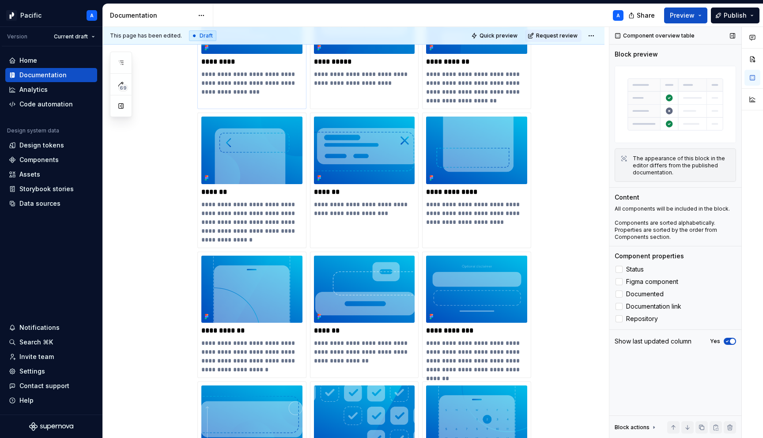
scroll to position [108, 0]
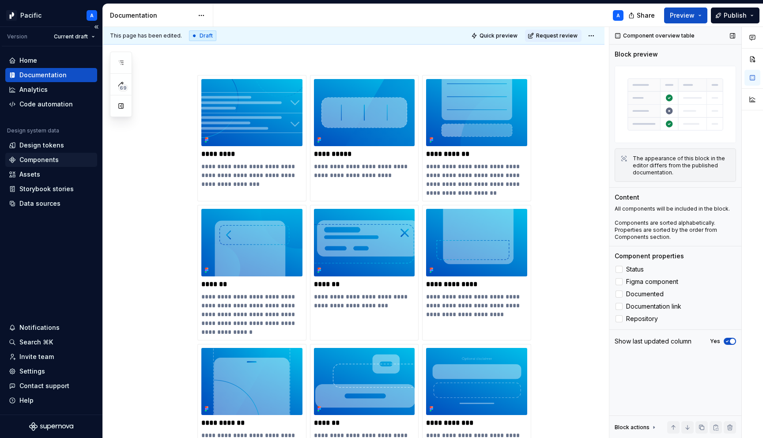
click at [45, 163] on div "Components" at bounding box center [38, 159] width 39 height 9
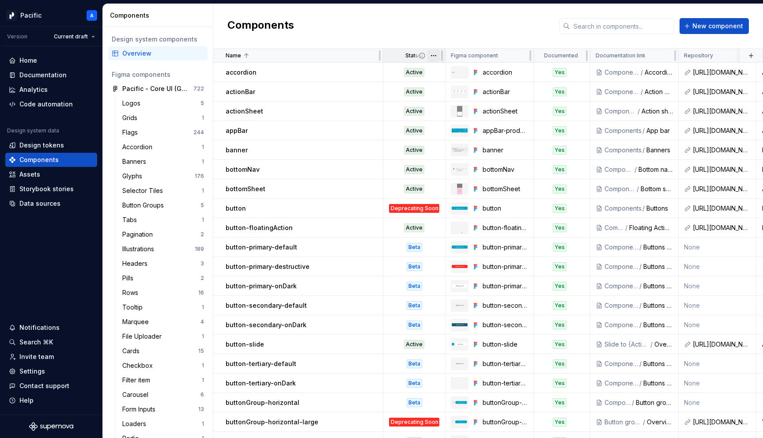
click at [432, 57] on html "Pacific A Version Current draft Home Documentation Analytics Code automation De…" at bounding box center [381, 219] width 763 height 438
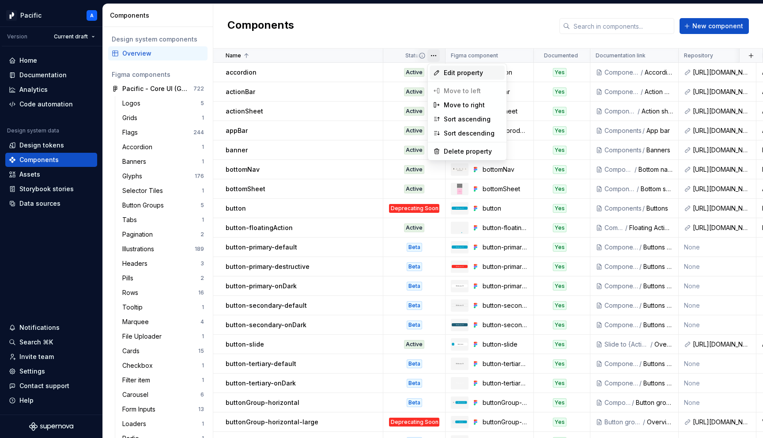
click at [445, 75] on span "Edit property" at bounding box center [472, 72] width 57 height 9
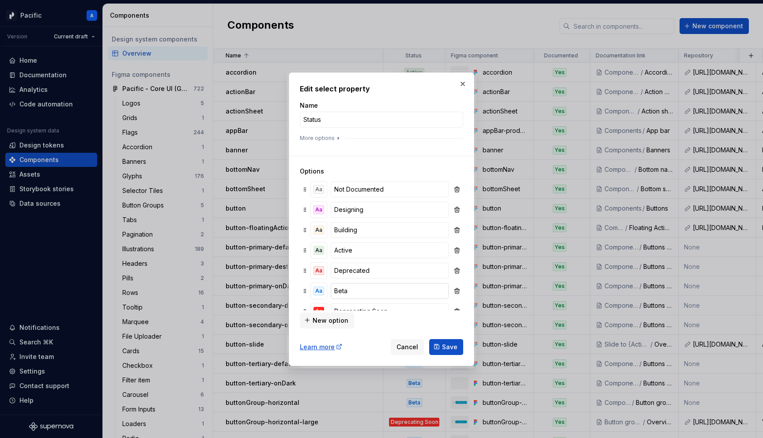
scroll to position [14, 0]
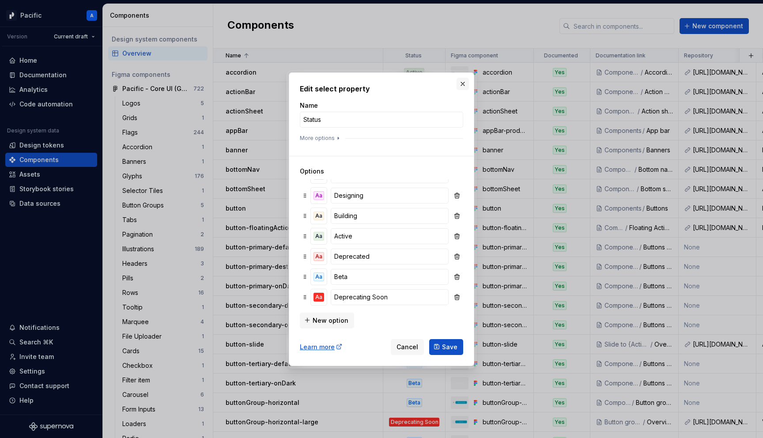
click at [464, 83] on button "button" at bounding box center [463, 84] width 12 height 12
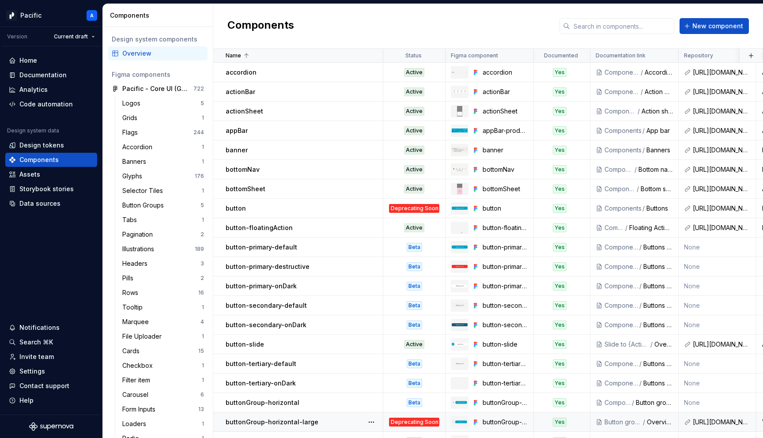
click at [427, 420] on div "Deprecating Soon" at bounding box center [414, 422] width 50 height 9
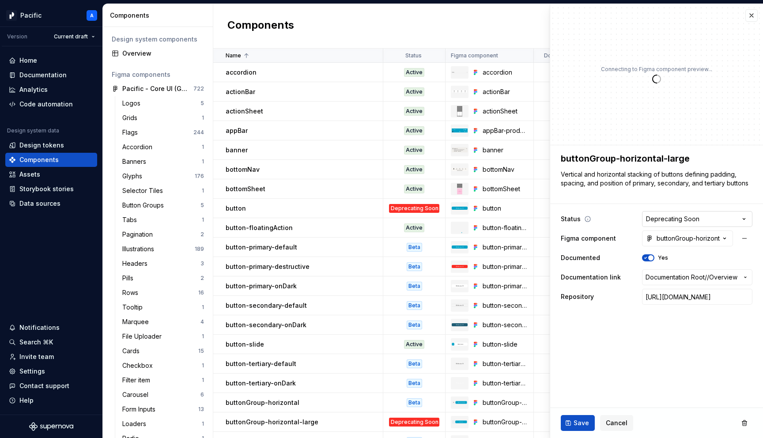
click at [688, 220] on html "Pacific A Version Current draft Home Documentation Analytics Code automation De…" at bounding box center [381, 219] width 763 height 438
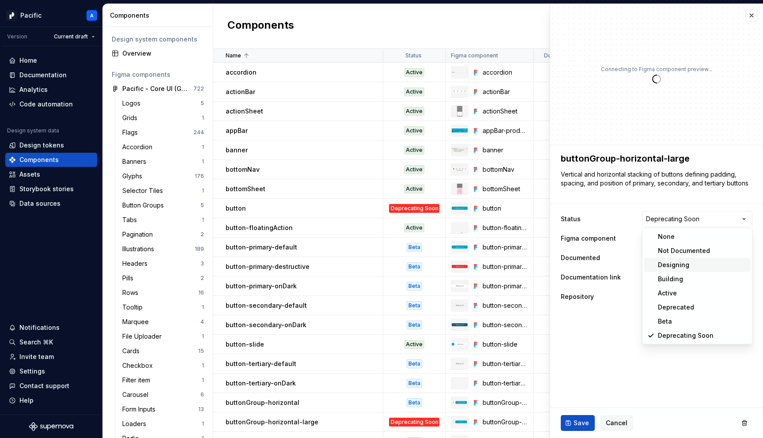
type textarea "*"
select select "**********"
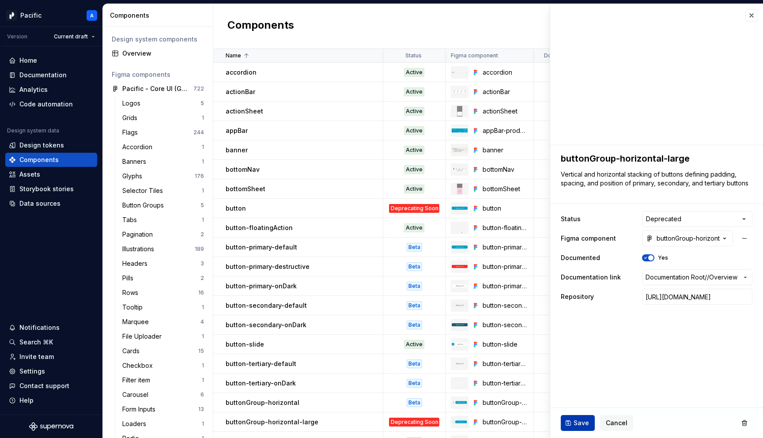
click at [576, 423] on span "Save" at bounding box center [581, 423] width 15 height 9
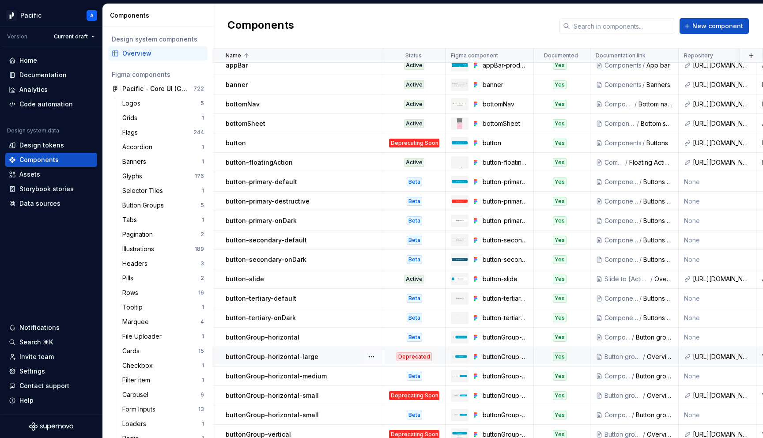
scroll to position [64, 0]
click at [417, 353] on div "Deprecated" at bounding box center [414, 357] width 35 height 9
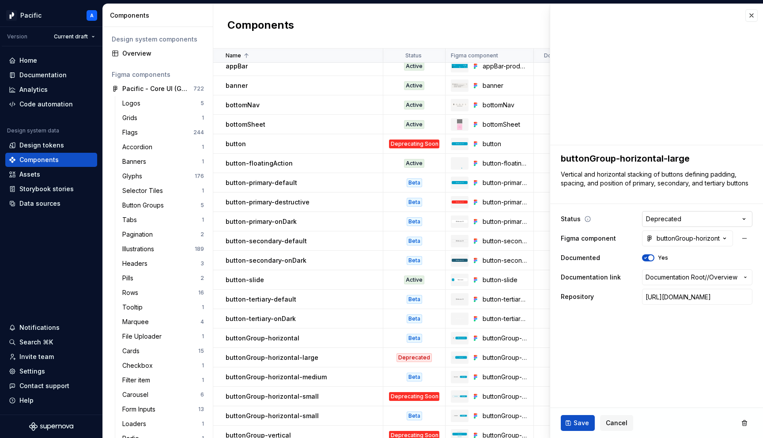
click at [666, 220] on html "Pacific A Version Current draft Home Documentation Analytics Code automation De…" at bounding box center [381, 219] width 763 height 438
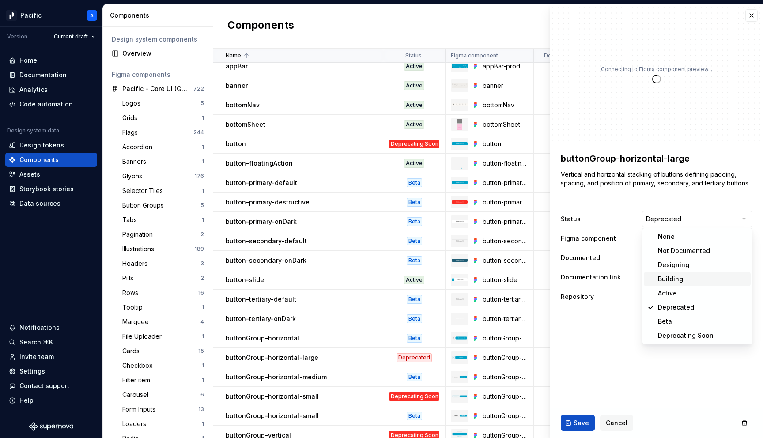
type textarea "*"
select select "**********"
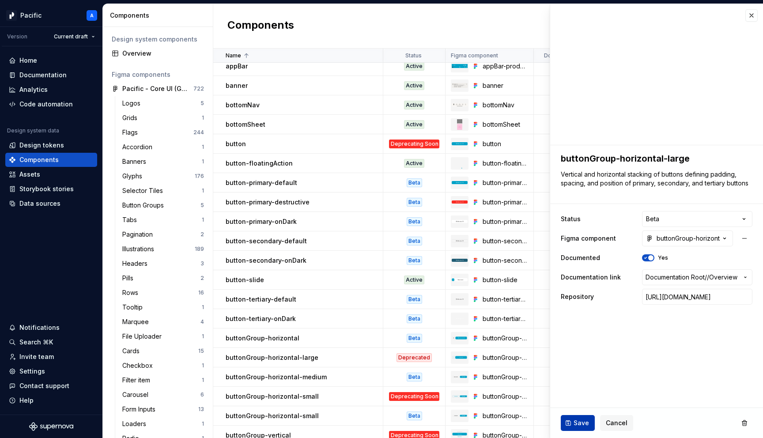
click at [577, 419] on span "Save" at bounding box center [581, 423] width 15 height 9
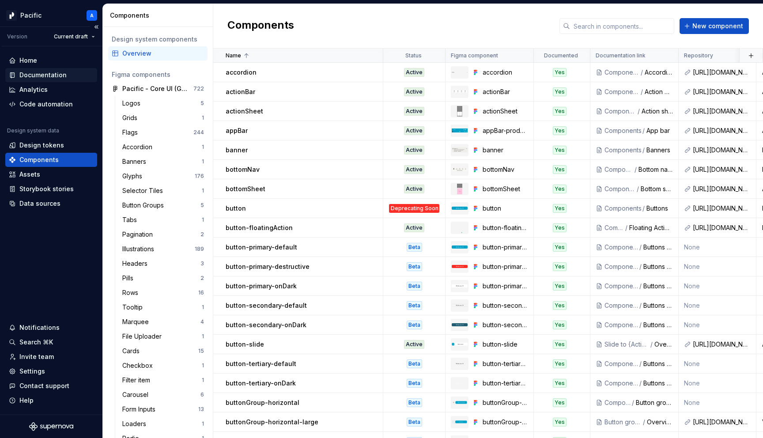
click at [47, 76] on div "Documentation" at bounding box center [42, 75] width 47 height 9
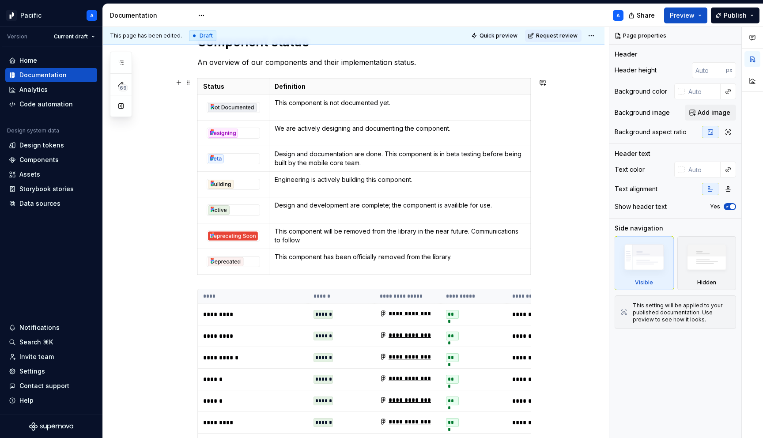
scroll to position [2121, 0]
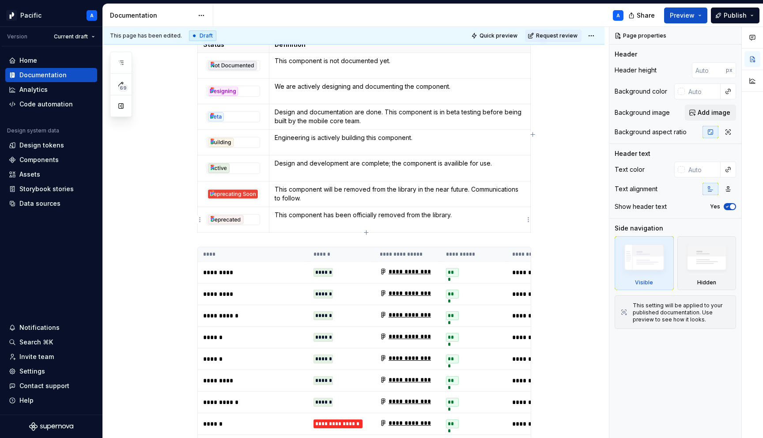
click at [297, 225] on td "This component has been officially removed from the library." at bounding box center [399, 220] width 261 height 26
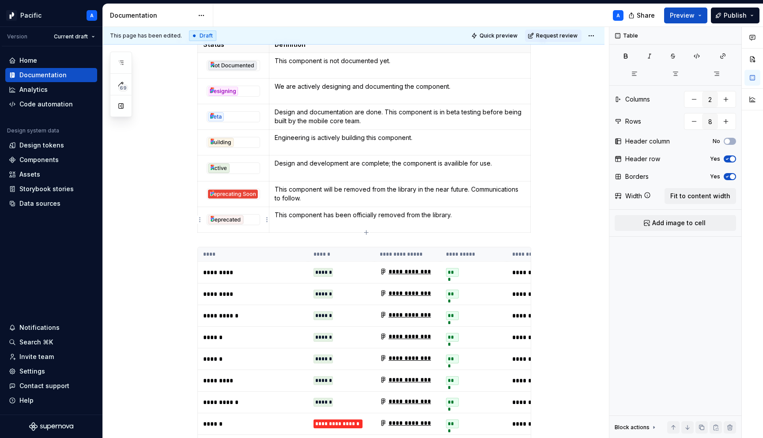
click at [246, 220] on img at bounding box center [233, 220] width 53 height 10
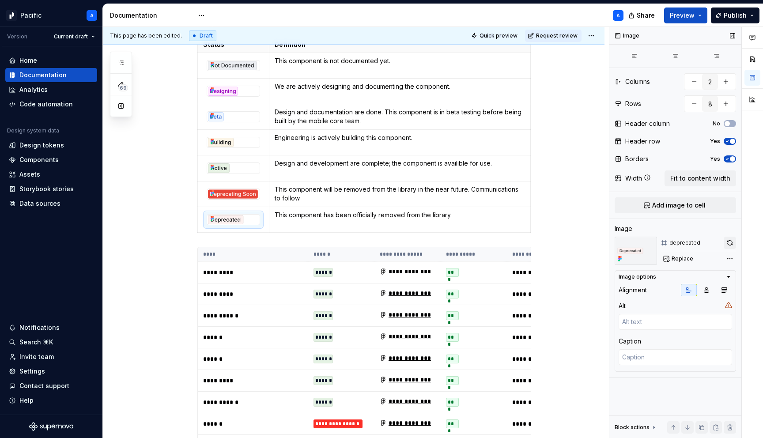
click at [728, 243] on button "button" at bounding box center [730, 243] width 12 height 12
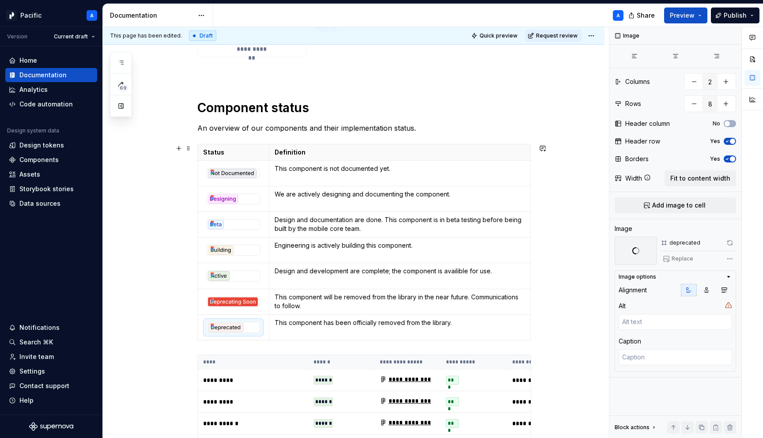
scroll to position [2008, 0]
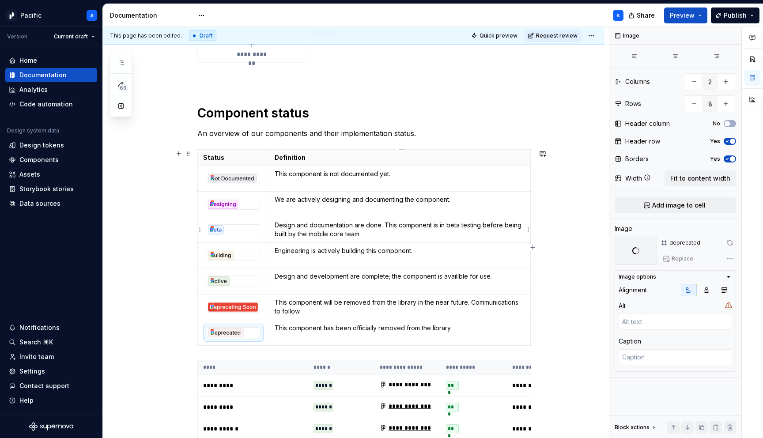
type textarea "*"
click at [371, 227] on p "Design and documentation are done. This component is in beta testing before bei…" at bounding box center [400, 230] width 250 height 18
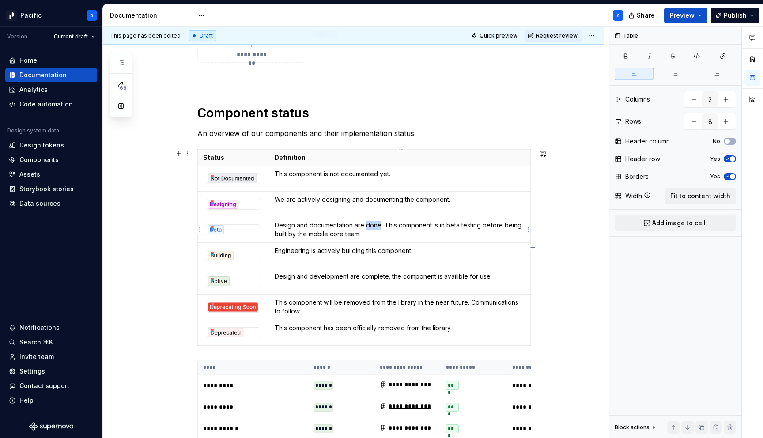
click at [371, 227] on p "Design and documentation are done. This component is in beta testing before bei…" at bounding box center [400, 230] width 250 height 18
drag, startPoint x: 318, startPoint y: 235, endPoint x: 363, endPoint y: 233, distance: 44.7
click at [363, 233] on p "Design and documentation are complete. This component is in beta testing before…" at bounding box center [400, 230] width 250 height 18
click at [370, 233] on p "Design and documentation are complete. This component is in beta testing before…" at bounding box center [400, 230] width 250 height 18
drag, startPoint x: 331, startPoint y: 235, endPoint x: 363, endPoint y: 237, distance: 31.8
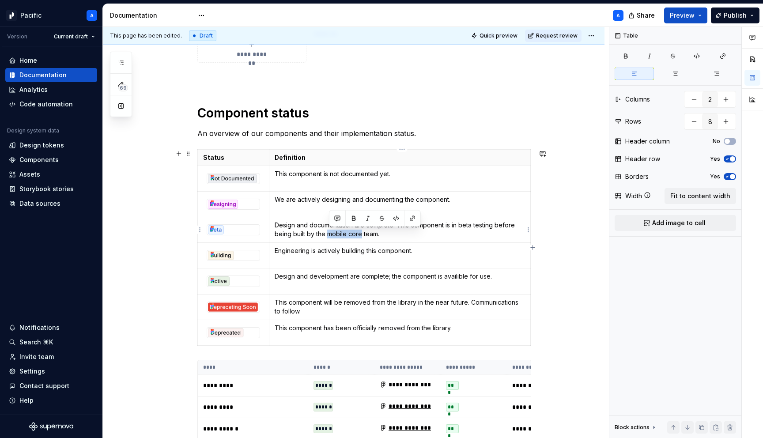
click at [363, 237] on p "Design and documentation are complete. This component is in beta testing before…" at bounding box center [400, 230] width 250 height 18
drag, startPoint x: 319, startPoint y: 232, endPoint x: 380, endPoint y: 232, distance: 61.0
click at [380, 232] on p "Design and documentation are complete. This component is in beta testing before…" at bounding box center [400, 230] width 250 height 18
click at [390, 252] on p "Engineering is actively building this component." at bounding box center [400, 250] width 250 height 9
click at [430, 250] on p "Engineering is actively building this component." at bounding box center [400, 250] width 250 height 9
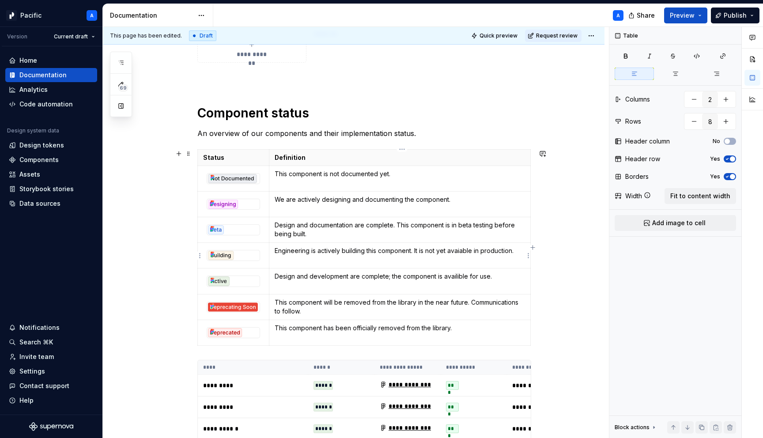
click at [458, 251] on p "Engineering is actively building this component. It is not yet avaiable in prod…" at bounding box center [400, 250] width 250 height 9
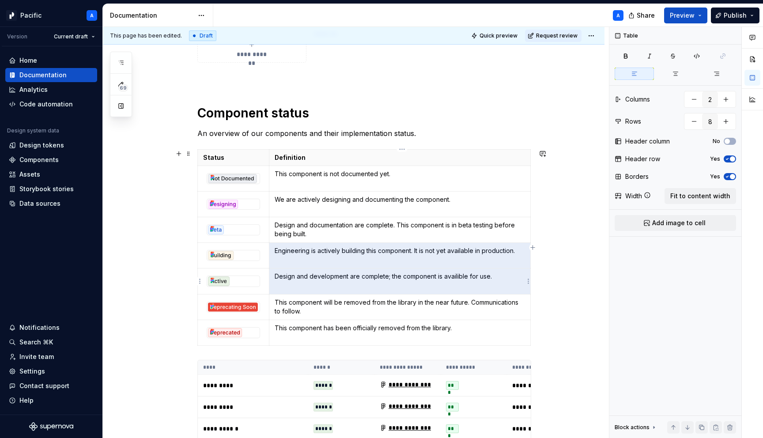
click at [460, 278] on p "Design and development are complete; the component is availible for use." at bounding box center [400, 276] width 250 height 9
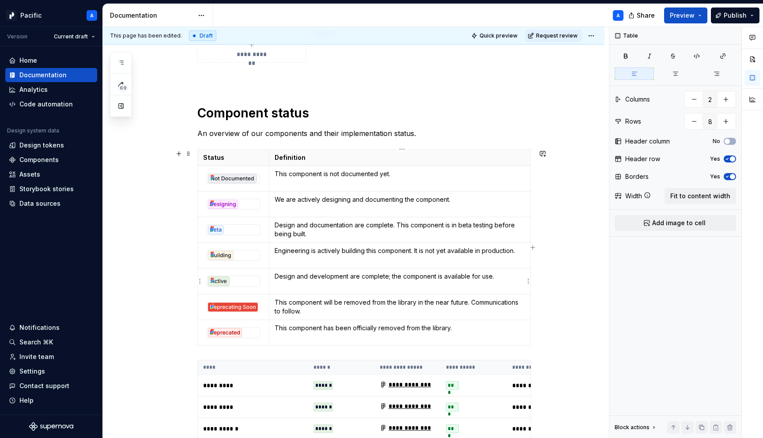
click at [503, 285] on td "Design and development are complete; the component is available for use." at bounding box center [399, 282] width 261 height 26
click at [302, 311] on p "This component will be removed from the library in the near future. Communicati…" at bounding box center [400, 307] width 250 height 18
drag, startPoint x: 475, startPoint y: 302, endPoint x: 485, endPoint y: 311, distance: 14.1
click at [485, 311] on p "This component will be removed from the library in the near future. Communicati…" at bounding box center [400, 307] width 250 height 18
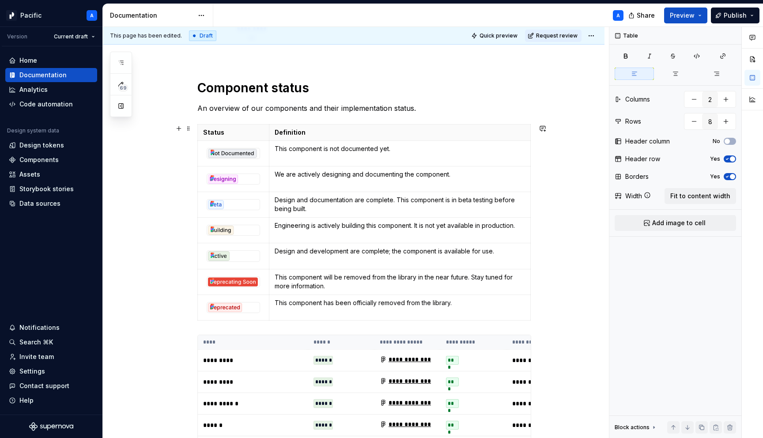
scroll to position [2034, 0]
click at [431, 300] on p "This component has been officially removed from the library." at bounding box center [400, 302] width 250 height 9
click at [519, 303] on p "This component has been officially removed from the design and component librar…" at bounding box center [400, 302] width 250 height 9
drag, startPoint x: 435, startPoint y: 303, endPoint x: 502, endPoint y: 304, distance: 67.1
click at [502, 304] on p "This component has been officially removed from the design and component librar…" at bounding box center [400, 302] width 250 height 9
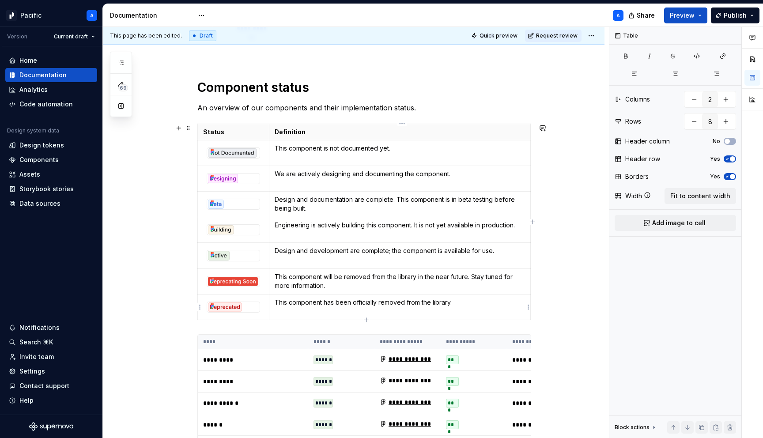
click at [469, 305] on p "This component has been officially removed from the library." at bounding box center [400, 302] width 250 height 9
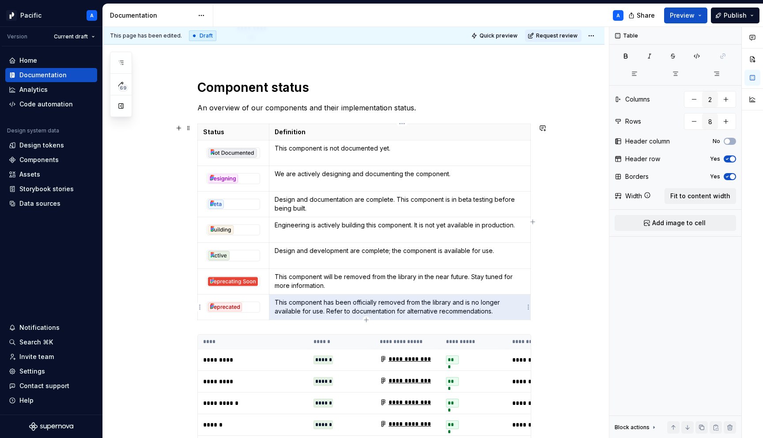
click at [472, 315] on td "This component has been officially removed from the library and is no longer av…" at bounding box center [399, 307] width 261 height 26
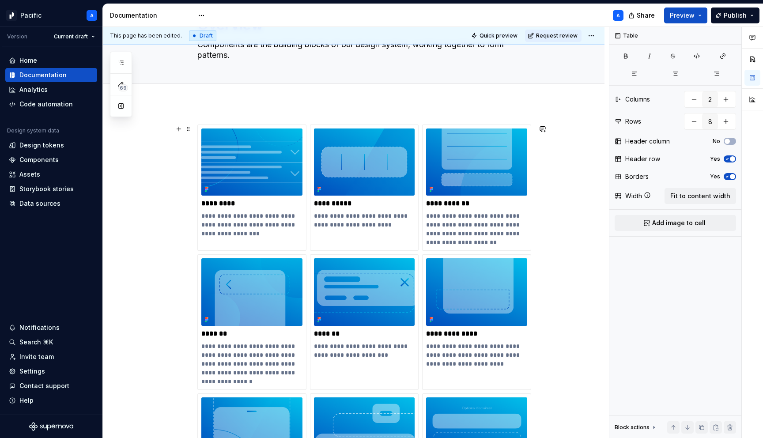
scroll to position [41, 0]
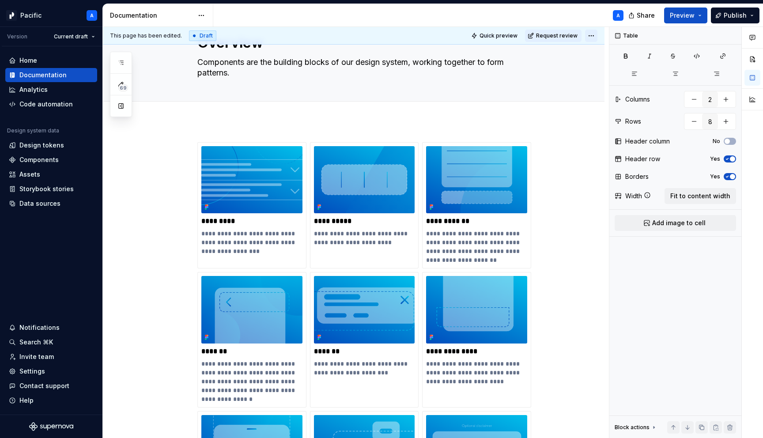
click at [598, 34] on html "Pacific A Version Current draft Home Documentation Analytics Code automation De…" at bounding box center [381, 219] width 763 height 438
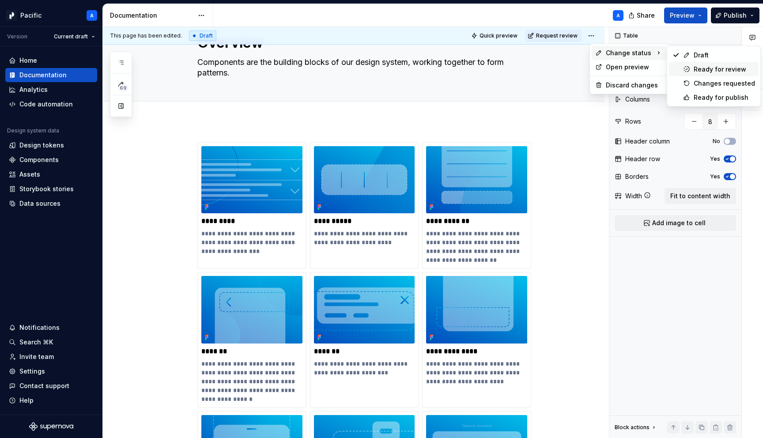
click at [689, 66] on icon at bounding box center [686, 69] width 7 height 7
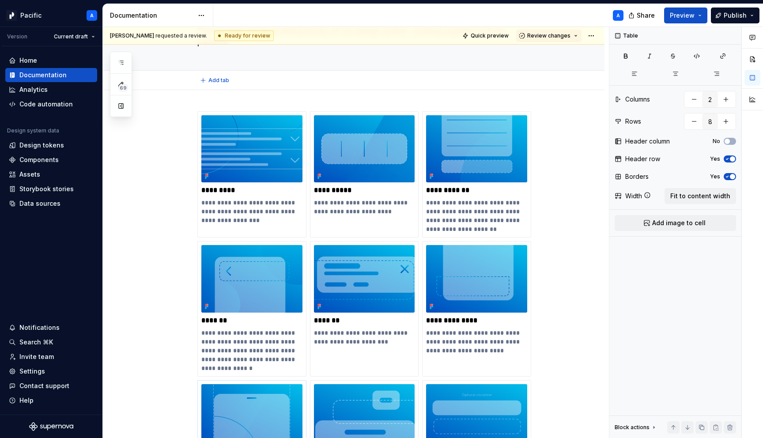
scroll to position [0, 0]
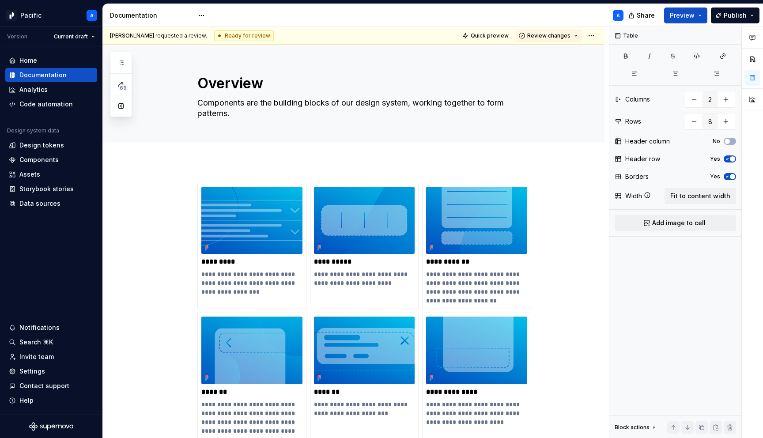
type textarea "*"
click at [222, 153] on span "Add tab" at bounding box center [218, 151] width 21 height 7
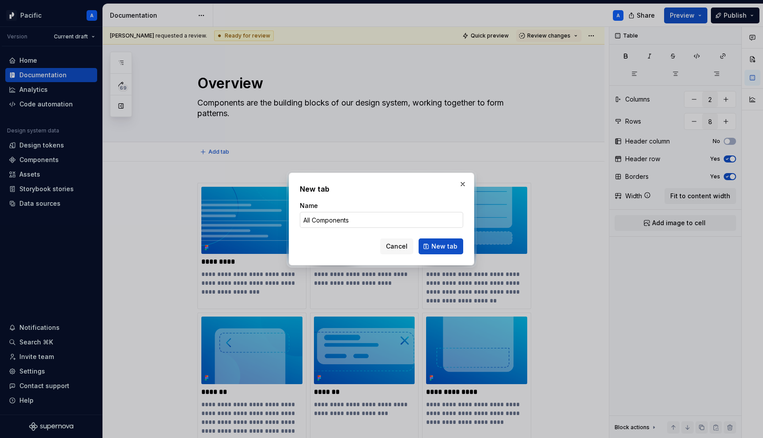
click at [316, 220] on input "All Components" at bounding box center [381, 220] width 163 height 16
type input "All Components"
click at [448, 245] on span "New tab" at bounding box center [445, 246] width 26 height 9
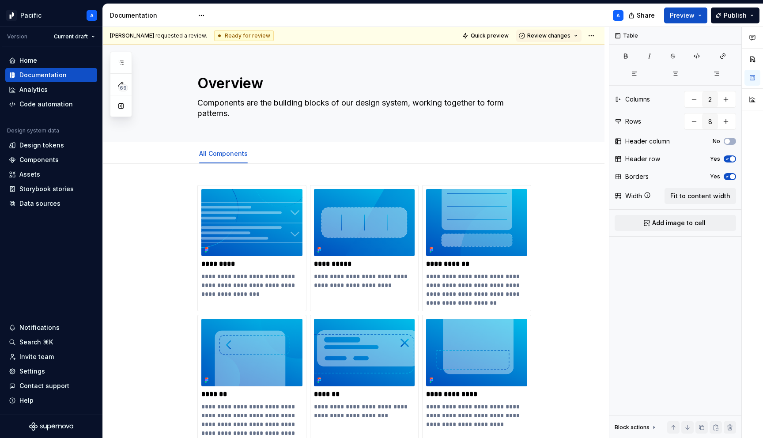
type textarea "*"
click at [271, 157] on span "Add tab" at bounding box center [278, 153] width 21 height 7
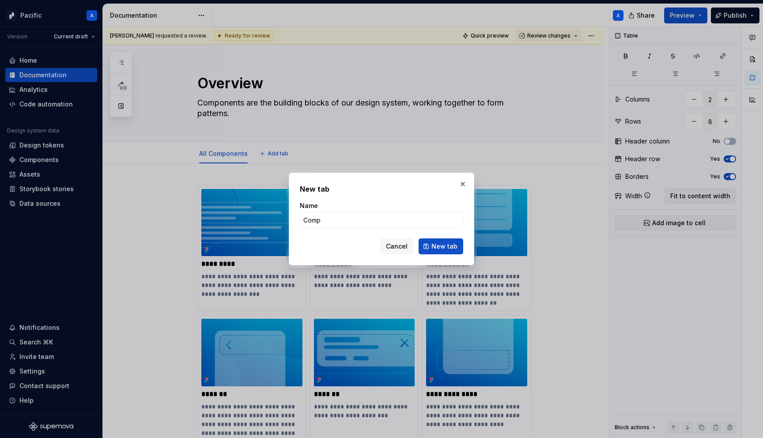
type input "Compo"
type textarea "*"
click at [341, 219] on input "Component status" at bounding box center [381, 220] width 163 height 16
type input "Component Status"
click at [456, 242] on button "New tab" at bounding box center [441, 247] width 45 height 16
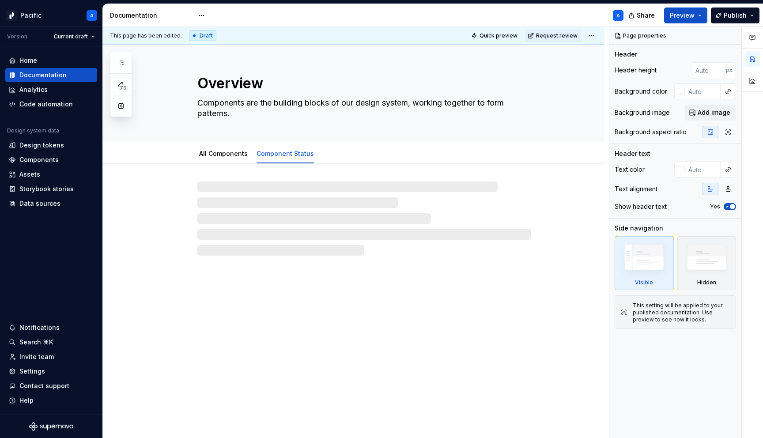
type textarea "*"
click at [226, 160] on div "All Components" at bounding box center [224, 154] width 56 height 14
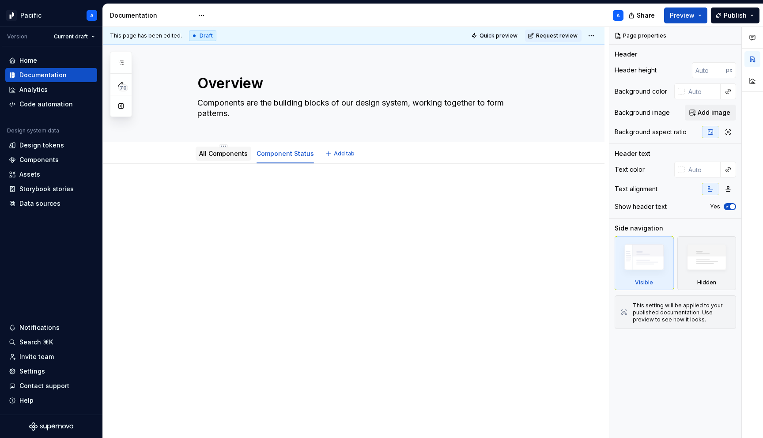
click at [218, 156] on link "All Components" at bounding box center [223, 154] width 49 height 8
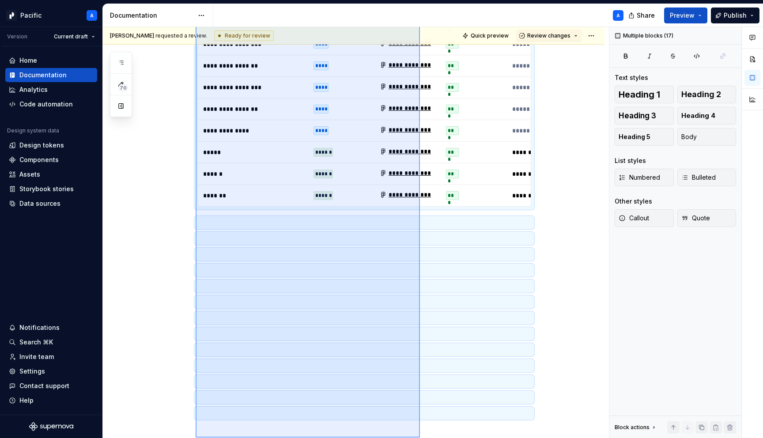
scroll to position [4583, 0]
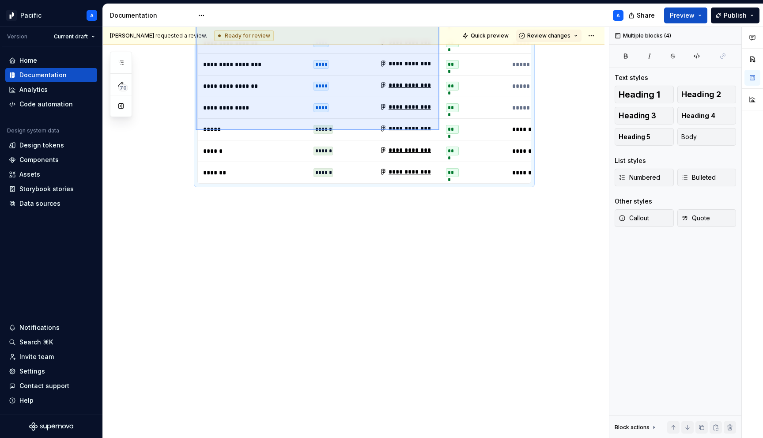
drag, startPoint x: 196, startPoint y: 92, endPoint x: 439, endPoint y: 130, distance: 246.8
click at [439, 130] on div "**********" at bounding box center [356, 233] width 506 height 412
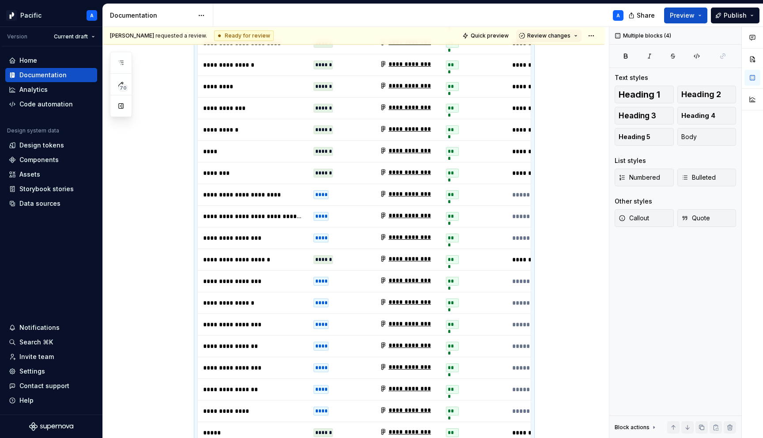
copy div "Component status An overview of our components and their implementation status.…"
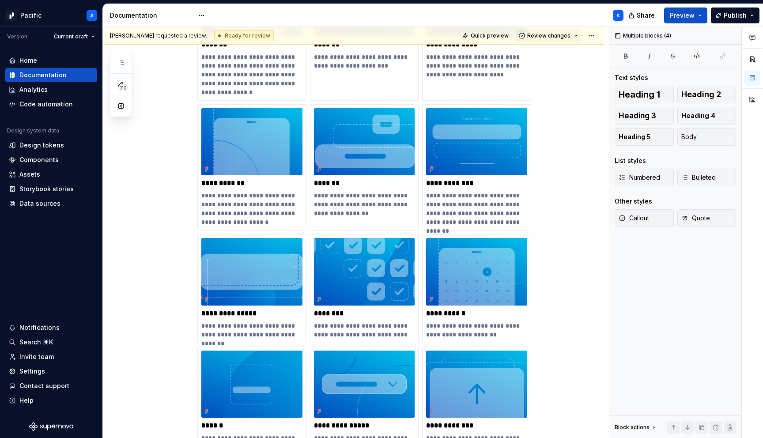
scroll to position [12, 0]
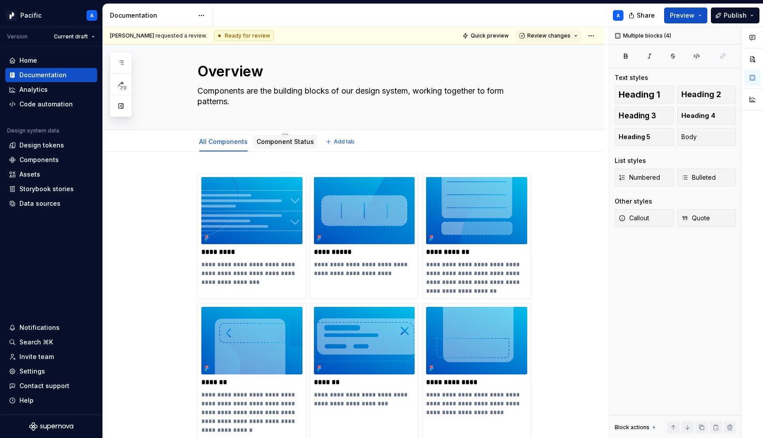
click at [274, 140] on link "Component Status" at bounding box center [285, 142] width 57 height 8
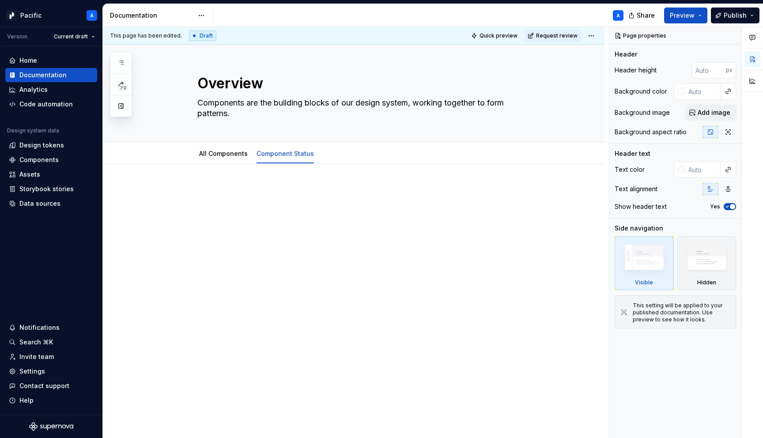
type textarea "*"
click at [274, 197] on div at bounding box center [364, 202] width 334 height 34
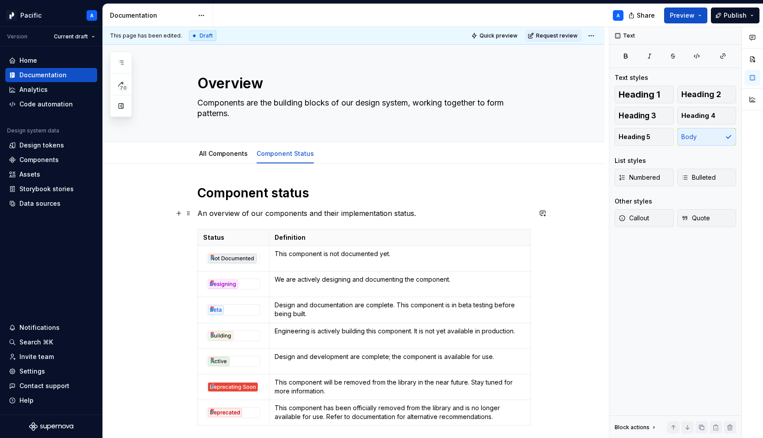
click at [220, 212] on p "An overview of our components and their implementation status." at bounding box center [364, 213] width 334 height 11
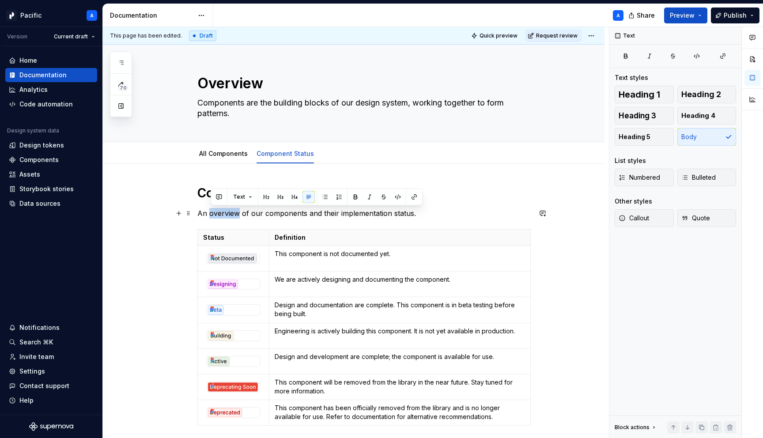
click at [220, 212] on p "An overview of our components and their implementation status." at bounding box center [364, 213] width 334 height 11
click at [408, 214] on p "An overview of our components and their implementation status." at bounding box center [364, 213] width 334 height 11
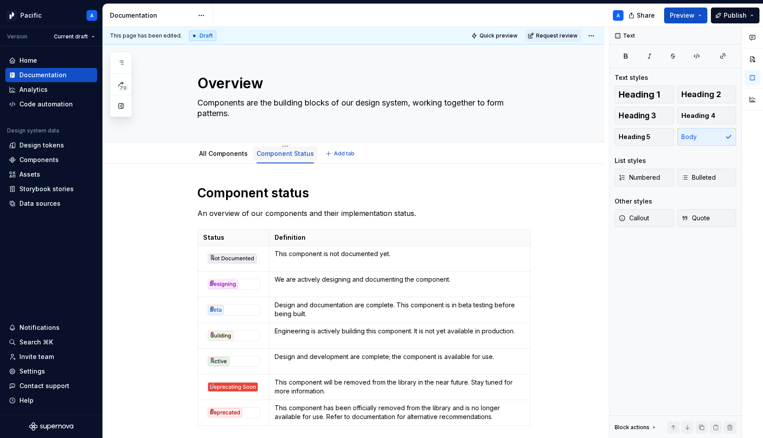
click at [276, 152] on link "Component Status" at bounding box center [285, 154] width 57 height 8
click at [280, 155] on link "Component Status" at bounding box center [285, 154] width 57 height 8
click at [235, 186] on h1 "Component status" at bounding box center [364, 193] width 334 height 16
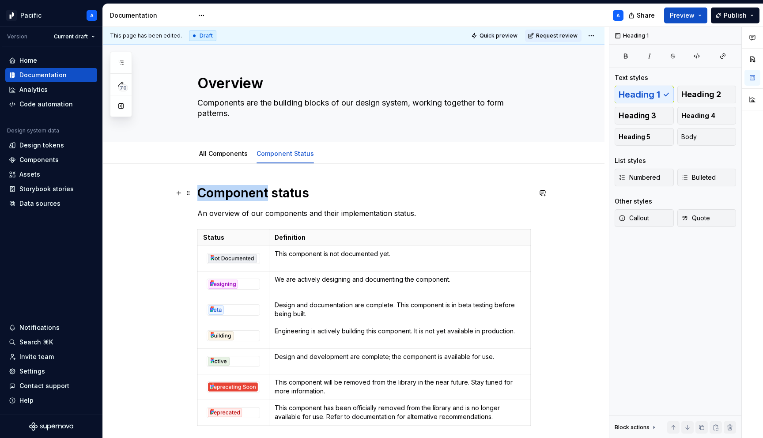
click at [235, 186] on h1 "Component status" at bounding box center [364, 193] width 334 height 16
click at [285, 147] on html "Pacific A Version Current draft Home Documentation Analytics Code automation De…" at bounding box center [381, 219] width 763 height 438
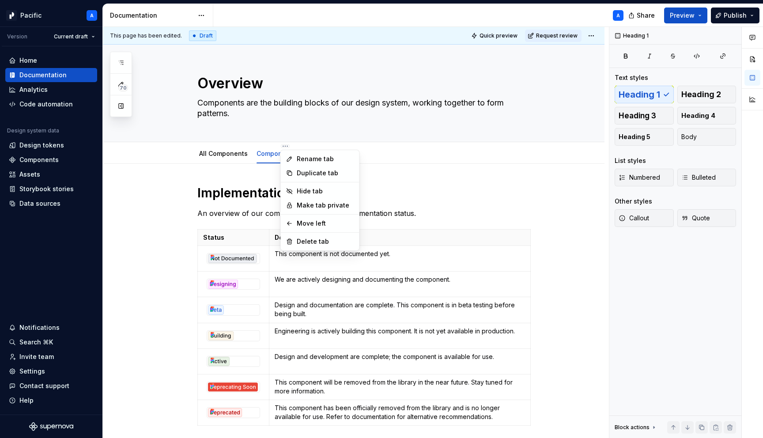
type textarea "*"
click at [319, 155] on div "Rename tab" at bounding box center [325, 159] width 57 height 9
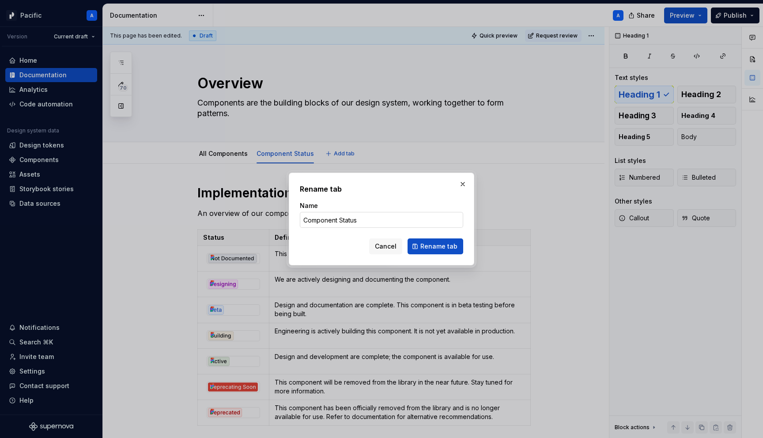
click at [314, 217] on input "Component Status" at bounding box center [381, 220] width 163 height 16
type input "Implementation Status"
click at [428, 242] on span "Rename tab" at bounding box center [438, 246] width 37 height 9
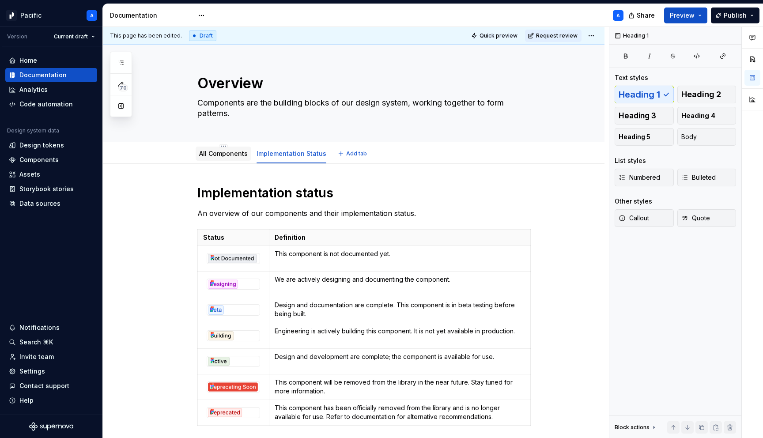
click at [237, 152] on link "All Components" at bounding box center [223, 154] width 49 height 8
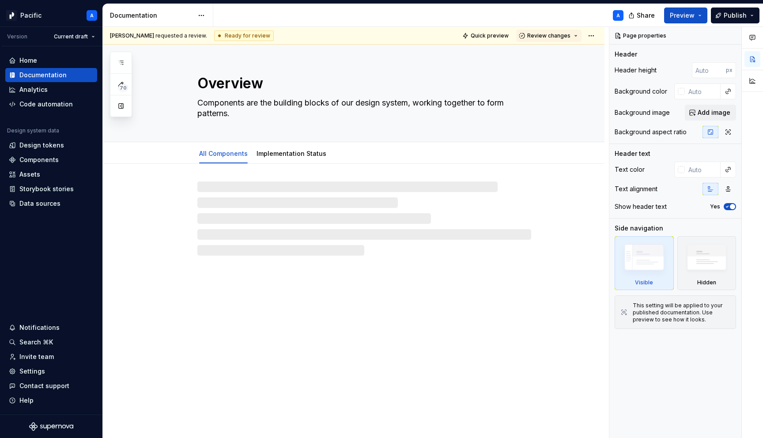
type textarea "*"
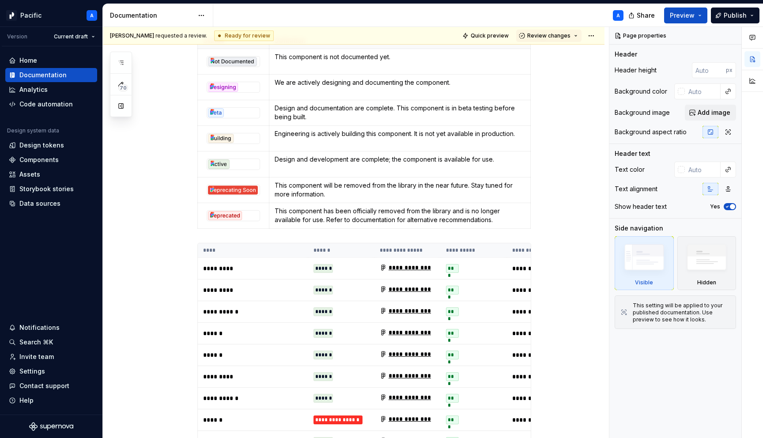
scroll to position [2121, 0]
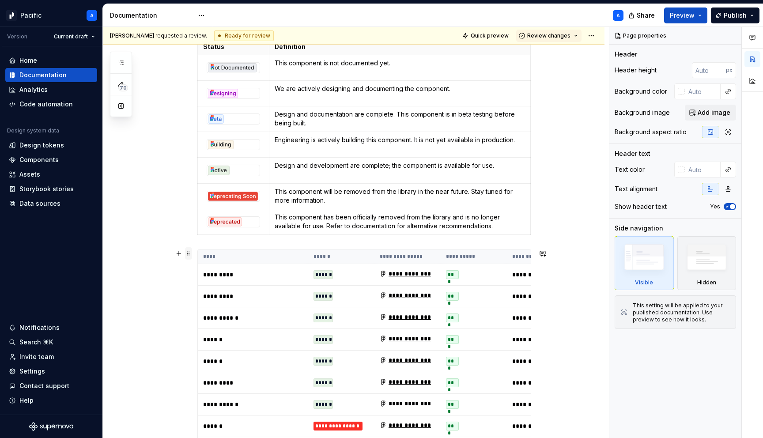
click at [191, 253] on span at bounding box center [188, 253] width 7 height 12
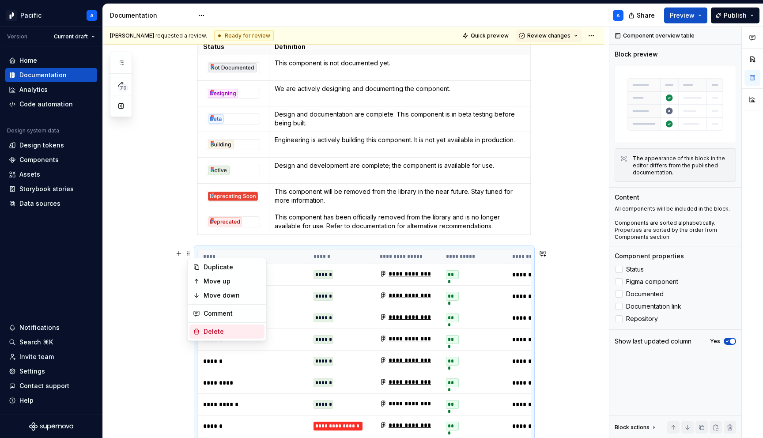
click at [222, 327] on div "Delete" at bounding box center [232, 331] width 57 height 9
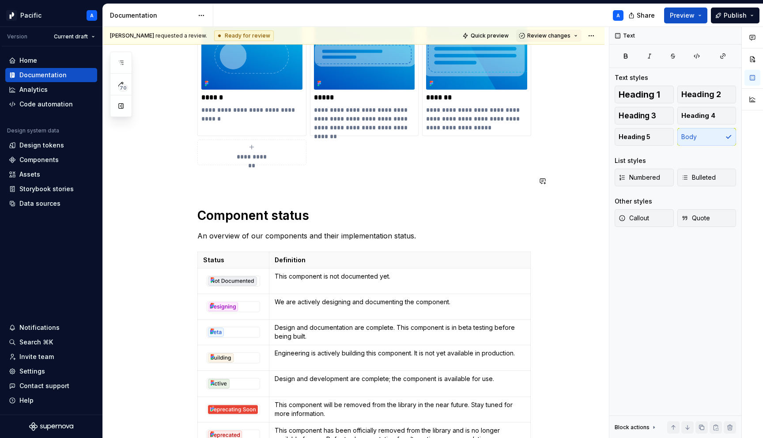
scroll to position [1911, 0]
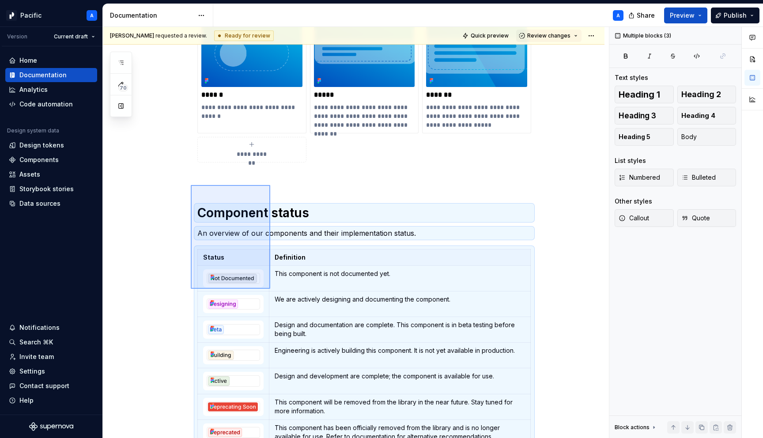
drag, startPoint x: 191, startPoint y: 185, endPoint x: 270, endPoint y: 289, distance: 130.7
click at [270, 289] on div "**********" at bounding box center [356, 233] width 506 height 412
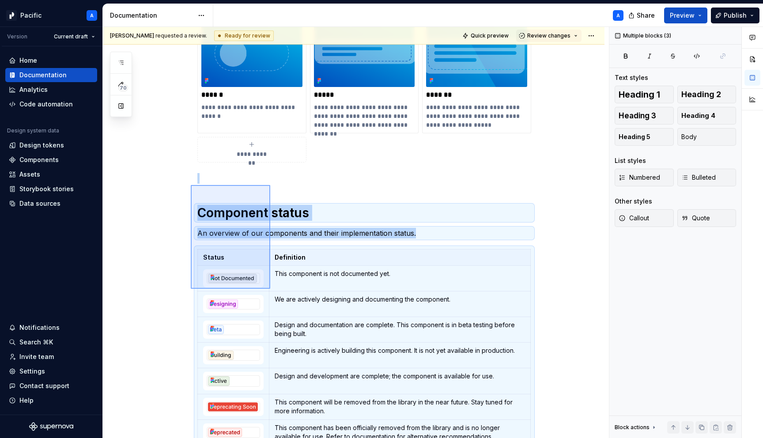
scroll to position [1921, 0]
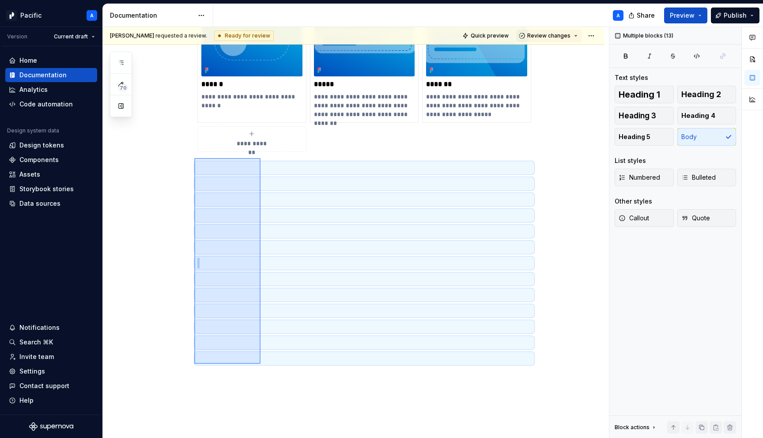
drag, startPoint x: 194, startPoint y: 158, endPoint x: 261, endPoint y: 364, distance: 216.7
click at [261, 364] on div "**********" at bounding box center [356, 233] width 506 height 412
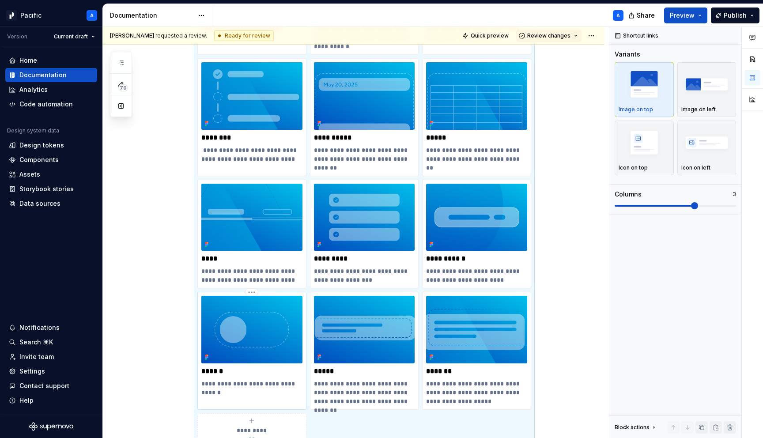
scroll to position [1776, 0]
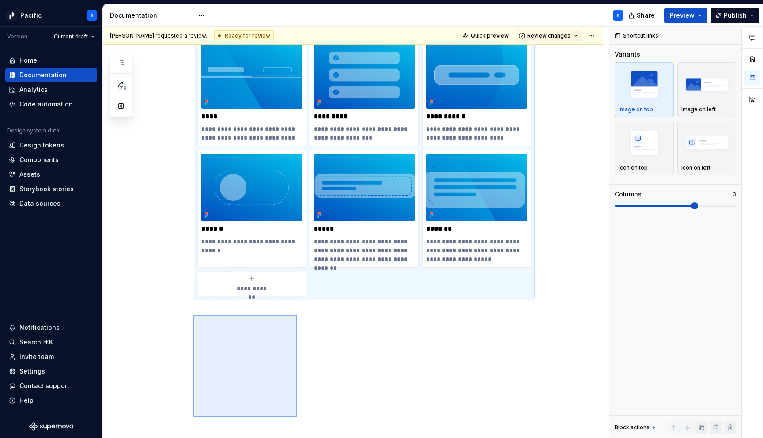
drag, startPoint x: 193, startPoint y: 315, endPoint x: 299, endPoint y: 424, distance: 152.4
click at [299, 424] on div "**********" at bounding box center [356, 233] width 506 height 412
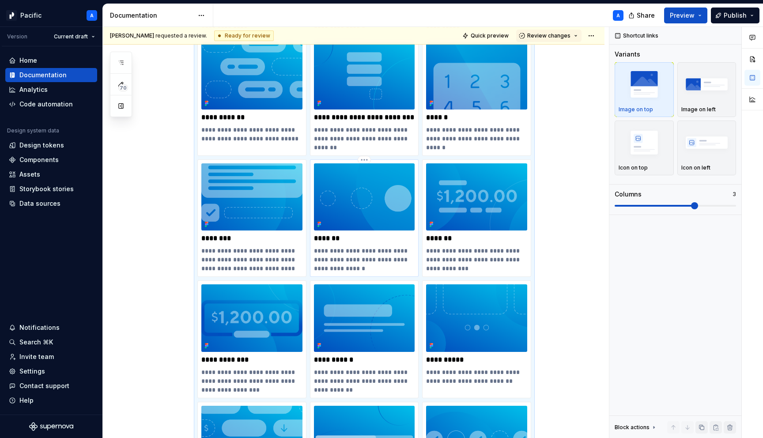
scroll to position [0, 0]
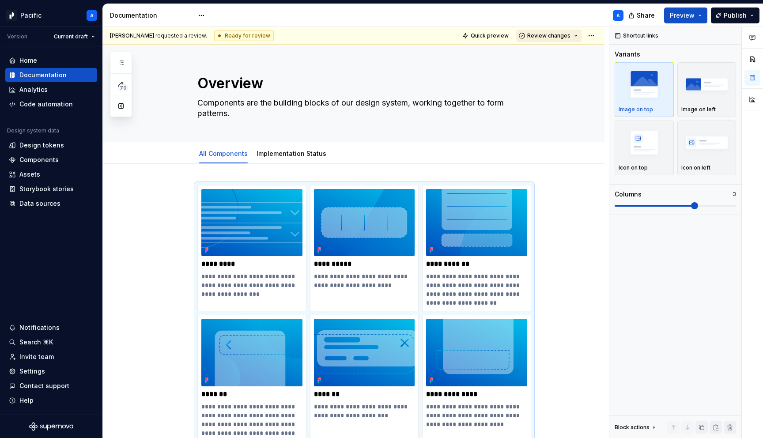
click at [578, 34] on button "Review changes" at bounding box center [548, 36] width 65 height 12
click at [286, 156] on link "Implementation Status" at bounding box center [292, 154] width 70 height 8
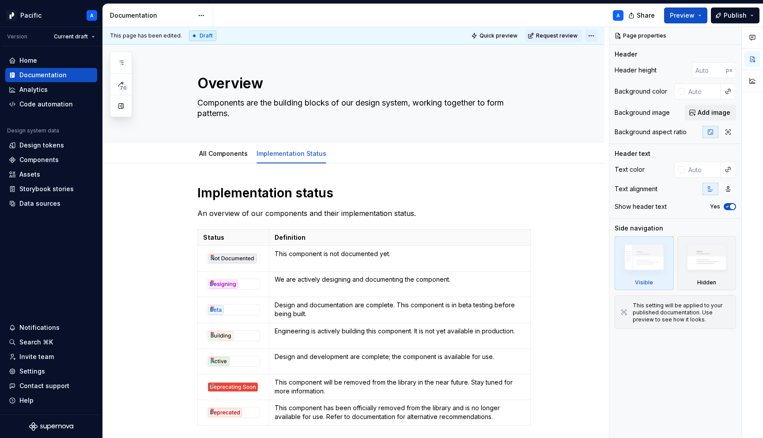
click at [598, 32] on html "Pacific A Version Current draft Home Documentation Analytics Code automation De…" at bounding box center [381, 219] width 763 height 438
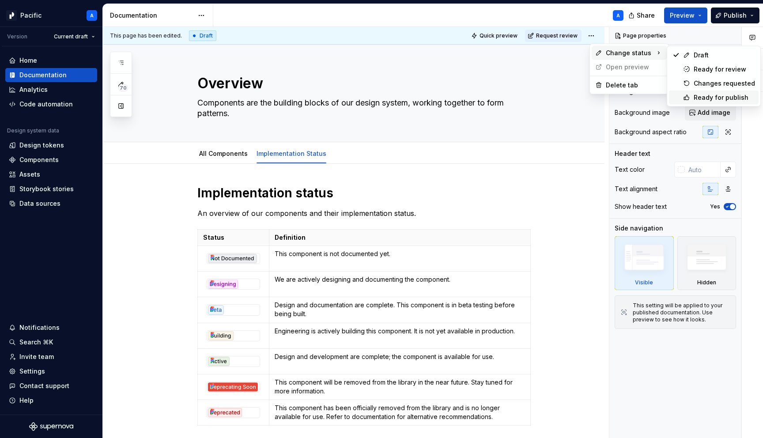
click at [702, 95] on div "Ready for publish" at bounding box center [724, 97] width 61 height 9
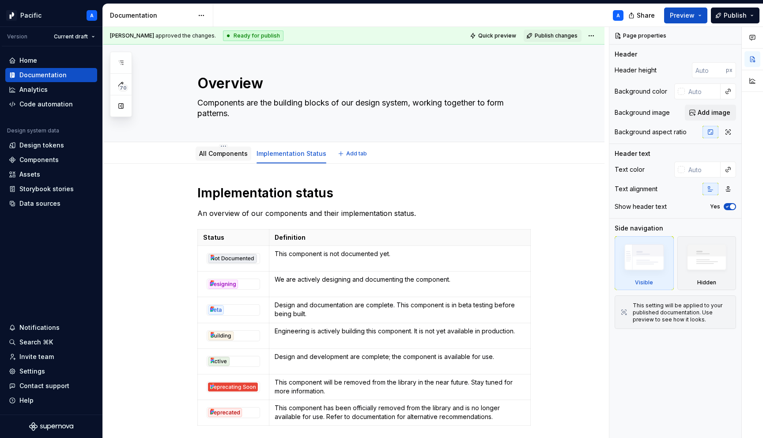
click at [229, 153] on link "All Components" at bounding box center [223, 154] width 49 height 8
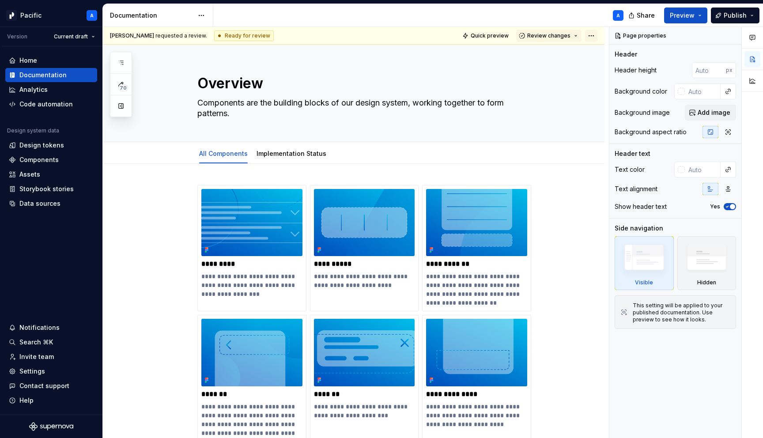
click at [594, 36] on html "Pacific A Version Current draft Home Documentation Analytics Code automation De…" at bounding box center [381, 219] width 763 height 438
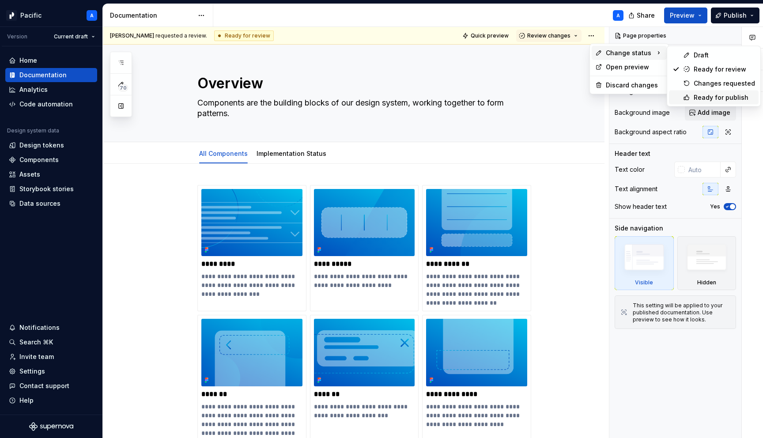
click at [693, 97] on div "Ready for publish" at bounding box center [714, 98] width 90 height 14
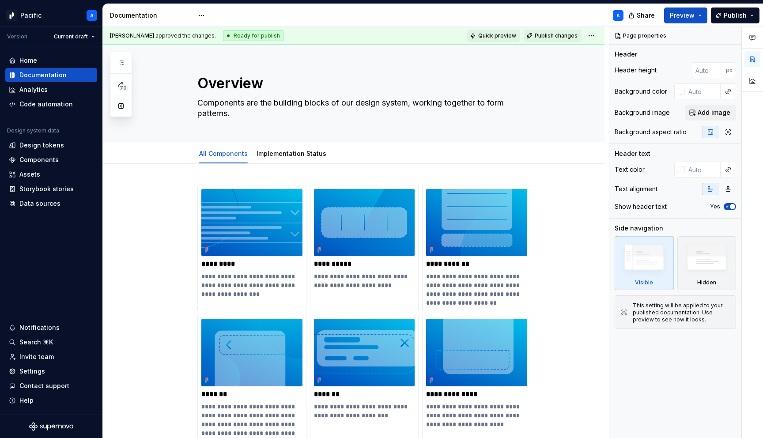
click at [507, 34] on span "Quick preview" at bounding box center [497, 35] width 38 height 7
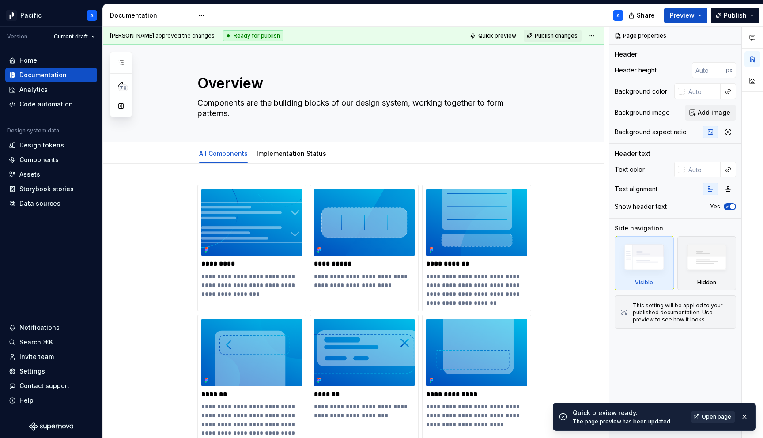
click at [717, 418] on span "Open page" at bounding box center [717, 416] width 30 height 7
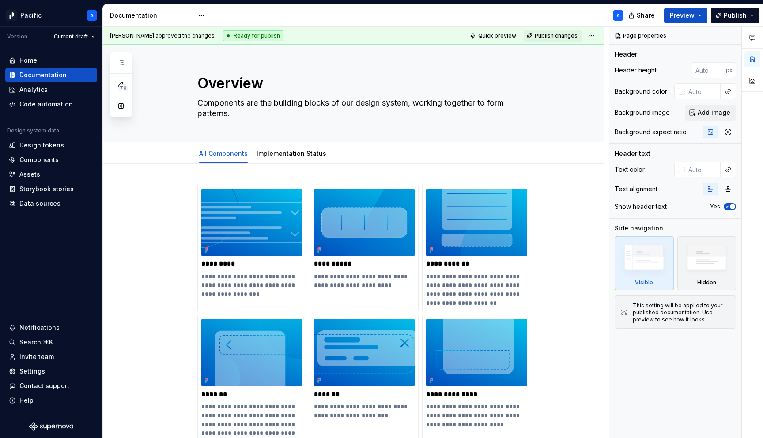
type textarea "*"
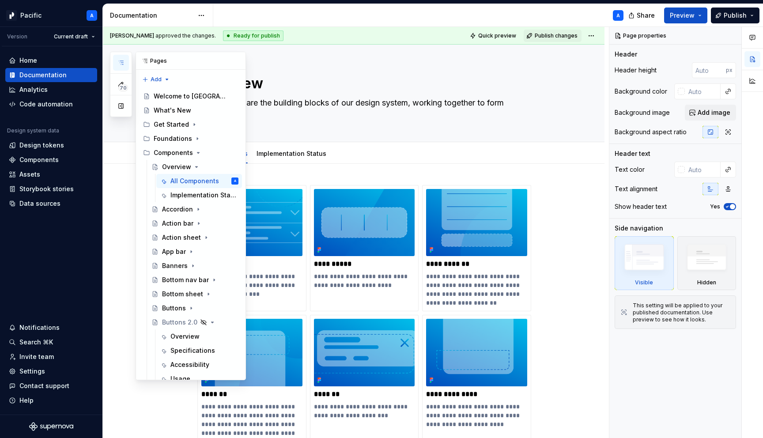
click at [121, 65] on icon "button" at bounding box center [120, 62] width 7 height 7
click at [194, 138] on icon "Page tree" at bounding box center [197, 138] width 7 height 7
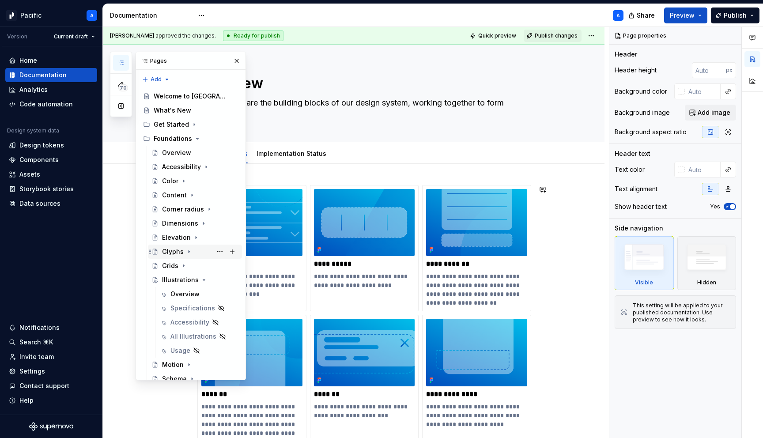
click at [188, 253] on icon "Page tree" at bounding box center [189, 251] width 7 height 7
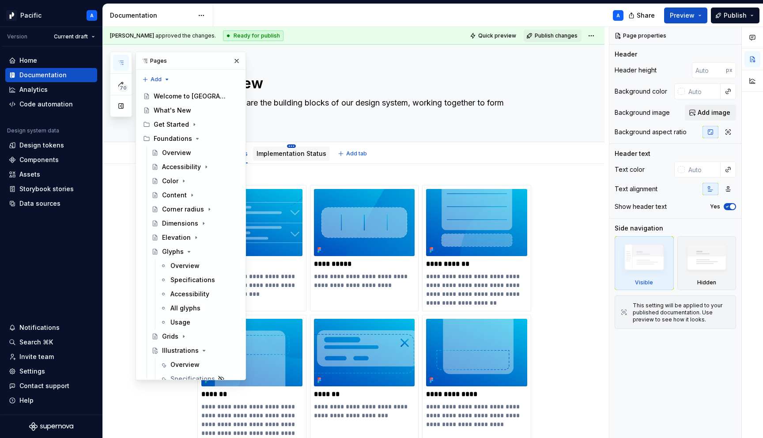
click at [293, 146] on html "Pacific A Version Current draft Home Documentation Analytics Code automation De…" at bounding box center [381, 219] width 763 height 438
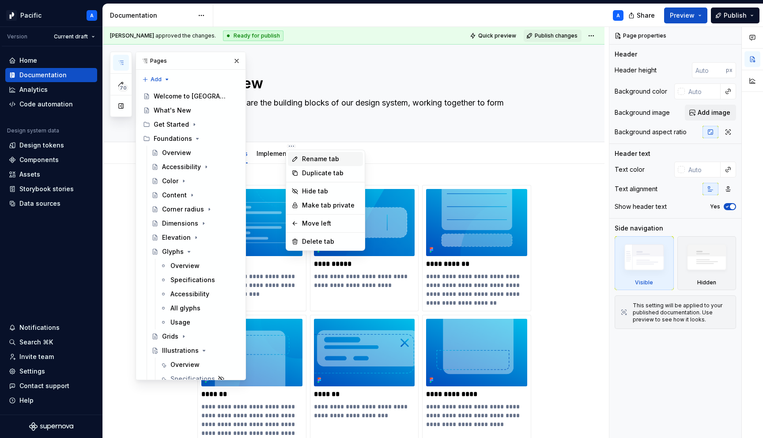
type textarea "*"
click at [311, 160] on div "Rename tab" at bounding box center [330, 159] width 57 height 9
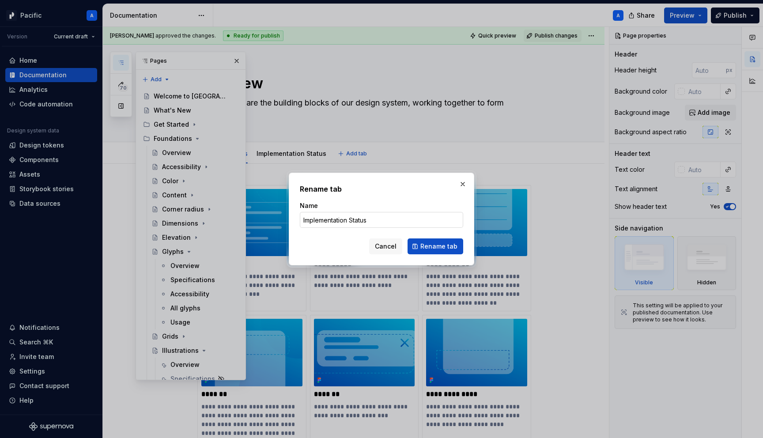
click at [353, 219] on input "Implementation Status" at bounding box center [381, 220] width 163 height 16
type input "Implementation status"
click at [443, 248] on span "Rename tab" at bounding box center [438, 246] width 37 height 9
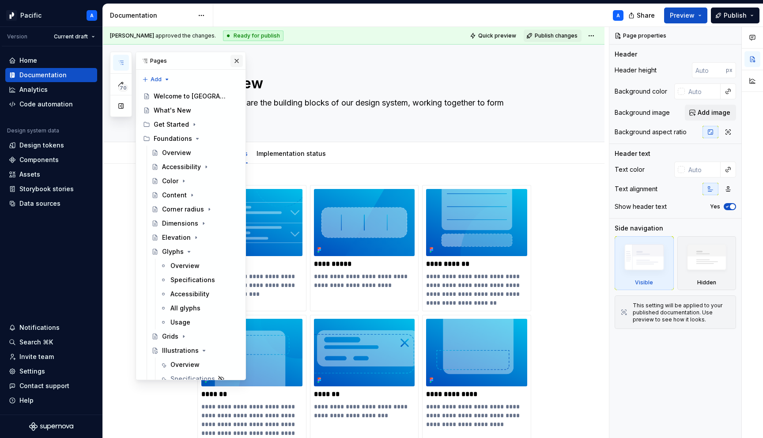
click at [235, 61] on button "button" at bounding box center [237, 61] width 12 height 12
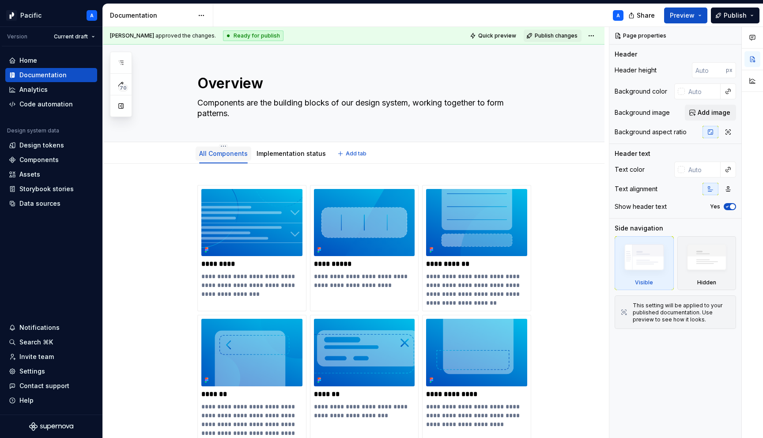
click at [218, 152] on link "All Components" at bounding box center [223, 154] width 49 height 8
click at [225, 144] on html "Pacific A Version Current draft Home Documentation Analytics Code automation De…" at bounding box center [381, 219] width 763 height 438
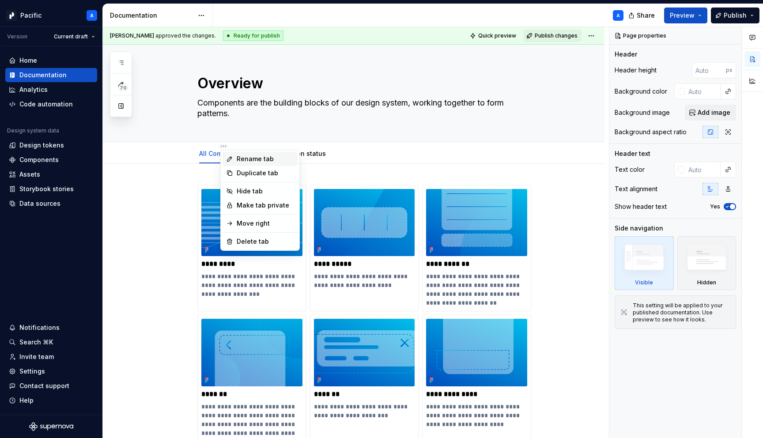
type textarea "*"
click at [257, 156] on div "Rename tab" at bounding box center [265, 159] width 57 height 9
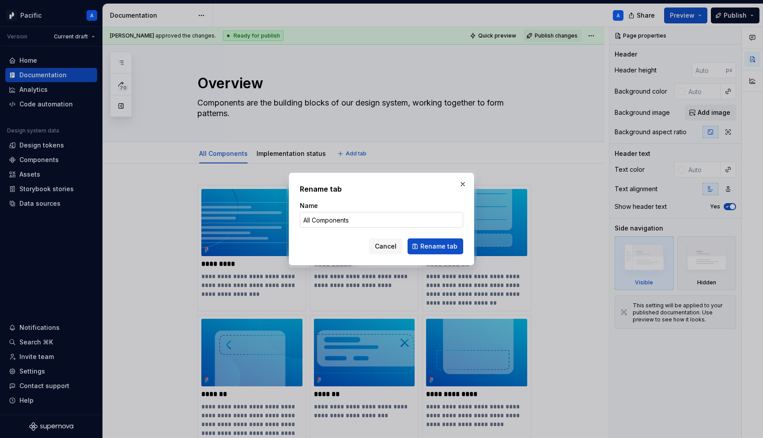
click at [317, 219] on input "All Components" at bounding box center [381, 220] width 163 height 16
type input "Components"
click at [451, 246] on span "Rename tab" at bounding box center [438, 246] width 37 height 9
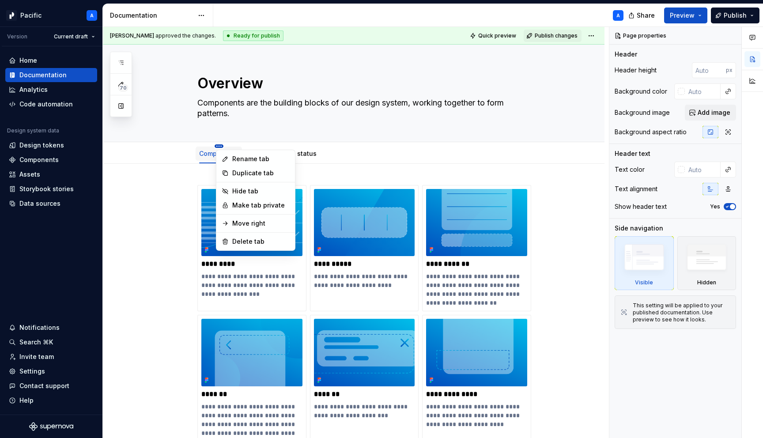
click at [221, 145] on html "Pacific A Version Current draft Home Documentation Analytics Code automation De…" at bounding box center [381, 219] width 763 height 438
click at [254, 156] on div "Rename tab" at bounding box center [260, 159] width 57 height 9
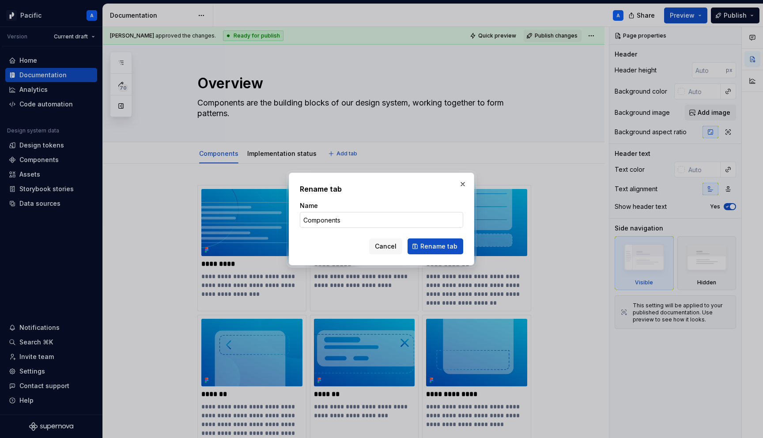
type textarea "*"
drag, startPoint x: 305, startPoint y: 220, endPoint x: 290, endPoint y: 218, distance: 15.6
click at [290, 218] on div "Rename tab Name Components Cancel Rename tab" at bounding box center [382, 219] width 186 height 93
type input "All components"
click at [441, 242] on span "Rename tab" at bounding box center [438, 246] width 37 height 9
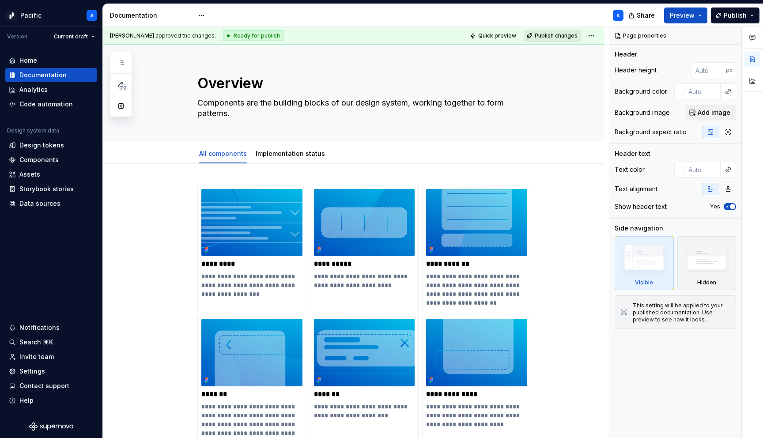
click at [550, 36] on span "Publish changes" at bounding box center [556, 35] width 43 height 7
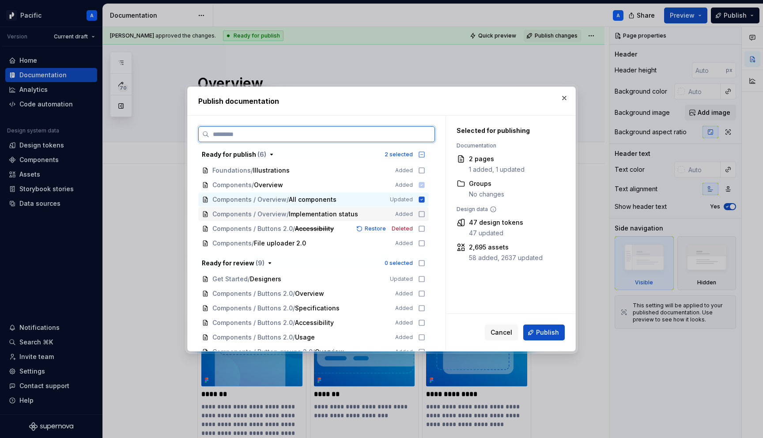
click at [424, 216] on icon at bounding box center [421, 214] width 5 height 5
click at [541, 329] on span "Publish" at bounding box center [547, 332] width 23 height 9
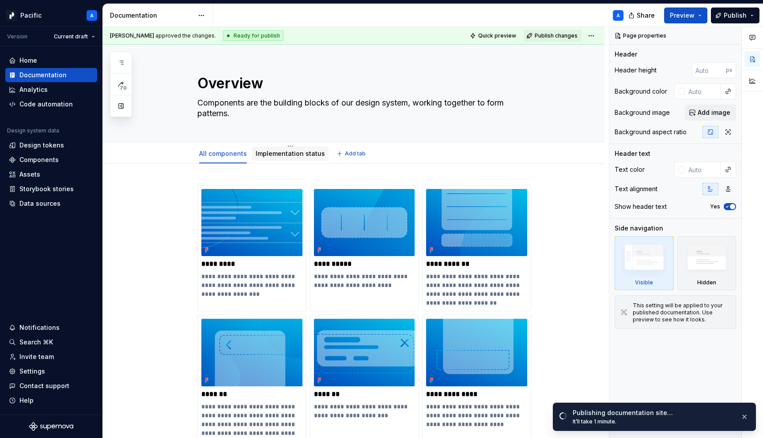
click at [284, 151] on link "Implementation status" at bounding box center [290, 154] width 69 height 8
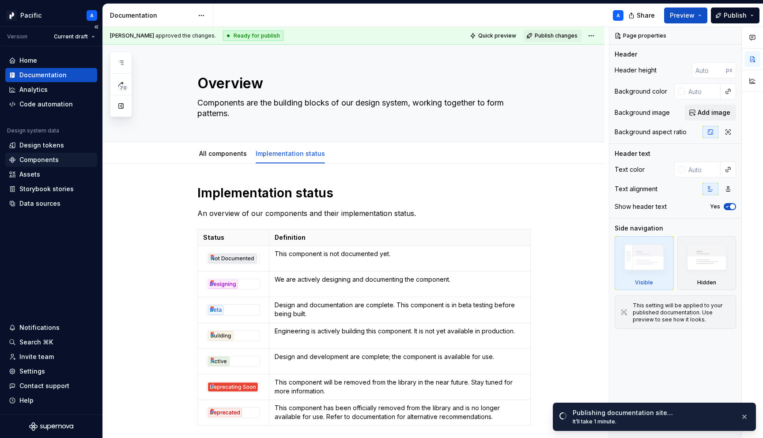
click at [59, 157] on div "Components" at bounding box center [51, 159] width 85 height 9
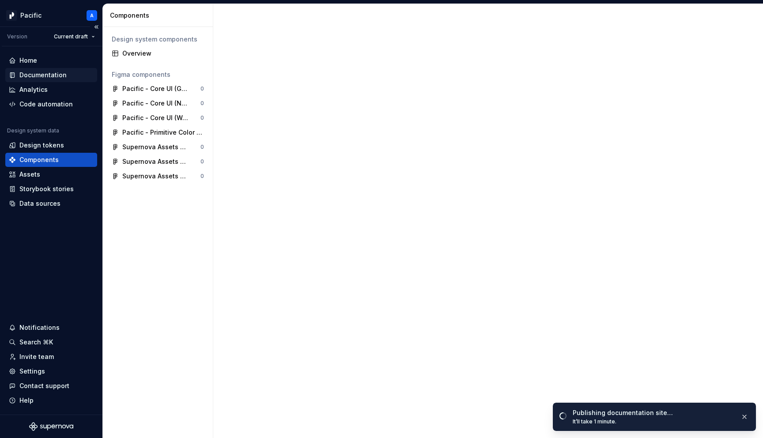
click at [68, 78] on div "Documentation" at bounding box center [51, 75] width 85 height 9
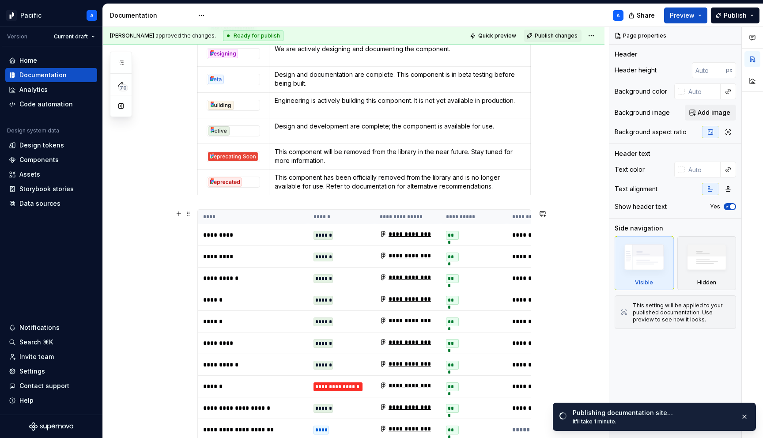
scroll to position [180, 0]
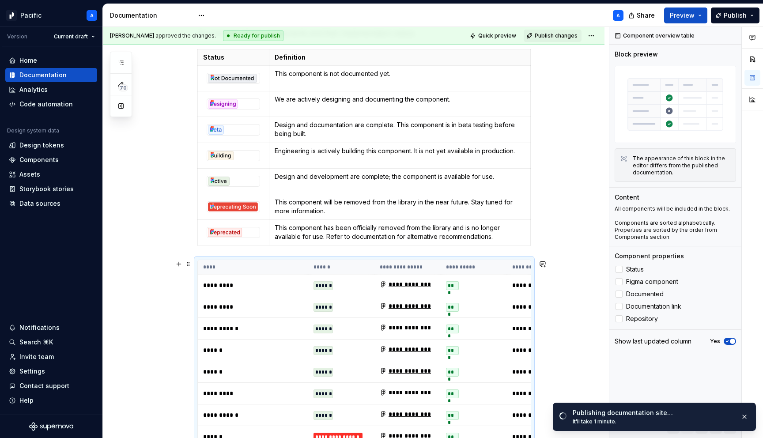
click at [287, 268] on th "****" at bounding box center [253, 267] width 110 height 15
drag, startPoint x: 409, startPoint y: 266, endPoint x: 383, endPoint y: 266, distance: 26.9
click at [383, 266] on th "**********" at bounding box center [408, 267] width 66 height 15
click at [619, 282] on icon at bounding box center [619, 282] width 0 height 0
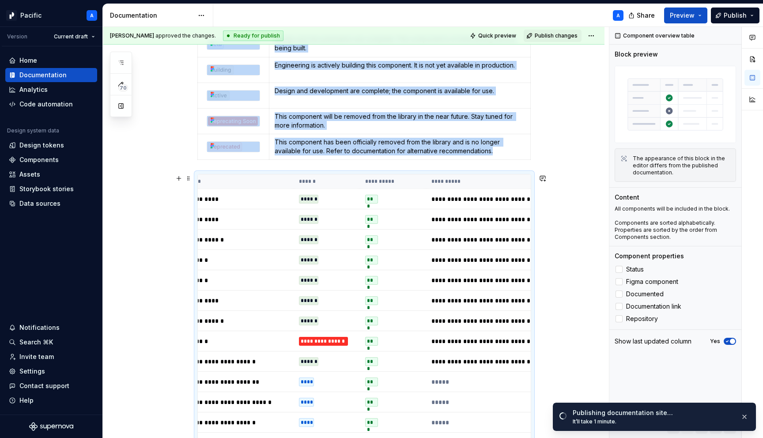
scroll to position [0, 0]
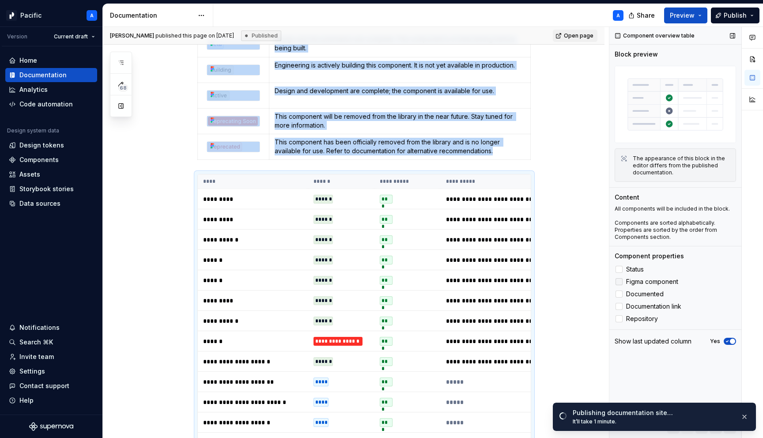
click at [621, 283] on div at bounding box center [619, 281] width 7 height 7
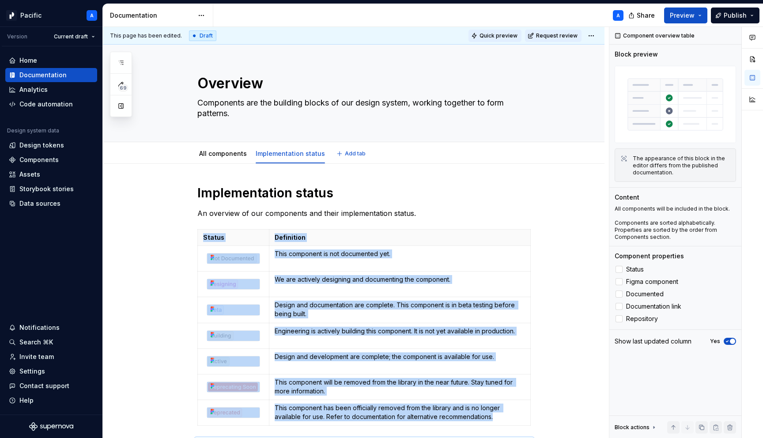
type textarea "*"
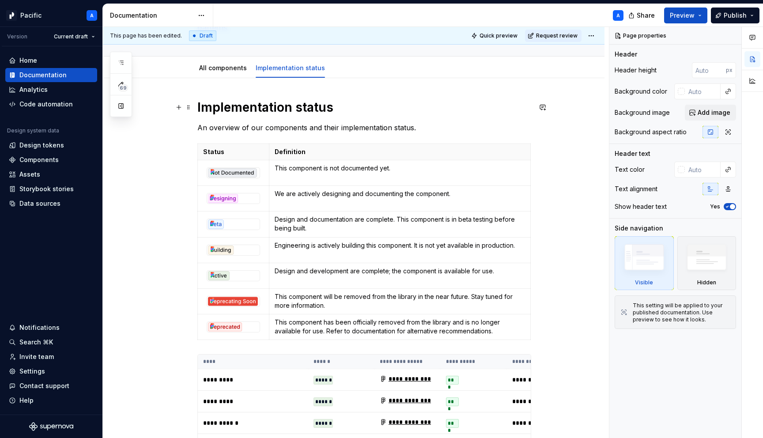
scroll to position [148, 0]
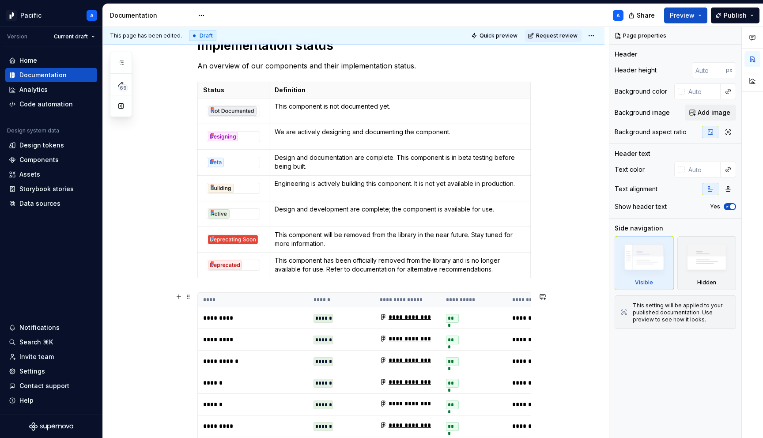
click at [247, 297] on th "****" at bounding box center [253, 300] width 110 height 15
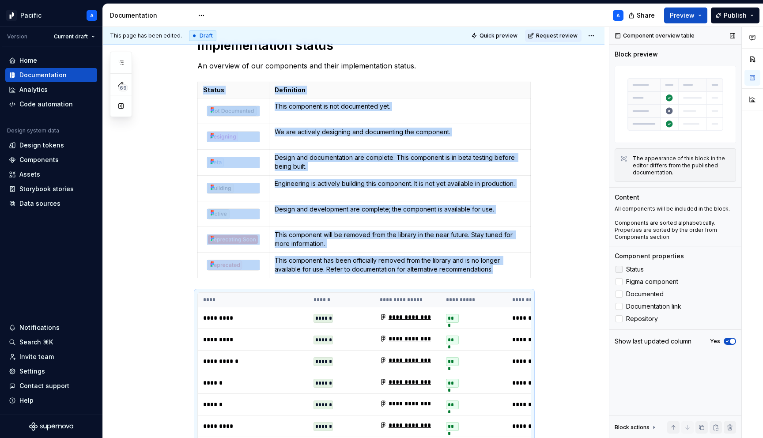
drag, startPoint x: 670, startPoint y: 303, endPoint x: 669, endPoint y: 269, distance: 33.6
click at [669, 269] on div "Status Figma component Documented Documentation link Repository" at bounding box center [675, 294] width 121 height 60
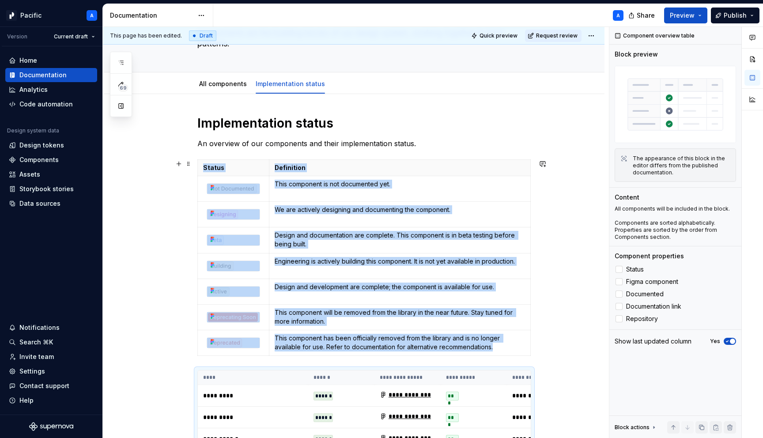
scroll to position [0, 0]
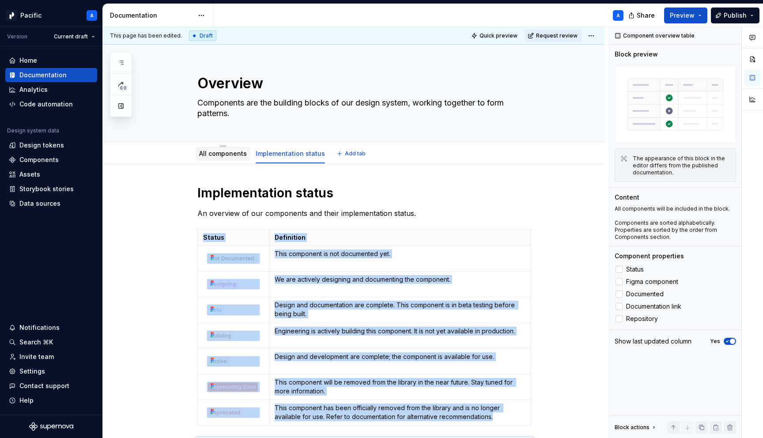
click at [222, 150] on link "All components" at bounding box center [223, 154] width 48 height 8
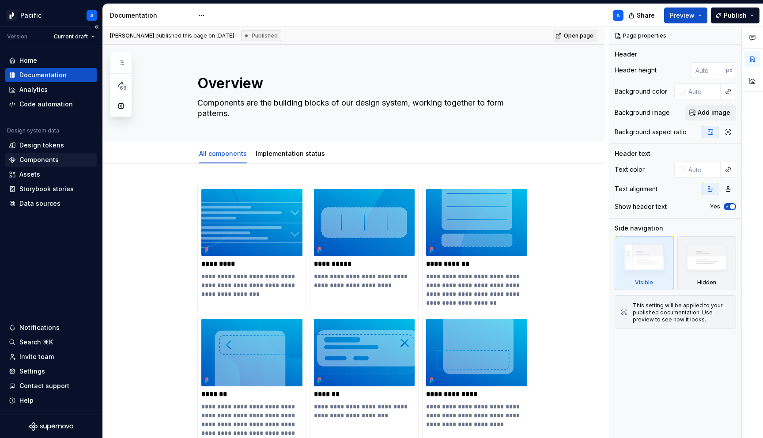
click at [41, 157] on div "Components" at bounding box center [38, 159] width 39 height 9
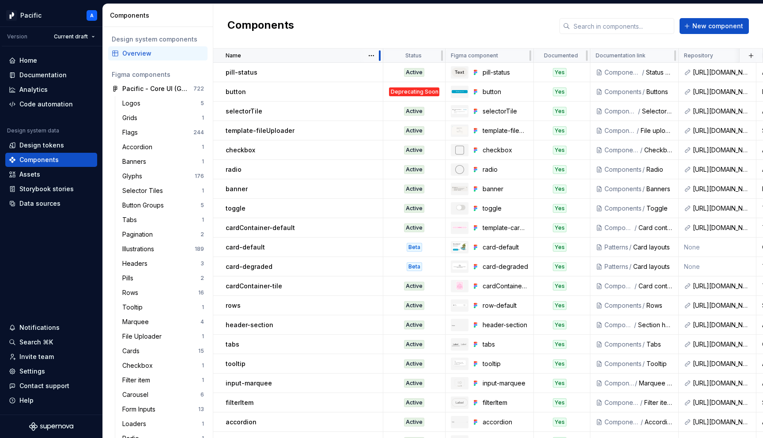
click at [377, 55] on div at bounding box center [379, 56] width 7 height 14
click at [371, 55] on html "Pacific A Version Current draft Home Documentation Analytics Code automation De…" at bounding box center [381, 219] width 763 height 438
click at [398, 69] on div "Sort ascending" at bounding box center [410, 72] width 57 height 9
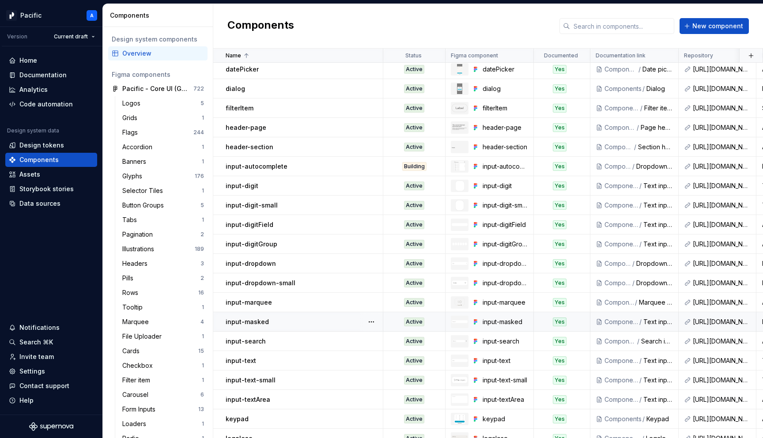
scroll to position [781, 0]
click at [408, 162] on div "Building" at bounding box center [414, 165] width 24 height 9
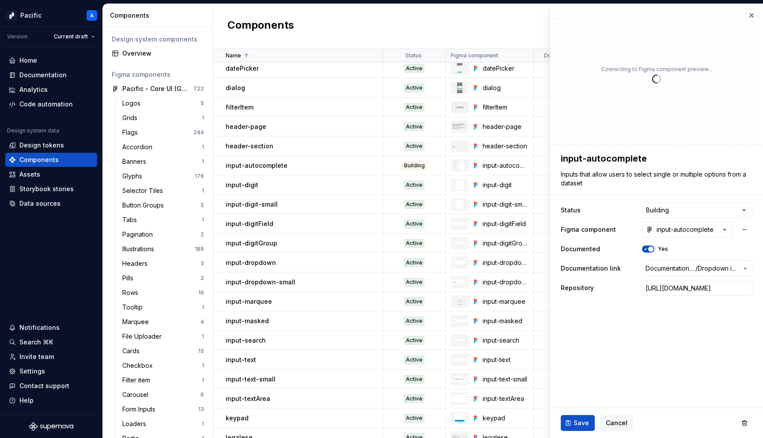
type textarea "*"
click at [659, 205] on html "Pacific A Version Current draft Home Documentation Analytics Code automation De…" at bounding box center [381, 219] width 763 height 438
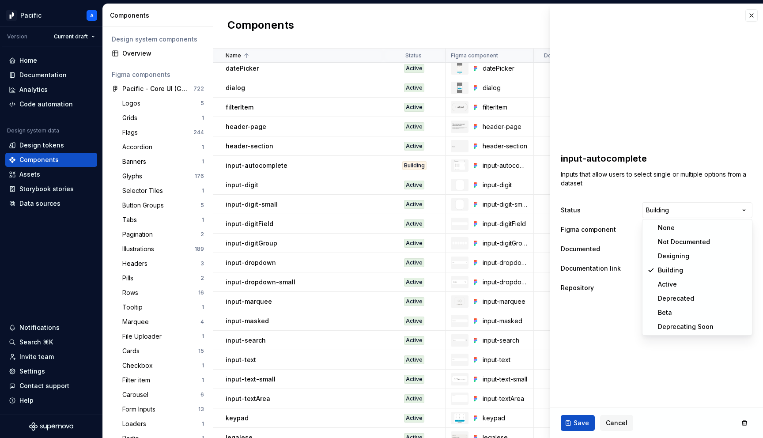
select select "**********"
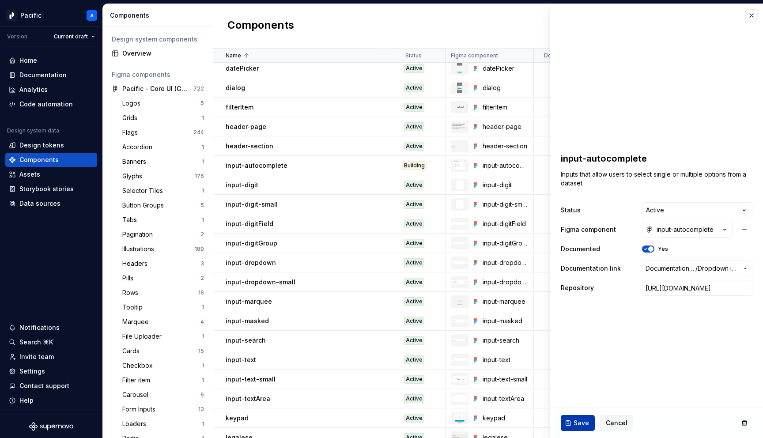
click at [586, 420] on span "Save" at bounding box center [581, 423] width 15 height 9
type textarea "*"
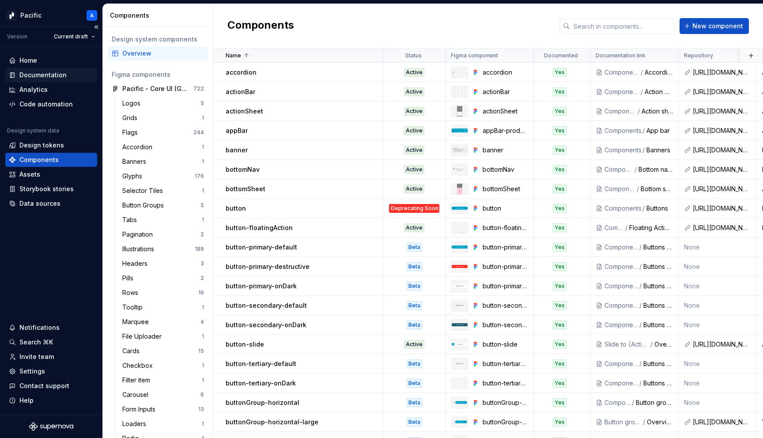
click at [67, 72] on div "Documentation" at bounding box center [51, 75] width 85 height 9
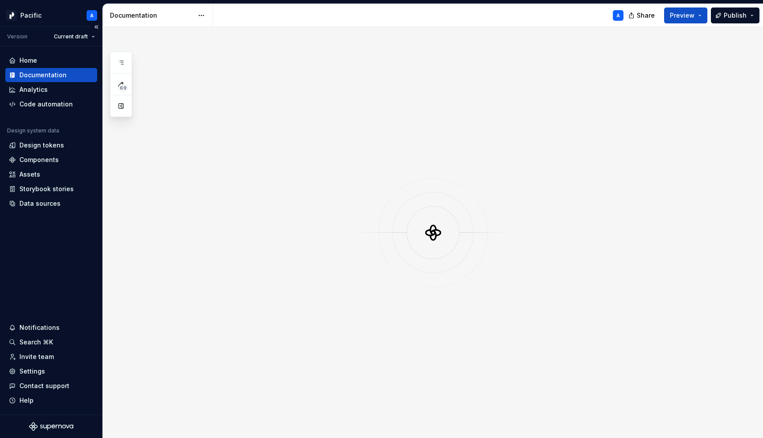
click at [59, 75] on div "Documentation" at bounding box center [42, 75] width 47 height 9
click at [59, 78] on div "Documentation" at bounding box center [42, 75] width 47 height 9
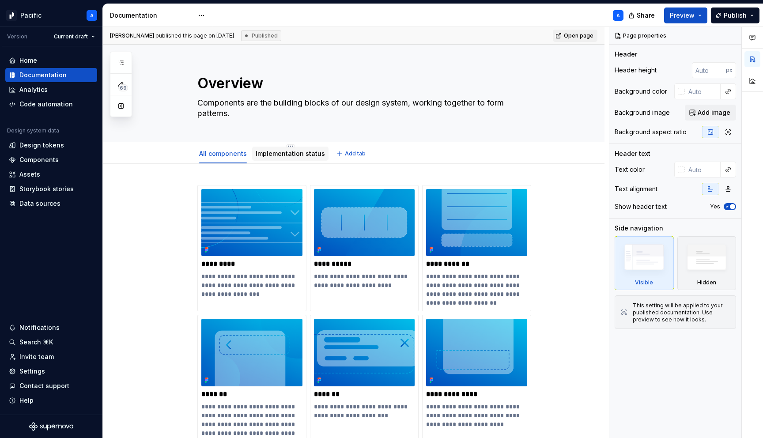
click at [267, 153] on link "Implementation status" at bounding box center [290, 154] width 69 height 8
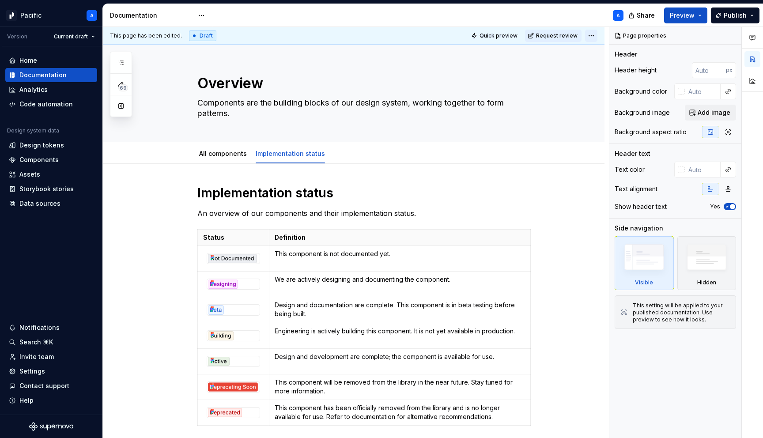
click at [591, 38] on html "Pacific A Version Current draft Home Documentation Analytics Code automation De…" at bounding box center [381, 219] width 763 height 438
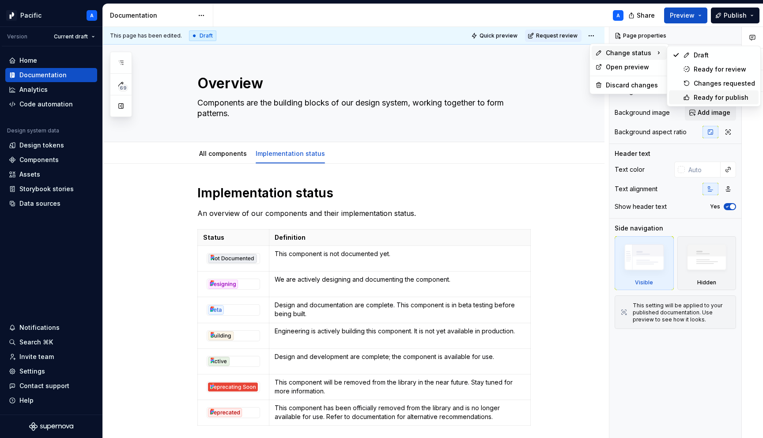
click at [709, 97] on div "Ready for publish" at bounding box center [724, 97] width 61 height 9
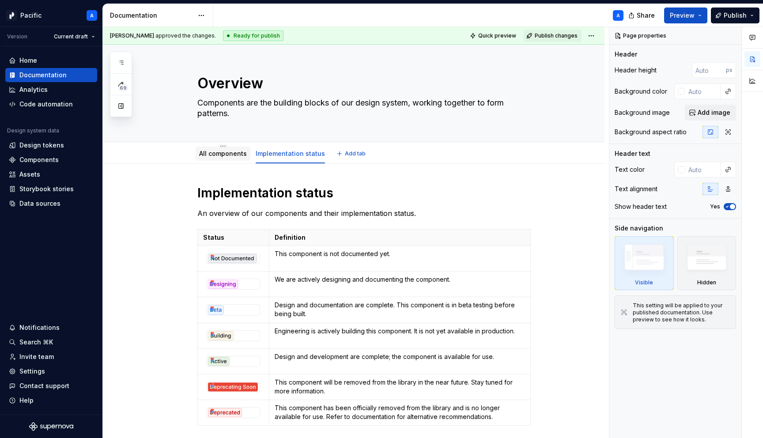
click at [233, 155] on link "All components" at bounding box center [223, 154] width 48 height 8
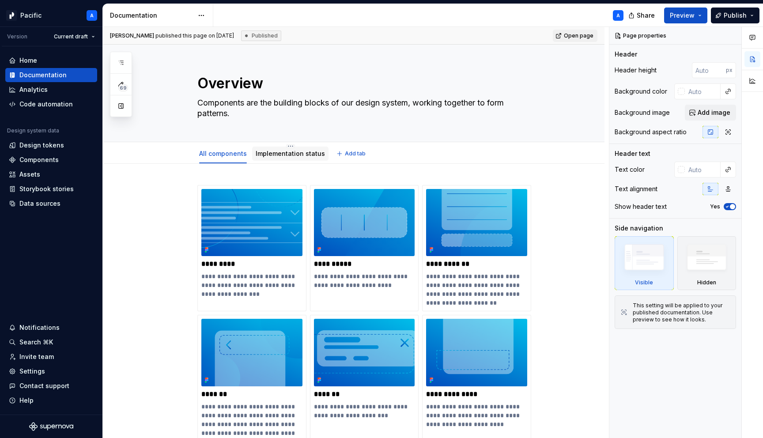
click at [280, 155] on link "Implementation status" at bounding box center [290, 154] width 69 height 8
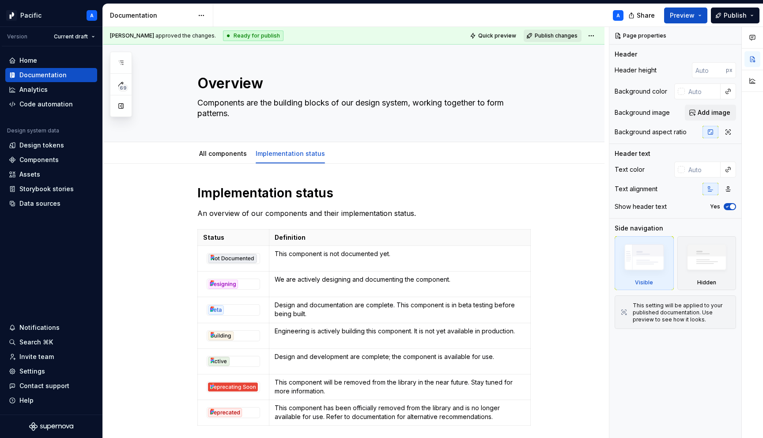
click at [545, 36] on span "Publish changes" at bounding box center [556, 35] width 43 height 7
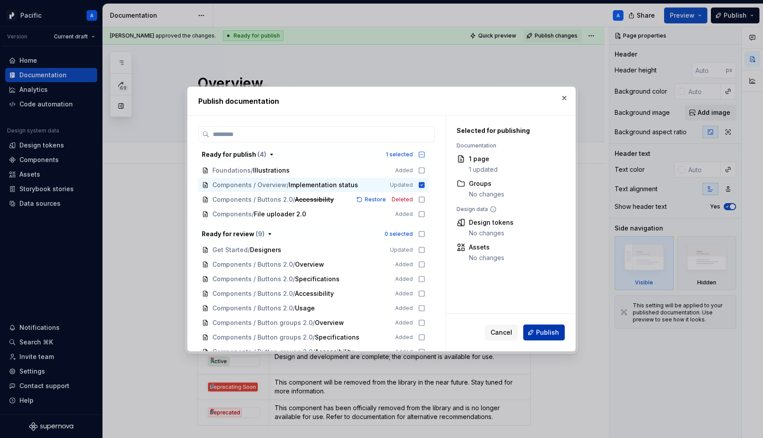
click at [545, 328] on span "Publish" at bounding box center [547, 332] width 23 height 9
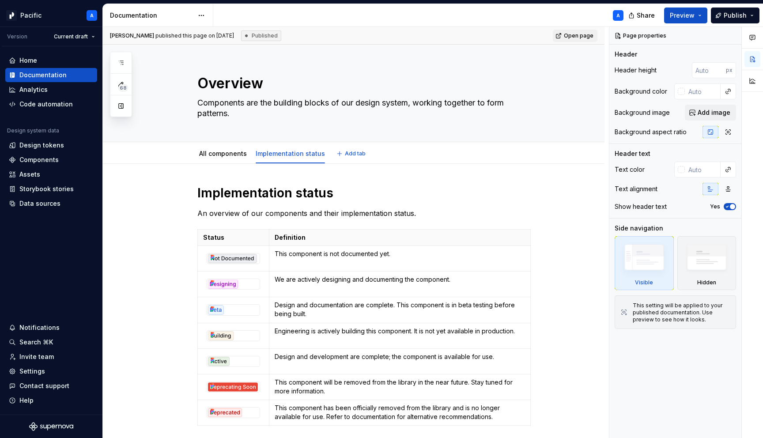
type textarea "*"
